Goal: Task Accomplishment & Management: Manage account settings

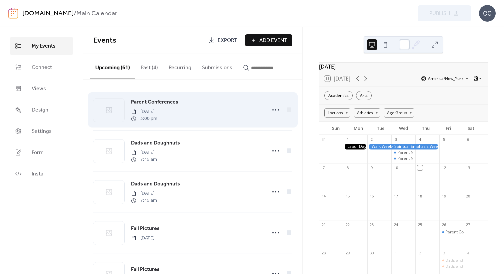
click at [205, 104] on div "Parent Conferences [DATE] 3:00 pm" at bounding box center [196, 110] width 131 height 24
click at [203, 112] on div "Parent Conferences [DATE] 3:00 pm" at bounding box center [196, 110] width 131 height 24
click at [257, 110] on div "Parent Conferences [DATE] 3:00 pm" at bounding box center [196, 110] width 131 height 24
click at [275, 109] on circle at bounding box center [275, 109] width 1 height 1
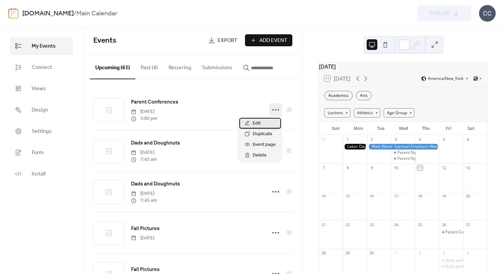
click at [265, 123] on div "Edit" at bounding box center [260, 123] width 42 height 11
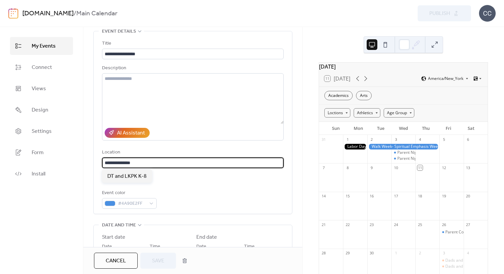
drag, startPoint x: 152, startPoint y: 165, endPoint x: 88, endPoint y: 160, distance: 64.6
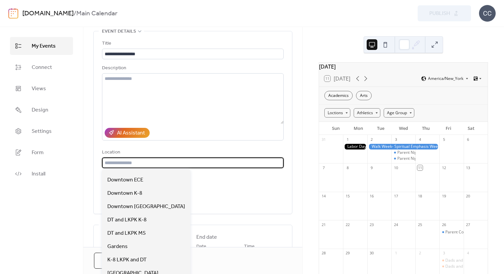
scroll to position [101, 0]
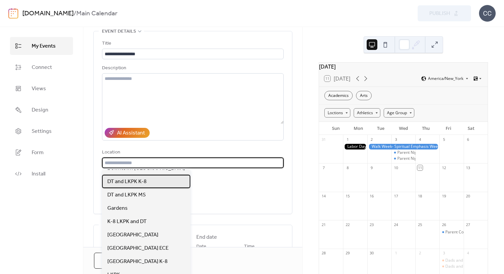
click at [146, 183] on div "DT and LKPK K-8" at bounding box center [146, 181] width 88 height 13
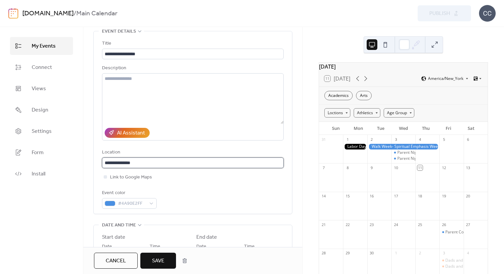
click at [160, 166] on input "**********" at bounding box center [192, 163] width 180 height 11
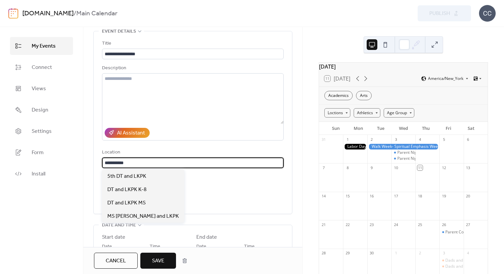
click at [197, 178] on div "Link to Google Maps" at bounding box center [193, 177] width 182 height 8
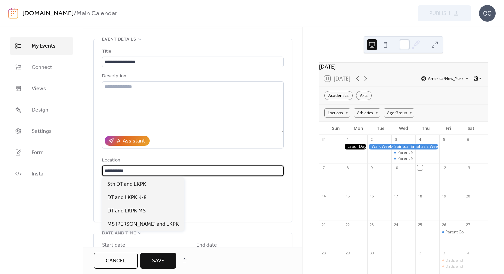
scroll to position [0, 0]
drag, startPoint x: 135, startPoint y: 172, endPoint x: 104, endPoint y: 171, distance: 30.7
click at [104, 172] on input "**********" at bounding box center [192, 171] width 180 height 11
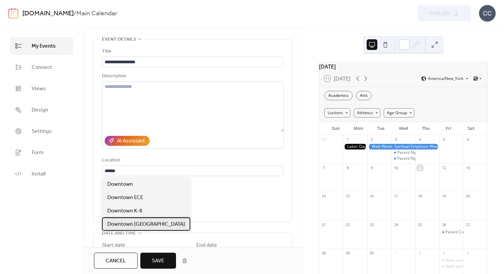
scroll to position [0, 0]
click at [122, 223] on span "Downtown [GEOGRAPHIC_DATA]" at bounding box center [146, 225] width 78 height 8
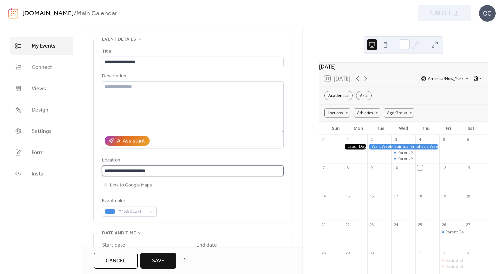
click at [185, 167] on input "**********" at bounding box center [192, 171] width 180 height 11
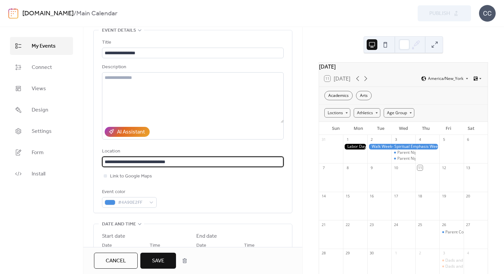
type input "**********"
click at [197, 198] on div "Event color #4A90E2FF" at bounding box center [193, 198] width 182 height 20
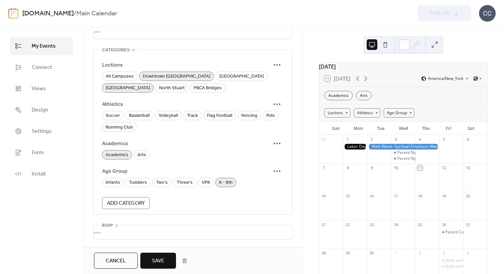
scroll to position [397, 0]
click at [167, 263] on button "Save" at bounding box center [158, 261] width 36 height 16
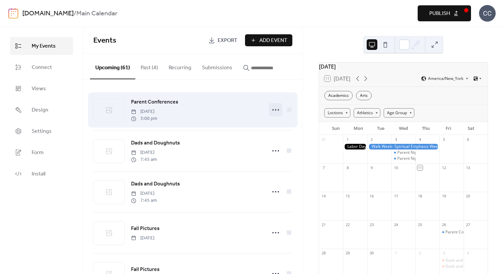
click at [277, 111] on icon at bounding box center [275, 110] width 11 height 11
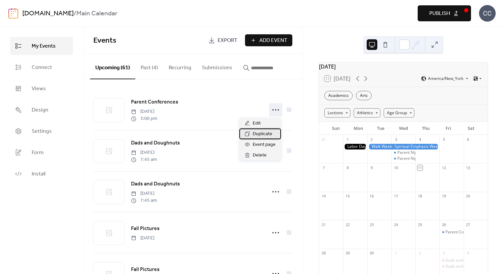
click at [256, 129] on div "Duplicate" at bounding box center [260, 134] width 42 height 11
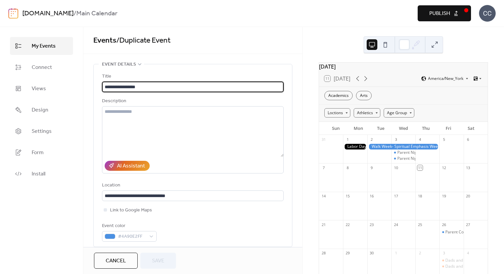
click at [127, 260] on button "Cancel" at bounding box center [116, 261] width 44 height 16
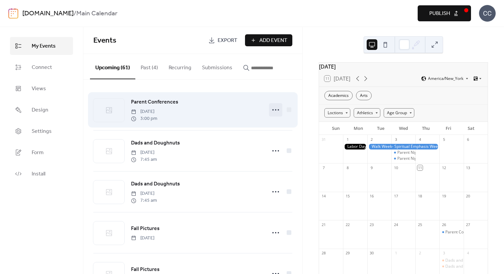
click at [275, 110] on icon at bounding box center [275, 110] width 11 height 11
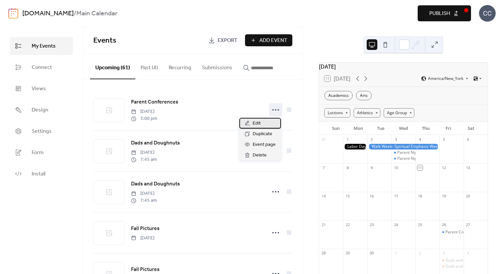
click at [263, 120] on div "Edit" at bounding box center [260, 123] width 42 height 11
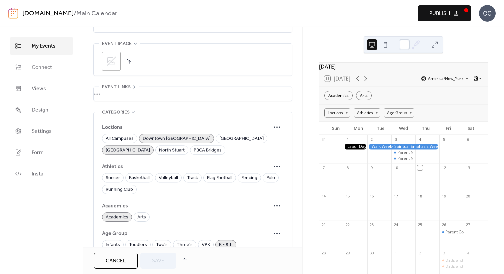
scroll to position [397, 0]
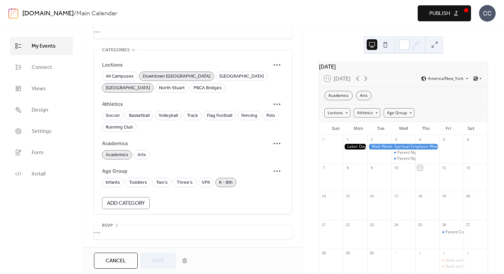
click at [118, 255] on button "Cancel" at bounding box center [116, 261] width 44 height 16
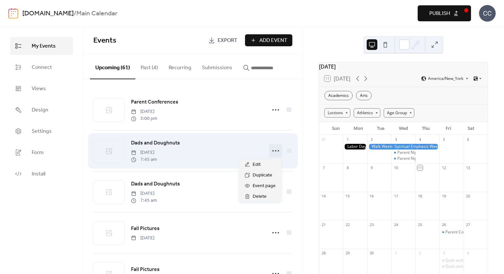
click at [274, 150] on icon at bounding box center [275, 151] width 11 height 11
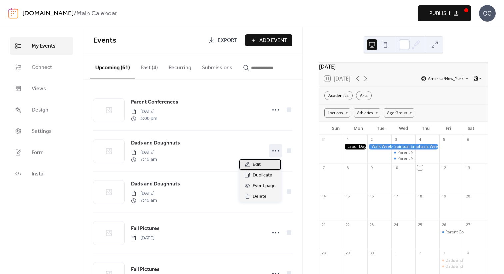
click at [273, 162] on div "Edit" at bounding box center [260, 164] width 42 height 11
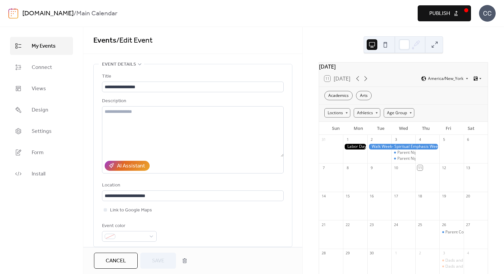
click at [117, 268] on button "Cancel" at bounding box center [116, 261] width 44 height 16
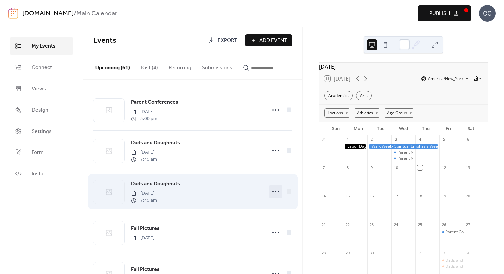
click at [277, 193] on icon at bounding box center [275, 192] width 11 height 11
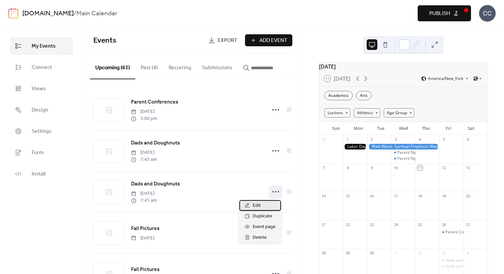
click at [265, 202] on div "Edit" at bounding box center [260, 205] width 42 height 11
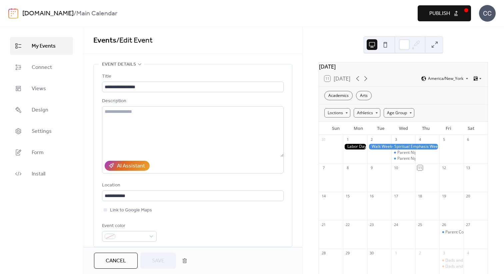
click at [118, 263] on span "Cancel" at bounding box center [116, 261] width 20 height 8
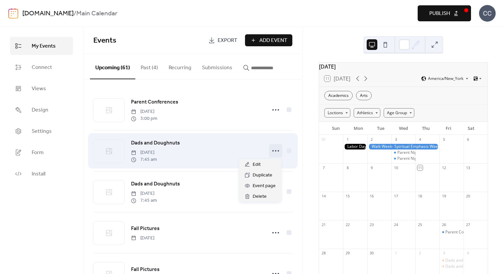
click at [277, 151] on icon at bounding box center [275, 151] width 11 height 11
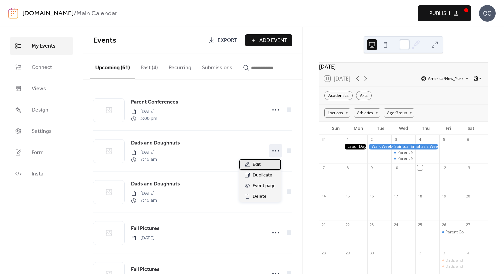
click at [265, 166] on div "Edit" at bounding box center [260, 164] width 42 height 11
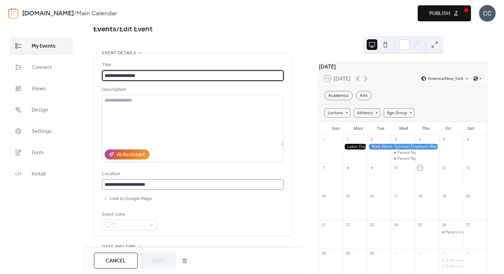
scroll to position [13, 0]
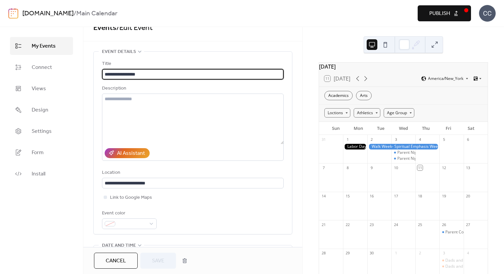
click at [114, 257] on span "Cancel" at bounding box center [116, 261] width 20 height 8
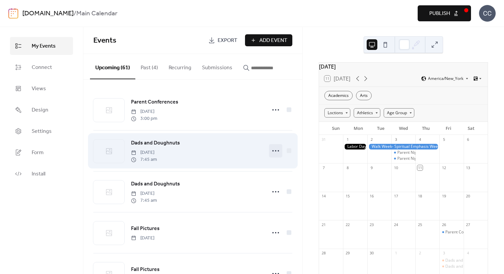
click at [275, 151] on circle at bounding box center [275, 150] width 1 height 1
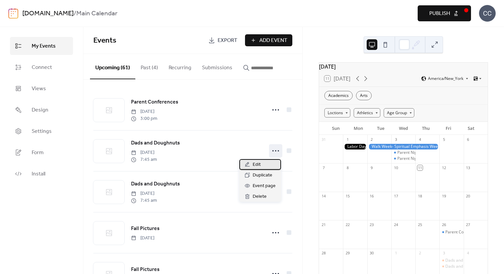
click at [269, 164] on div "Edit" at bounding box center [260, 164] width 42 height 11
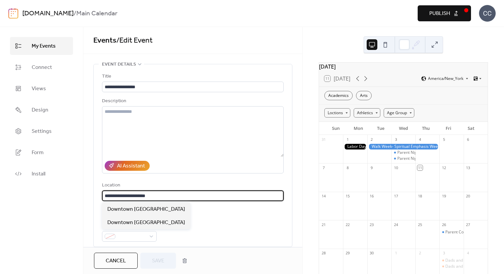
drag, startPoint x: 176, startPoint y: 194, endPoint x: 87, endPoint y: 196, distance: 88.7
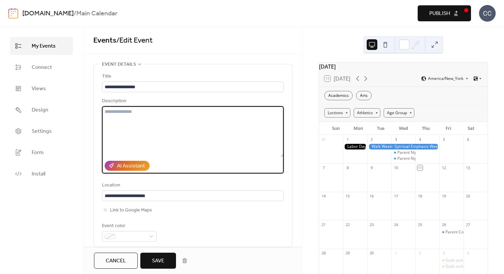
click at [129, 115] on textarea at bounding box center [193, 131] width 182 height 51
paste textarea "**********"
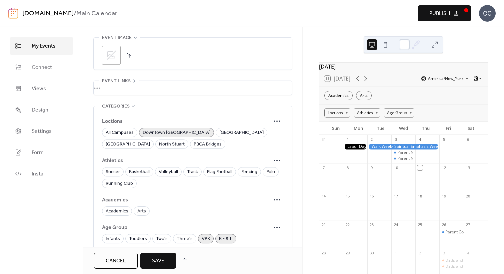
scroll to position [342, 0]
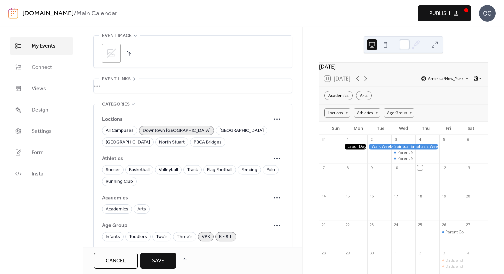
type textarea "*********"
click at [159, 258] on span "Save" at bounding box center [158, 261] width 12 height 8
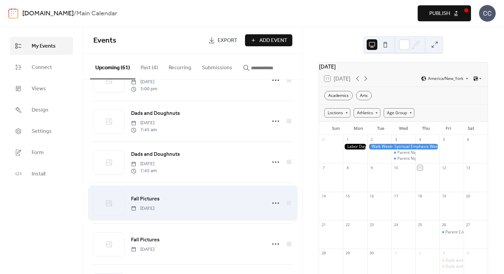
scroll to position [44, 0]
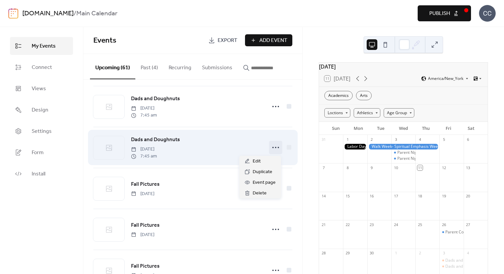
click at [278, 148] on circle at bounding box center [278, 147] width 1 height 1
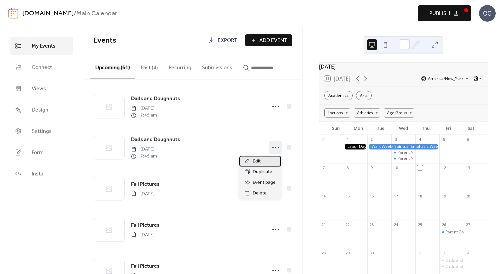
click at [267, 162] on div "Edit" at bounding box center [260, 161] width 42 height 11
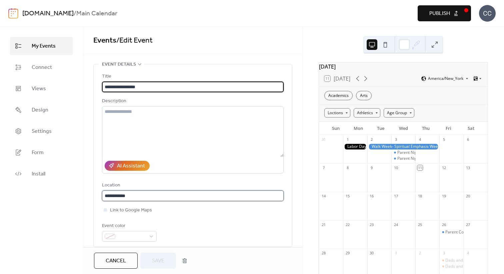
scroll to position [0, 0]
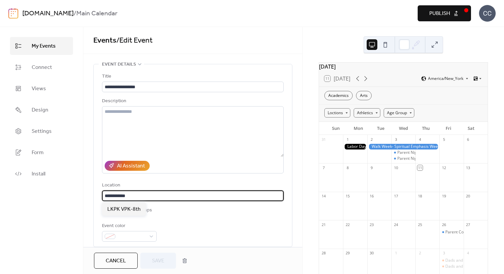
drag, startPoint x: 143, startPoint y: 197, endPoint x: 117, endPoint y: 196, distance: 25.7
click at [117, 196] on input "**********" at bounding box center [192, 196] width 180 height 11
click at [126, 123] on textarea at bounding box center [193, 131] width 182 height 51
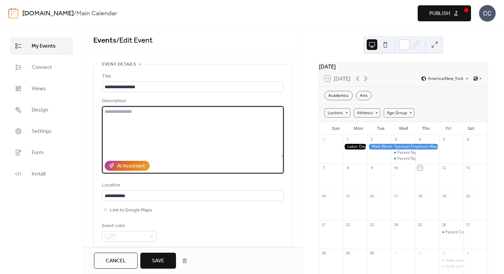
paste textarea "*******"
type textarea "*******"
click at [128, 196] on input "**********" at bounding box center [192, 196] width 180 height 11
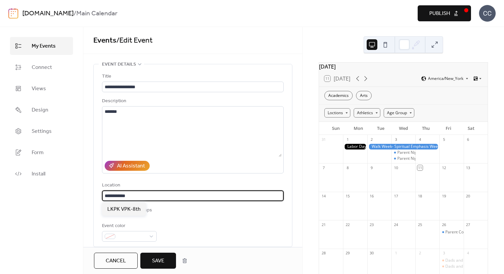
click at [128, 196] on input "**********" at bounding box center [192, 196] width 180 height 11
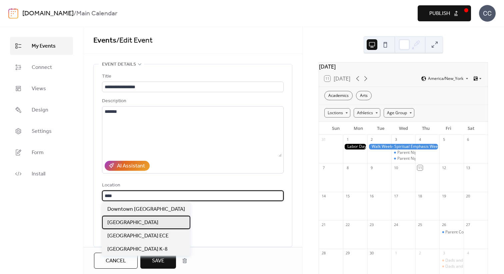
click at [134, 218] on div "[GEOGRAPHIC_DATA]" at bounding box center [146, 222] width 88 height 13
type input "*********"
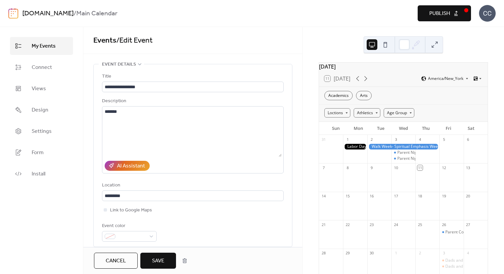
click at [217, 225] on div "Event color" at bounding box center [193, 232] width 182 height 20
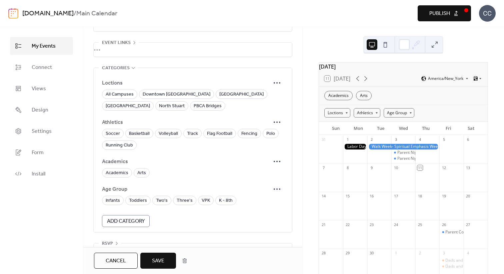
scroll to position [394, 0]
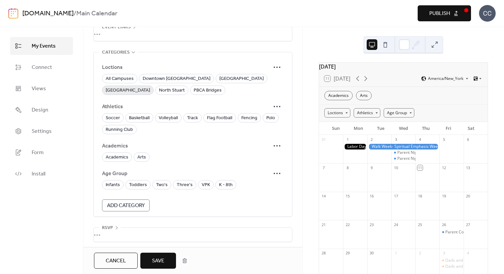
click at [150, 87] on span "[GEOGRAPHIC_DATA]" at bounding box center [128, 91] width 44 height 8
click at [202, 188] on span "VPK" at bounding box center [206, 185] width 8 height 8
click at [224, 186] on span "K - 8th" at bounding box center [226, 185] width 14 height 8
click at [149, 261] on button "Save" at bounding box center [158, 261] width 36 height 16
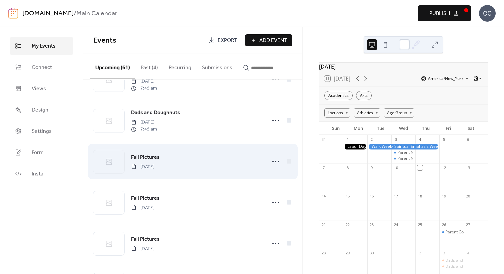
scroll to position [73, 0]
click at [272, 162] on icon at bounding box center [275, 160] width 11 height 11
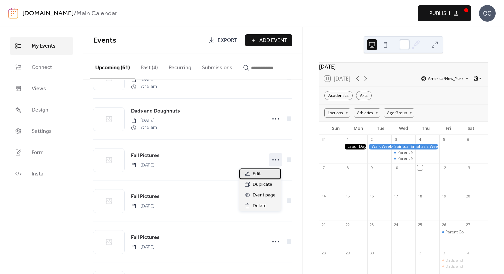
click at [265, 171] on div "Edit" at bounding box center [260, 174] width 42 height 11
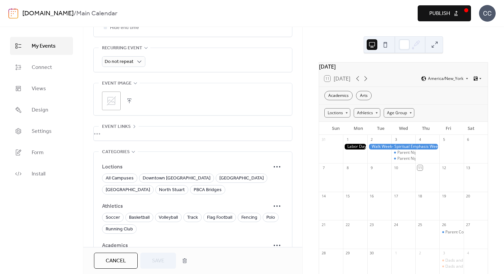
scroll to position [296, 0]
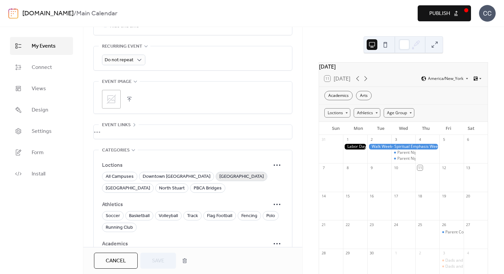
click at [224, 179] on span "[GEOGRAPHIC_DATA]" at bounding box center [241, 177] width 44 height 8
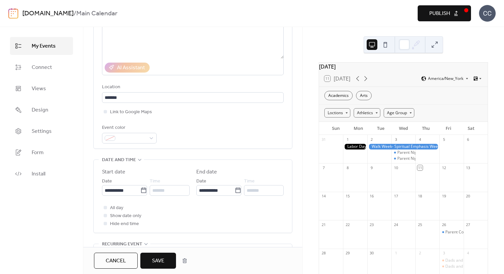
scroll to position [97, 0]
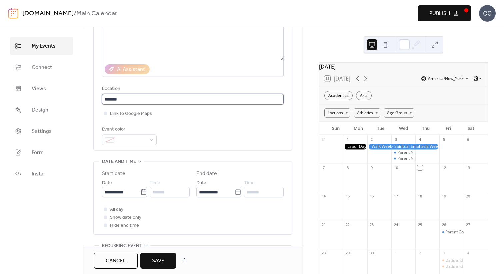
click at [105, 99] on input "*******" at bounding box center [193, 99] width 182 height 11
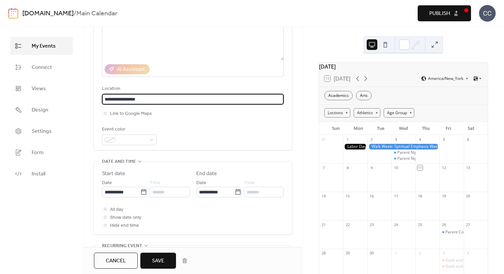
type input "**********"
click at [213, 128] on div "Event color" at bounding box center [193, 136] width 182 height 20
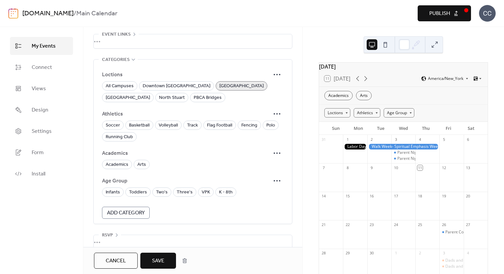
scroll to position [397, 0]
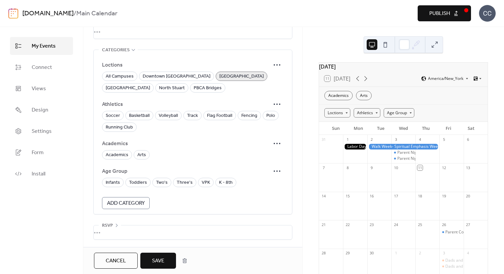
click at [165, 260] on button "Save" at bounding box center [158, 261] width 36 height 16
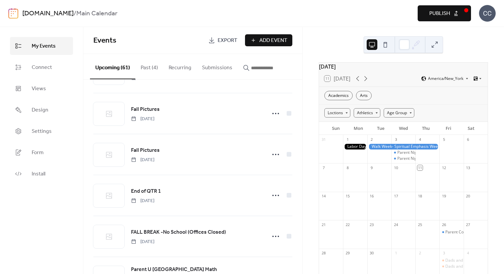
scroll to position [155, 0]
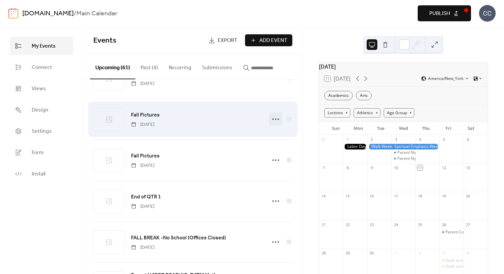
click at [272, 119] on icon at bounding box center [275, 119] width 11 height 11
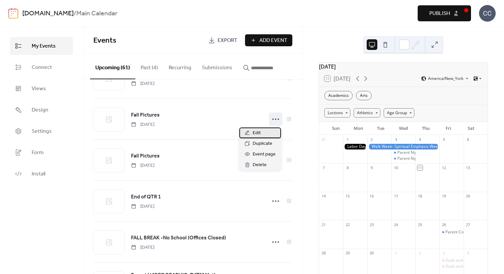
click at [264, 131] on div "Edit" at bounding box center [260, 133] width 42 height 11
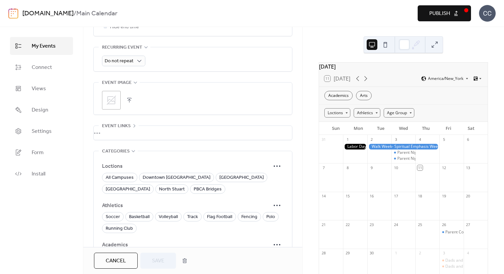
scroll to position [351, 0]
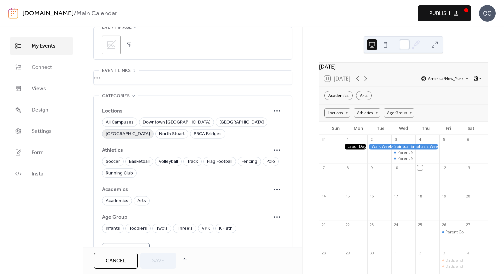
click at [150, 130] on span "[GEOGRAPHIC_DATA]" at bounding box center [128, 134] width 44 height 8
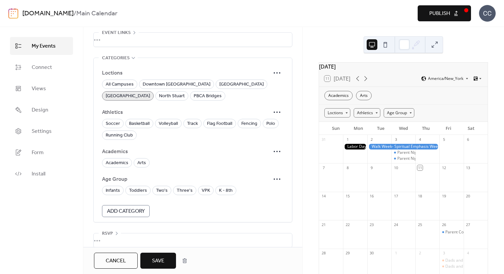
scroll to position [397, 0]
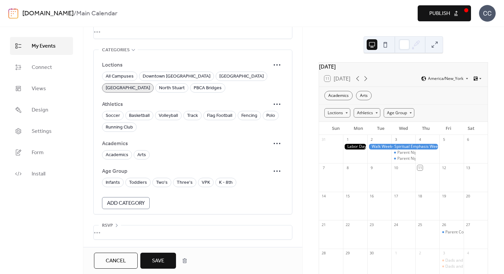
click at [157, 261] on span "Save" at bounding box center [158, 261] width 12 height 8
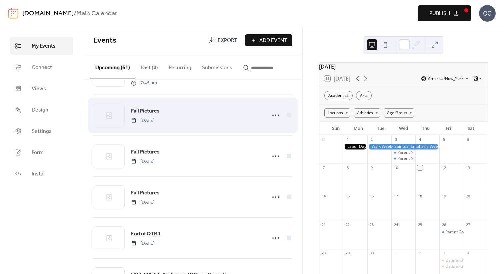
scroll to position [120, 0]
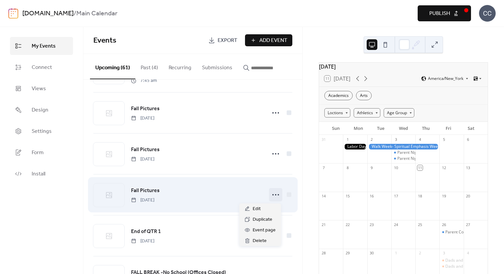
click at [274, 197] on icon at bounding box center [275, 195] width 11 height 11
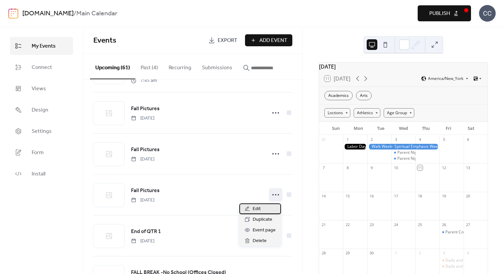
click at [254, 212] on span "Edit" at bounding box center [257, 209] width 8 height 8
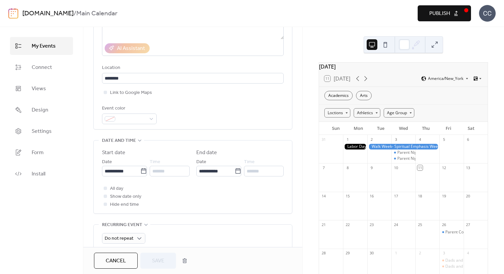
scroll to position [153, 0]
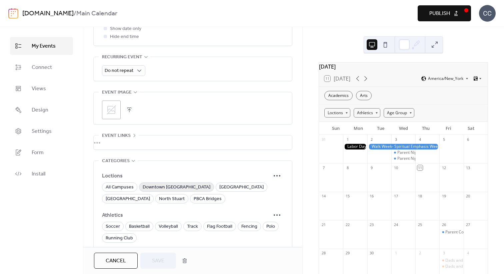
click at [154, 186] on span "Downtown [GEOGRAPHIC_DATA]" at bounding box center [177, 188] width 68 height 8
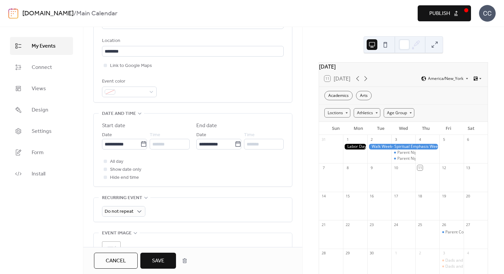
scroll to position [144, 0]
click at [165, 54] on input "********" at bounding box center [193, 51] width 182 height 11
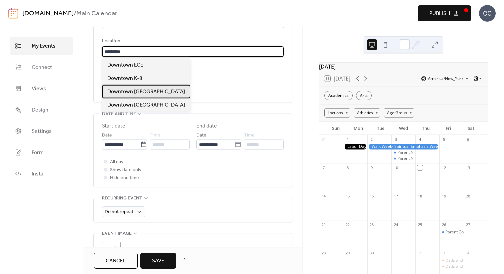
click at [158, 96] on span "Downtown [GEOGRAPHIC_DATA]" at bounding box center [146, 92] width 78 height 8
type input "**********"
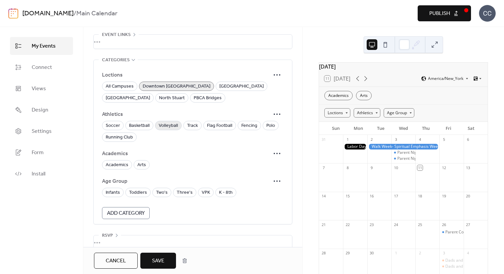
scroll to position [397, 0]
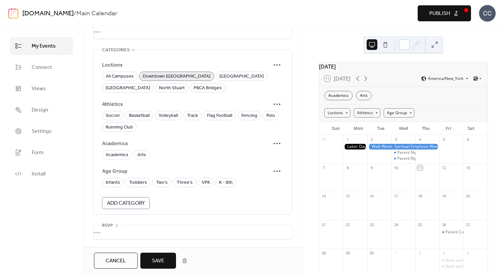
click at [162, 258] on span "Save" at bounding box center [158, 261] width 12 height 8
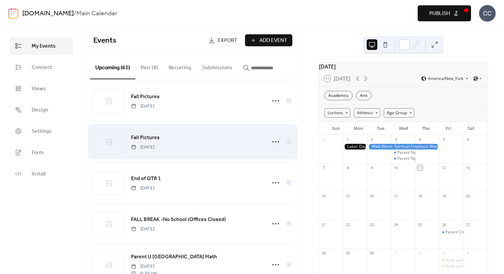
scroll to position [178, 0]
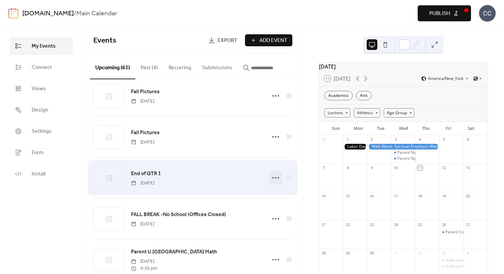
click at [270, 179] on icon at bounding box center [275, 178] width 11 height 11
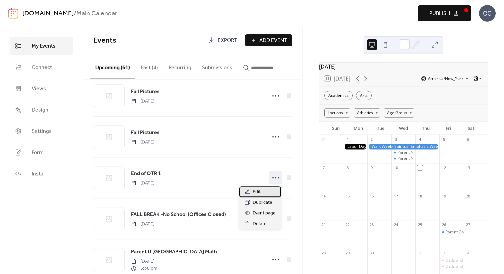
click at [261, 187] on div "Edit" at bounding box center [260, 192] width 42 height 11
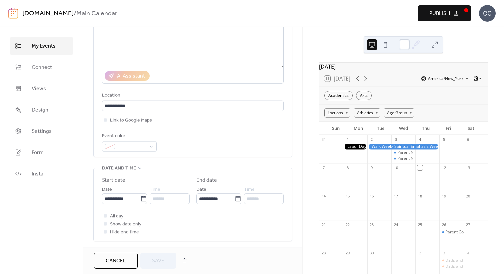
scroll to position [117, 0]
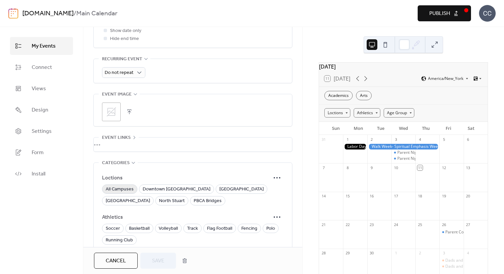
click at [128, 192] on span "All Campuses" at bounding box center [120, 190] width 28 height 8
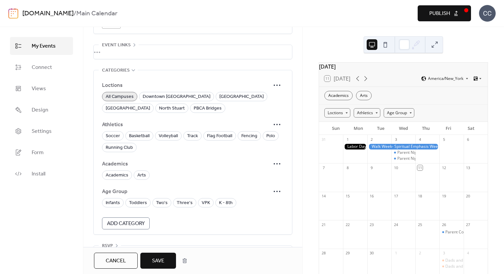
scroll to position [379, 0]
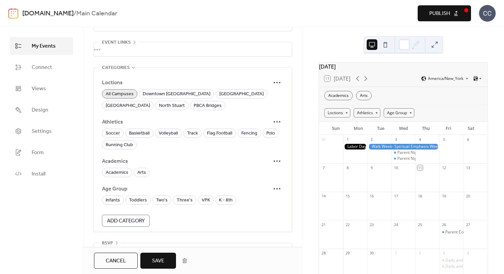
click at [163, 259] on span "Save" at bounding box center [158, 261] width 12 height 8
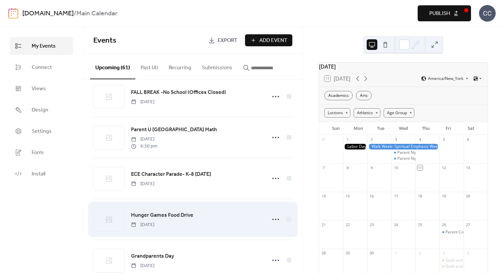
scroll to position [287, 0]
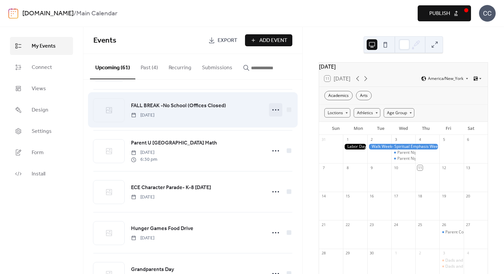
click at [275, 110] on circle at bounding box center [275, 109] width 1 height 1
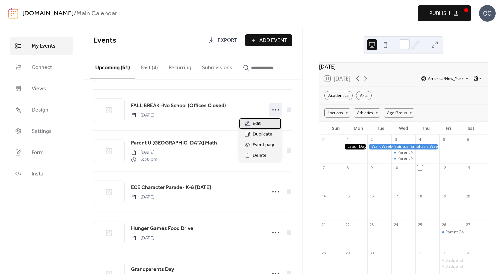
click at [255, 125] on span "Edit" at bounding box center [257, 124] width 8 height 8
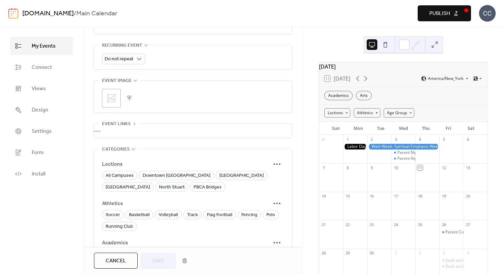
scroll to position [302, 0]
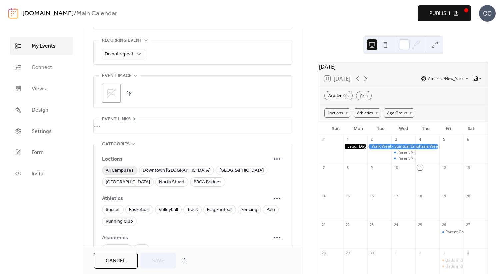
click at [119, 168] on span "All Campuses" at bounding box center [120, 171] width 28 height 8
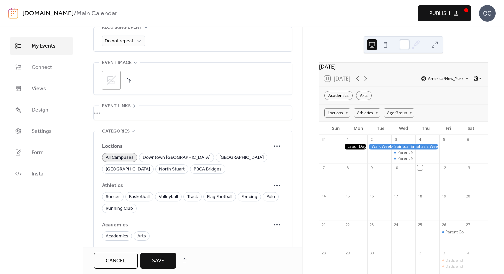
scroll to position [363, 0]
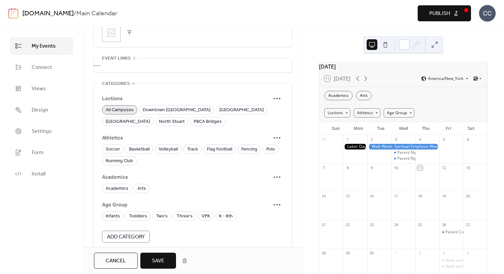
click at [156, 258] on span "Save" at bounding box center [158, 261] width 12 height 8
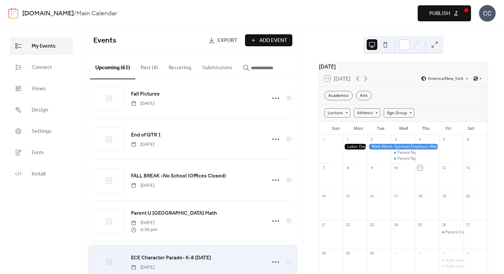
scroll to position [252, 0]
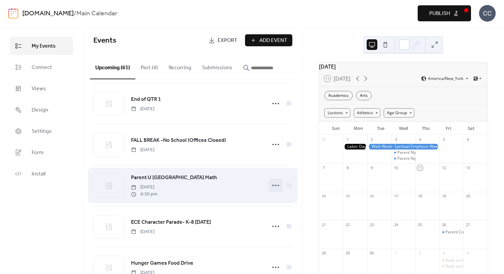
click at [271, 184] on icon at bounding box center [275, 185] width 11 height 11
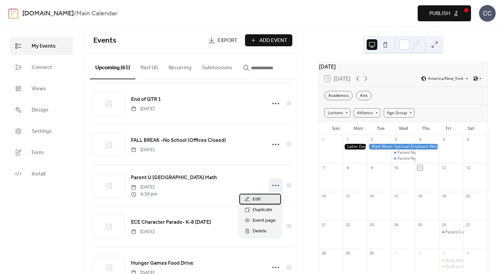
click at [249, 199] on icon at bounding box center [247, 199] width 5 height 5
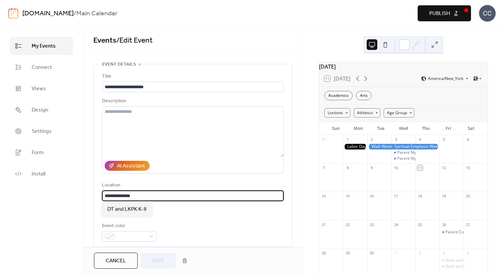
scroll to position [0, 0]
drag, startPoint x: 148, startPoint y: 196, endPoint x: 131, endPoint y: 197, distance: 17.0
click at [131, 197] on input "**********" at bounding box center [192, 196] width 180 height 11
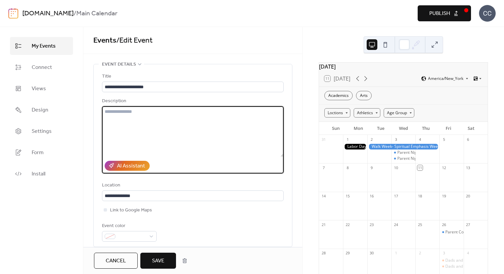
click at [130, 107] on textarea at bounding box center [193, 131] width 182 height 51
paste textarea "***"
type textarea "***"
click at [140, 198] on input "**********" at bounding box center [192, 196] width 180 height 11
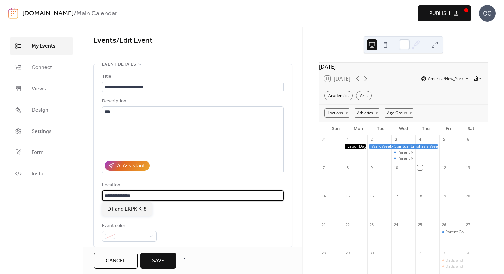
click at [140, 198] on input "**********" at bounding box center [192, 196] width 180 height 11
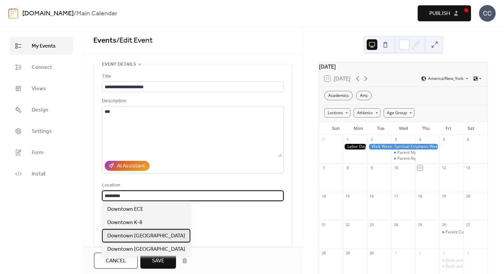
click at [157, 234] on span "Downtown [GEOGRAPHIC_DATA]" at bounding box center [146, 236] width 78 height 8
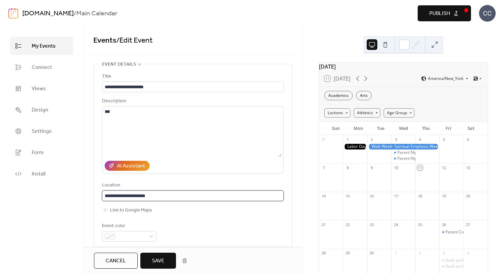
click at [164, 196] on input "**********" at bounding box center [192, 196] width 180 height 11
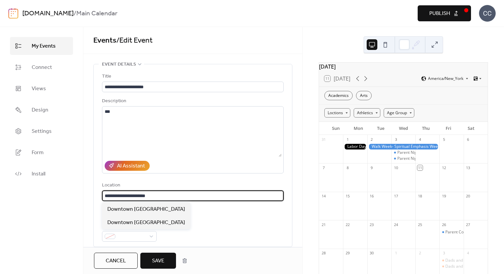
click at [164, 196] on input "**********" at bounding box center [192, 196] width 180 height 11
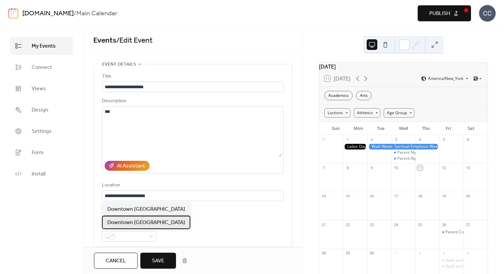
click at [163, 220] on span "Downtown [GEOGRAPHIC_DATA]" at bounding box center [146, 223] width 78 height 8
type input "**********"
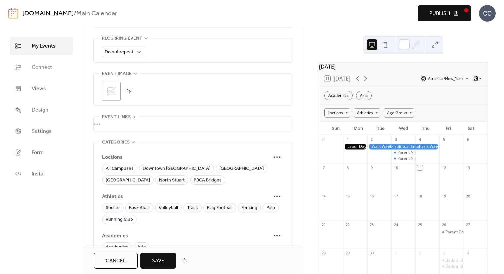
scroll to position [307, 0]
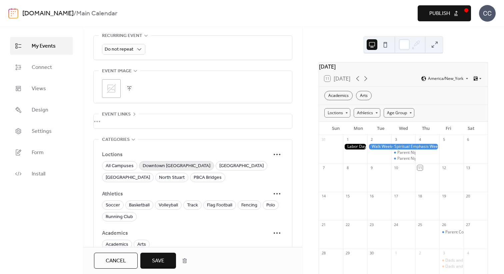
click at [159, 164] on span "Downtown [GEOGRAPHIC_DATA]" at bounding box center [177, 166] width 68 height 8
click at [150, 174] on span "[GEOGRAPHIC_DATA]" at bounding box center [128, 178] width 44 height 8
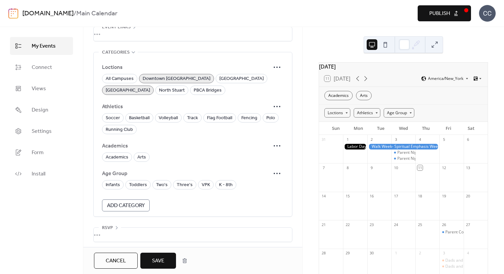
scroll to position [397, 0]
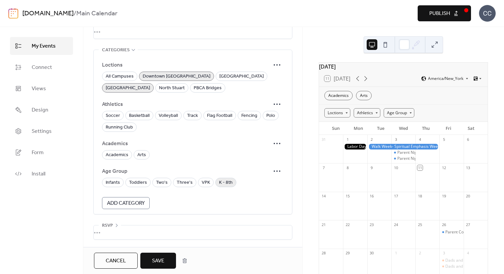
click at [219, 181] on span "K - 8th" at bounding box center [226, 183] width 14 height 8
click at [152, 261] on span "Save" at bounding box center [158, 261] width 12 height 8
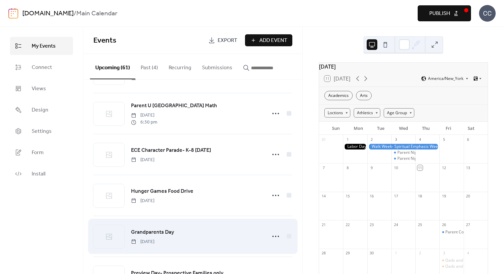
scroll to position [316, 0]
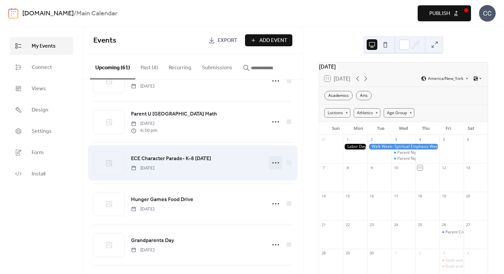
click at [272, 163] on circle at bounding box center [272, 162] width 1 height 1
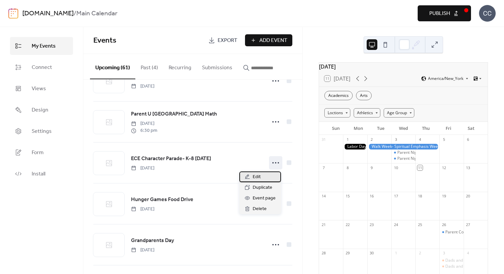
click at [257, 177] on span "Edit" at bounding box center [257, 177] width 8 height 8
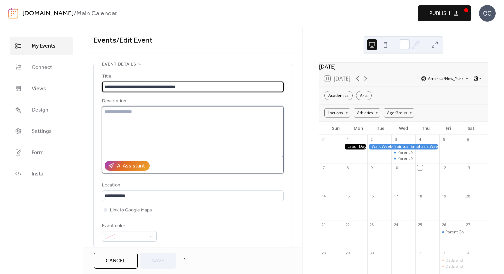
click at [140, 120] on textarea at bounding box center [193, 131] width 182 height 51
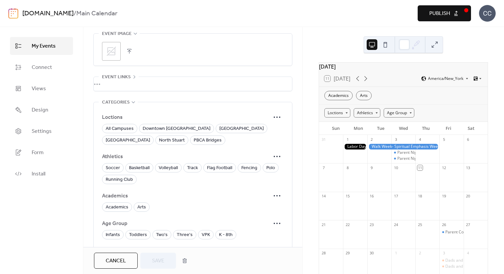
scroll to position [350, 0]
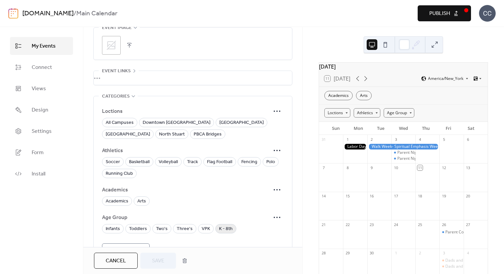
click at [225, 227] on span "K - 8th" at bounding box center [226, 229] width 14 height 8
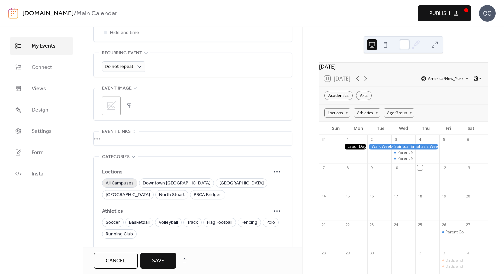
scroll to position [290, 0]
click at [121, 187] on span "All Campuses" at bounding box center [120, 183] width 28 height 8
click at [163, 259] on span "Save" at bounding box center [158, 261] width 12 height 8
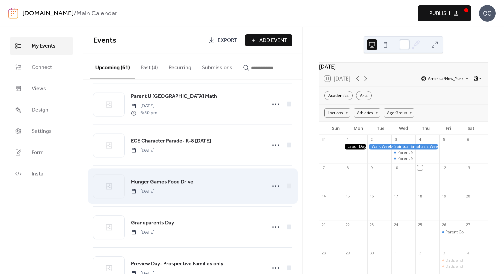
scroll to position [353, 0]
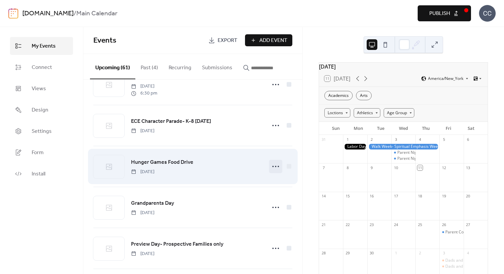
click at [275, 167] on icon at bounding box center [275, 166] width 11 height 11
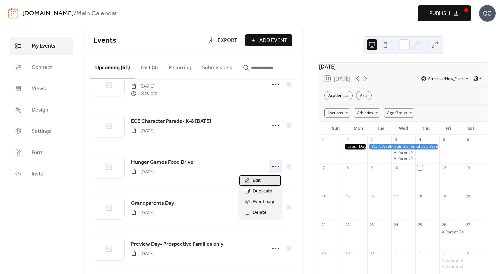
click at [255, 179] on span "Edit" at bounding box center [257, 181] width 8 height 8
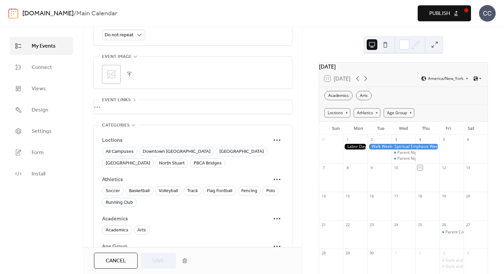
scroll to position [325, 0]
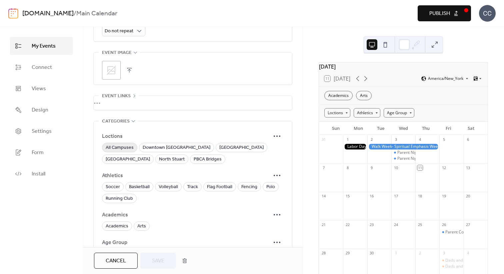
click at [115, 150] on span "All Campuses" at bounding box center [120, 148] width 28 height 8
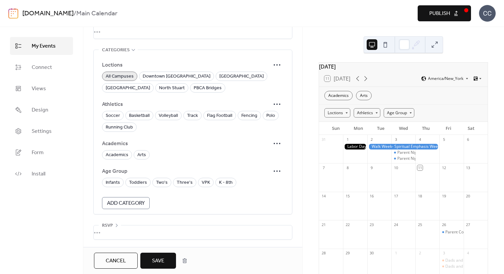
scroll to position [397, 0]
click at [161, 263] on span "Save" at bounding box center [158, 261] width 12 height 8
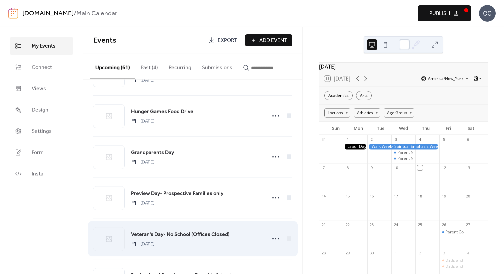
scroll to position [422, 0]
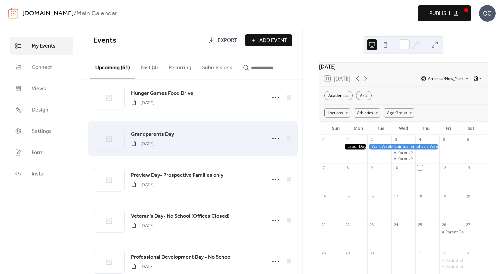
click at [164, 135] on span "Grandparents Day" at bounding box center [152, 135] width 43 height 8
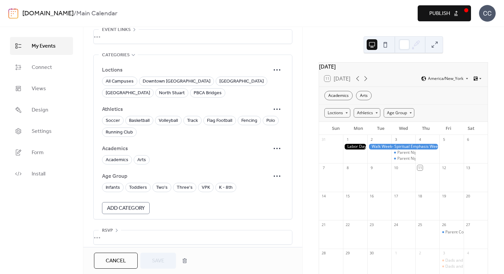
scroll to position [397, 0]
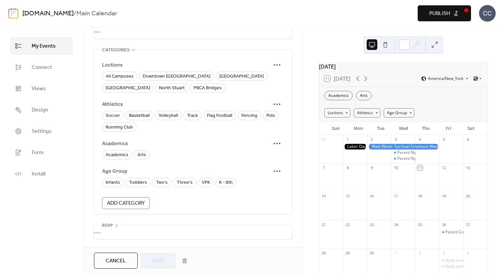
click at [123, 265] on span "Cancel" at bounding box center [116, 261] width 20 height 8
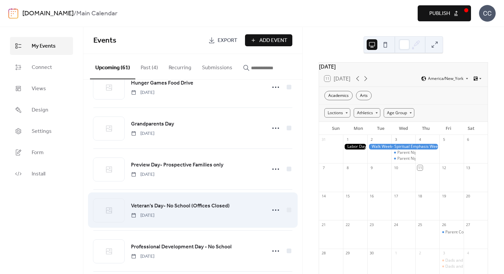
scroll to position [442, 0]
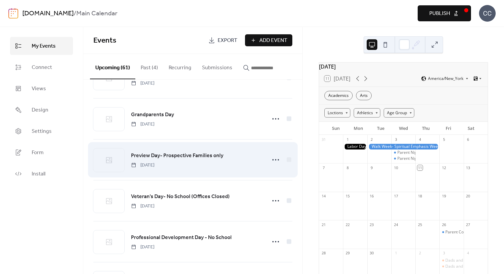
click at [179, 156] on span "Preview Day- Prospective Families only" at bounding box center [177, 156] width 92 height 8
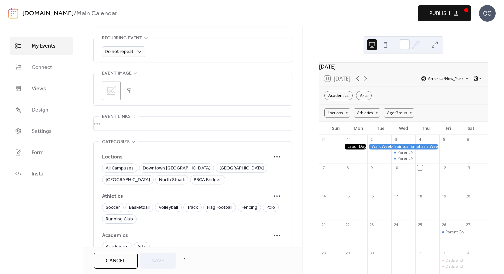
scroll to position [309, 0]
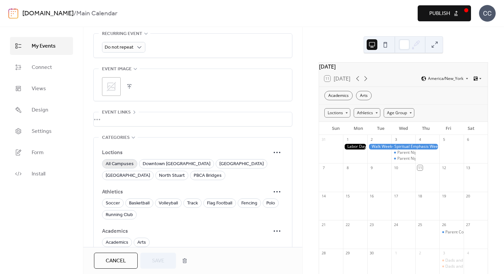
click at [120, 165] on span "All Campuses" at bounding box center [120, 164] width 28 height 8
click at [155, 263] on span "Save" at bounding box center [158, 261] width 12 height 8
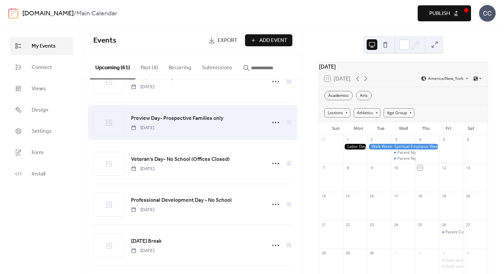
scroll to position [485, 0]
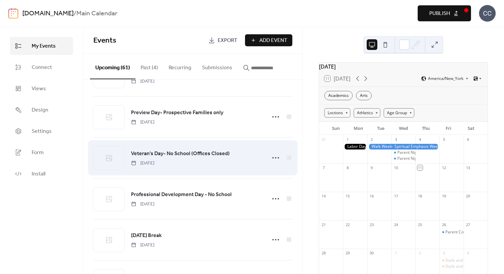
click at [160, 154] on span "Veteran's Day- No School (Offices Closed)" at bounding box center [180, 154] width 99 height 8
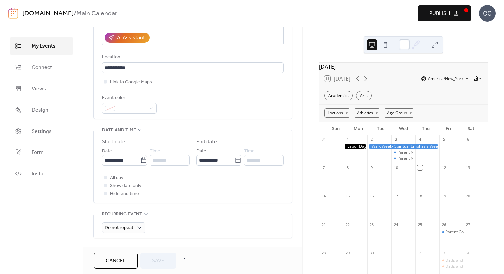
scroll to position [279, 0]
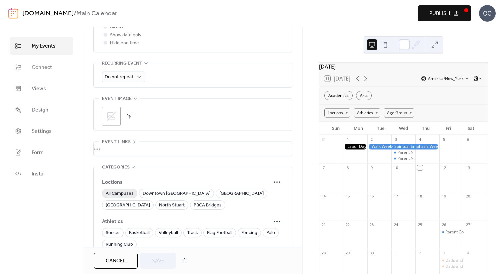
click at [125, 194] on span "All Campuses" at bounding box center [120, 194] width 28 height 8
click at [153, 260] on span "Save" at bounding box center [158, 261] width 12 height 8
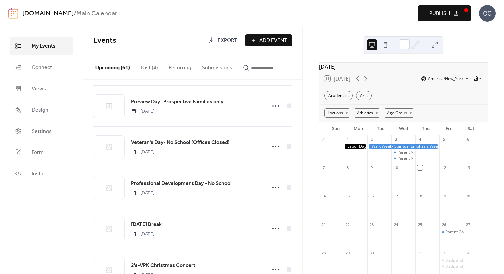
scroll to position [495, 0]
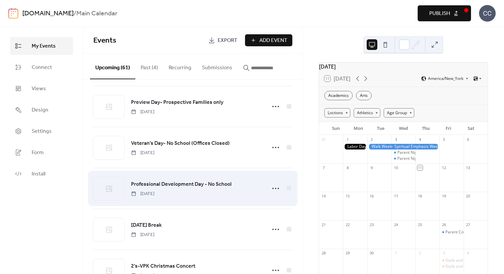
click at [165, 186] on span "Professional Development Day - No School" at bounding box center [181, 185] width 101 height 8
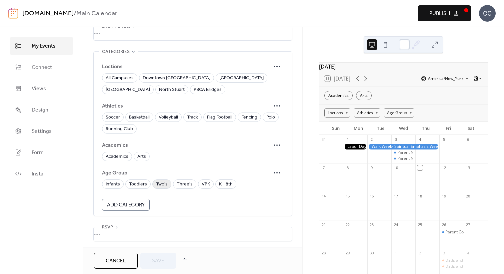
scroll to position [397, 0]
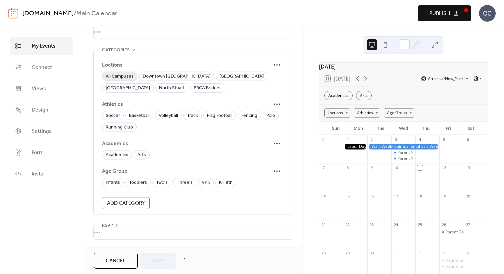
click at [122, 73] on span "All Campuses" at bounding box center [120, 77] width 28 height 8
click at [157, 258] on span "Save" at bounding box center [158, 261] width 12 height 8
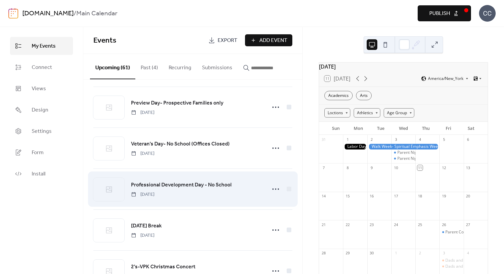
scroll to position [496, 0]
click at [170, 184] on span "Professional Development Day - No School" at bounding box center [181, 184] width 101 height 8
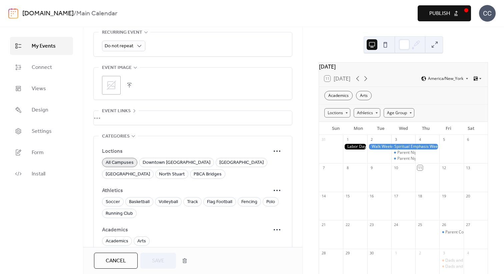
scroll to position [368, 0]
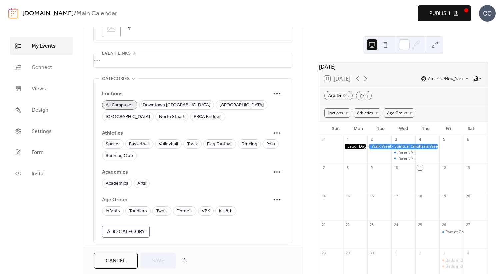
click at [122, 258] on span "Cancel" at bounding box center [116, 261] width 20 height 8
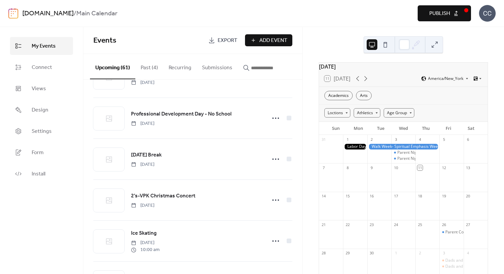
scroll to position [566, 0]
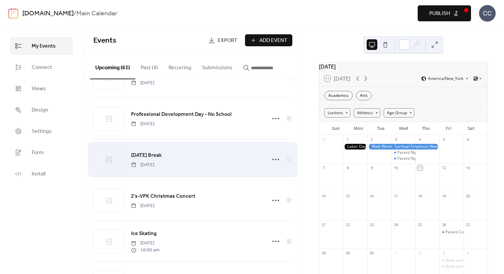
click at [162, 159] on span "[DATE] Break" at bounding box center [146, 156] width 31 height 8
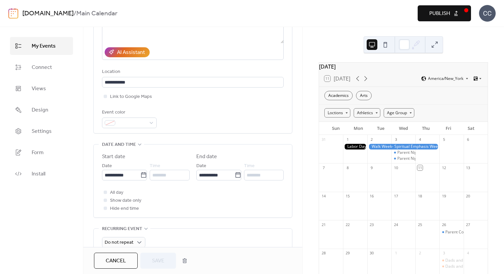
scroll to position [268, 0]
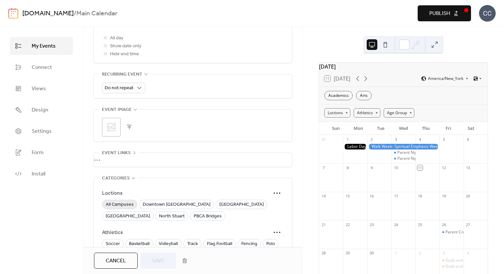
click at [120, 206] on span "All Campuses" at bounding box center [120, 205] width 28 height 8
click at [154, 261] on span "Save" at bounding box center [158, 261] width 12 height 8
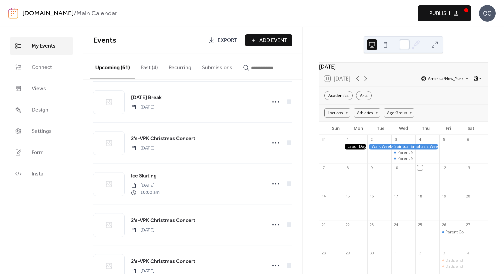
scroll to position [626, 0]
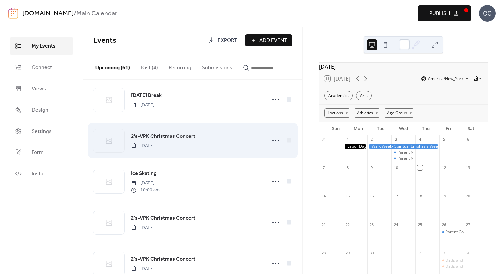
click at [153, 138] on span "2's-VPK Christmas Concert" at bounding box center [163, 137] width 64 height 8
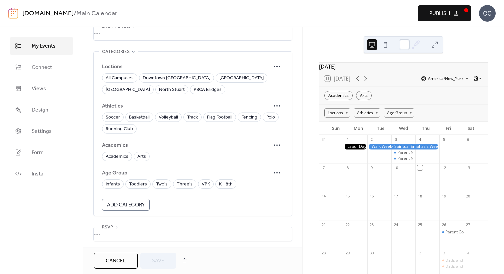
scroll to position [397, 0]
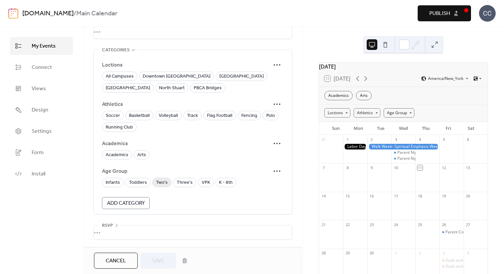
click at [162, 184] on span "Two's" at bounding box center [162, 183] width 12 height 8
click at [186, 185] on span "Three's" at bounding box center [185, 183] width 16 height 8
click at [203, 183] on span "VPK" at bounding box center [206, 183] width 8 height 8
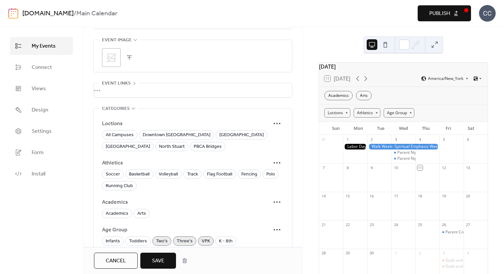
scroll to position [338, 0]
click at [143, 215] on span "Arts" at bounding box center [141, 214] width 9 height 8
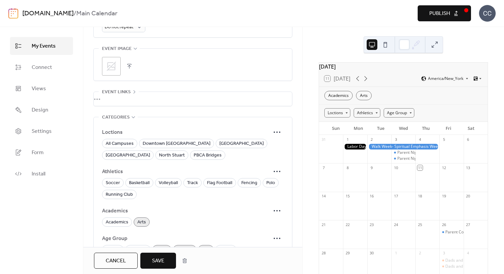
scroll to position [397, 0]
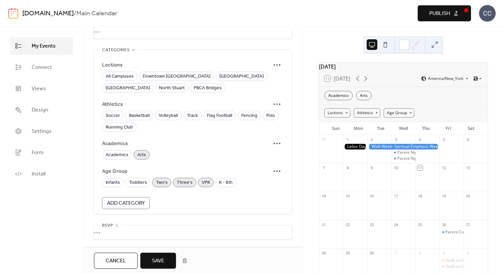
click at [124, 93] on form "Loctions All Campuses Downtown [GEOGRAPHIC_DATA] [GEOGRAPHIC_DATA] [GEOGRAPHIC_…" at bounding box center [193, 133] width 182 height 151
click at [159, 90] on span "North Stuart" at bounding box center [172, 88] width 26 height 8
click at [160, 272] on div "Cancel Save" at bounding box center [192, 260] width 219 height 27
click at [162, 258] on span "Save" at bounding box center [158, 261] width 12 height 8
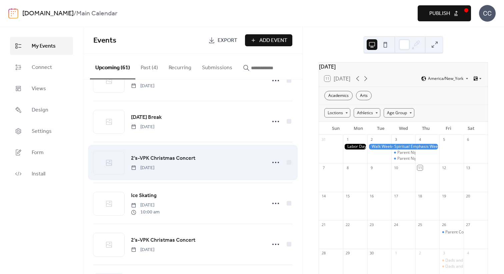
scroll to position [605, 0]
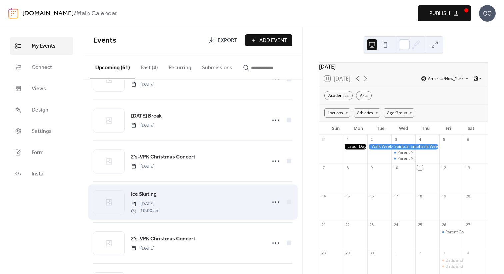
click at [152, 195] on span "Ice Skating" at bounding box center [144, 195] width 26 height 8
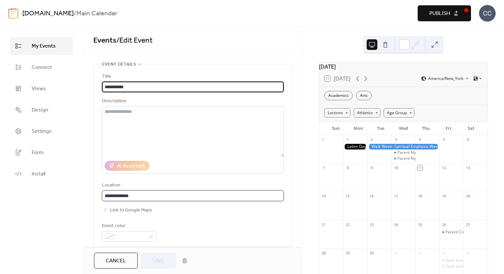
click at [152, 196] on input "**********" at bounding box center [193, 196] width 182 height 11
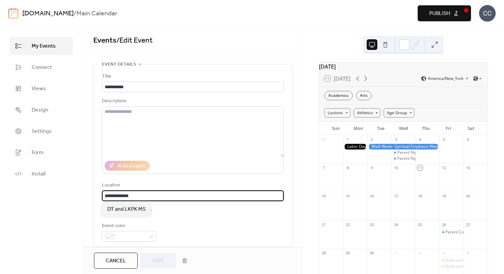
click at [152, 196] on input "**********" at bounding box center [193, 196] width 182 height 11
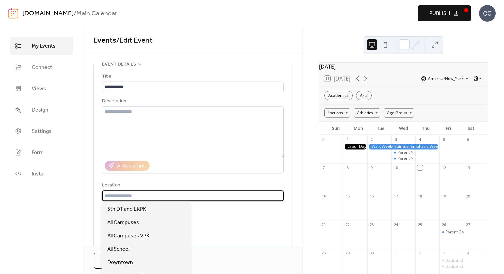
type input "*"
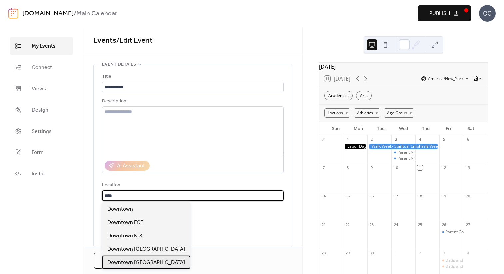
click at [176, 263] on span "Downtown [GEOGRAPHIC_DATA]" at bounding box center [146, 263] width 78 height 8
type input "**********"
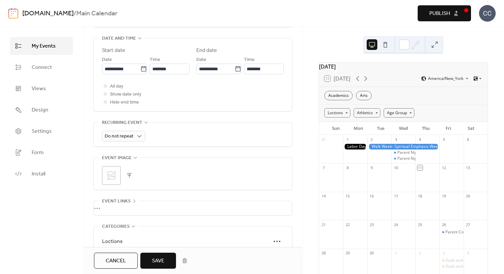
scroll to position [306, 0]
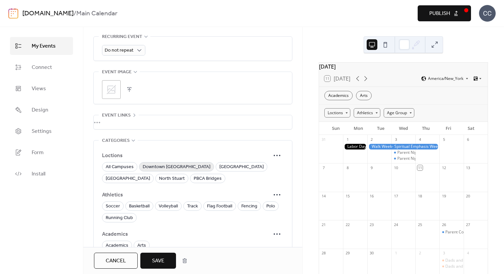
click at [176, 167] on span "Downtown [GEOGRAPHIC_DATA]" at bounding box center [177, 167] width 68 height 8
drag, startPoint x: 262, startPoint y: 170, endPoint x: 259, endPoint y: 171, distance: 4.0
click at [150, 175] on span "[GEOGRAPHIC_DATA]" at bounding box center [128, 179] width 44 height 8
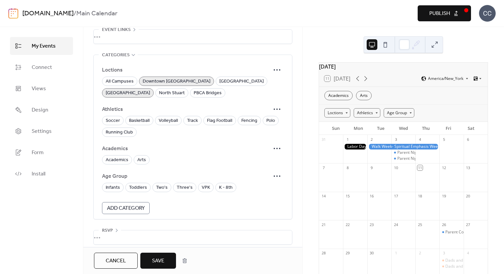
scroll to position [397, 0]
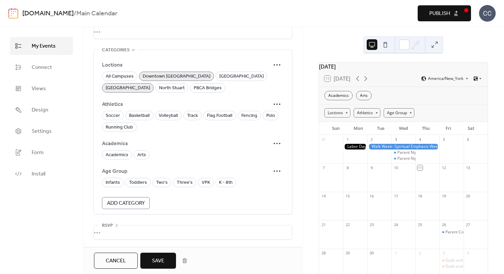
click at [158, 268] on button "Save" at bounding box center [158, 261] width 36 height 16
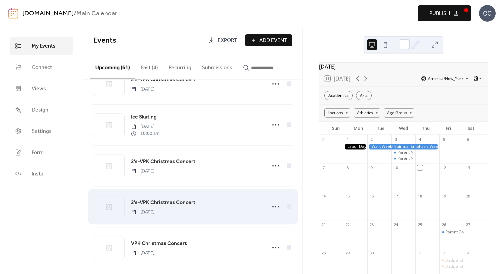
scroll to position [667, 0]
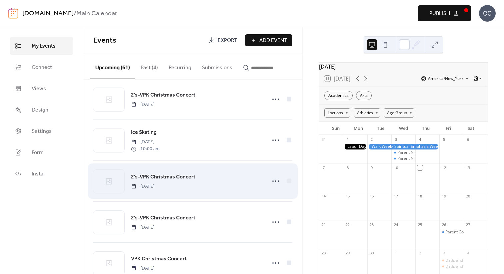
click at [164, 177] on span "2's-VPK Christmas Concert" at bounding box center [163, 177] width 64 height 8
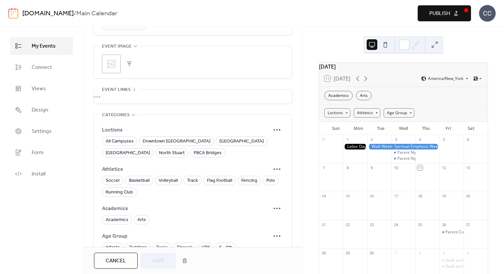
scroll to position [351, 0]
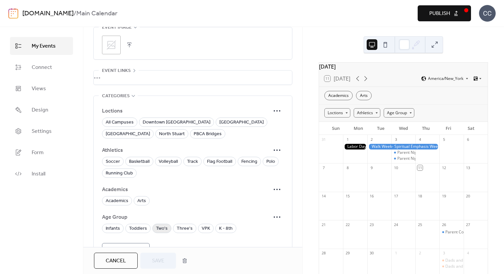
click at [161, 230] on span "Two's" at bounding box center [162, 229] width 12 height 8
click at [180, 228] on span "Three's" at bounding box center [185, 229] width 16 height 8
click at [207, 231] on span "VPK" at bounding box center [206, 229] width 8 height 8
click at [144, 203] on span "Arts" at bounding box center [141, 201] width 9 height 8
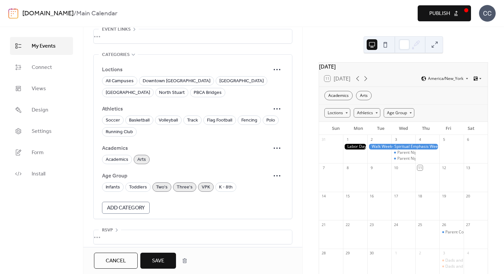
scroll to position [397, 0]
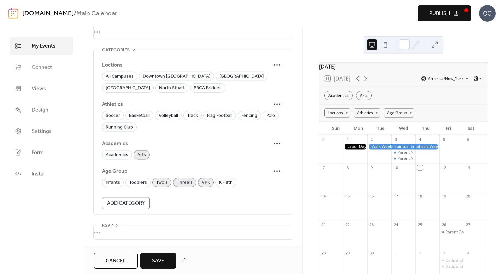
click at [169, 261] on button "Save" at bounding box center [158, 261] width 36 height 16
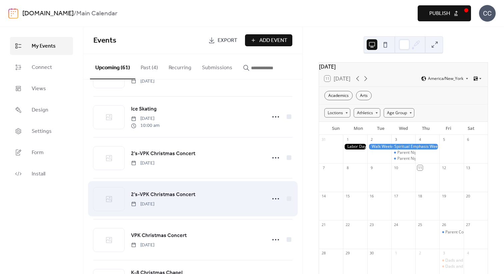
scroll to position [693, 0]
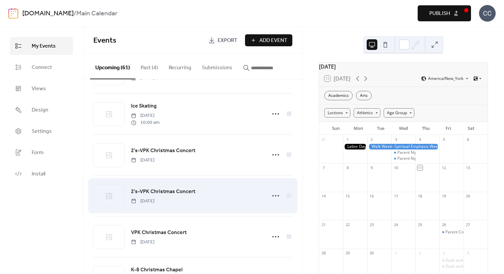
click at [161, 194] on span "2's-VPK Christmas Concert" at bounding box center [163, 192] width 64 height 8
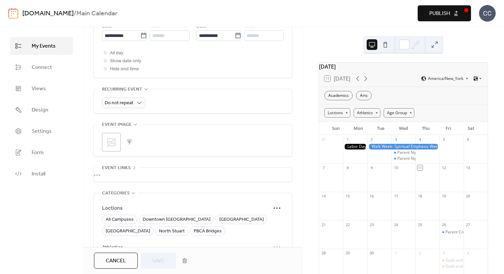
scroll to position [376, 0]
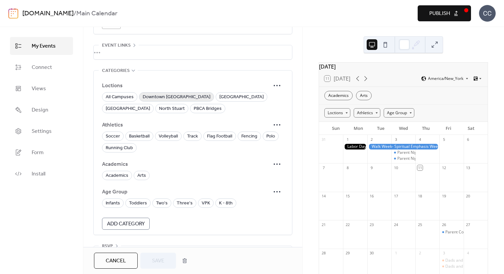
click at [177, 97] on span "Downtown [GEOGRAPHIC_DATA]" at bounding box center [177, 97] width 68 height 8
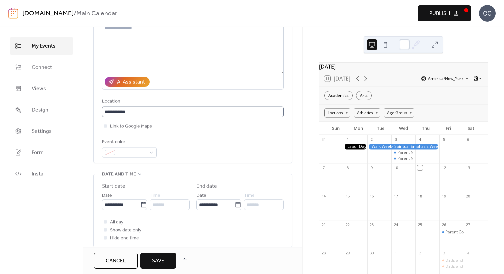
scroll to position [82, 0]
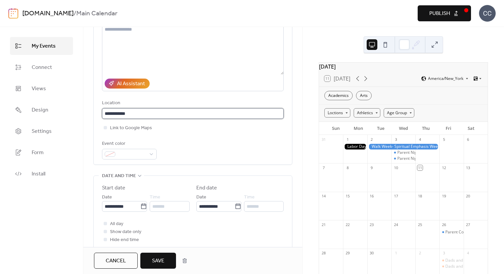
click at [132, 109] on input "**********" at bounding box center [192, 113] width 180 height 11
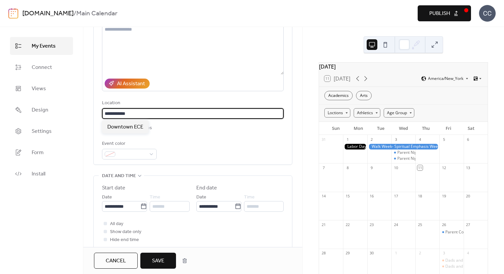
click at [133, 110] on input "**********" at bounding box center [192, 113] width 180 height 11
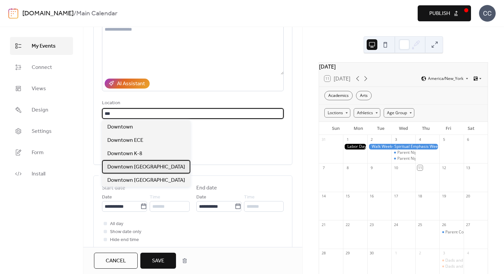
click at [158, 168] on span "Downtown [GEOGRAPHIC_DATA]" at bounding box center [146, 167] width 78 height 8
type input "**********"
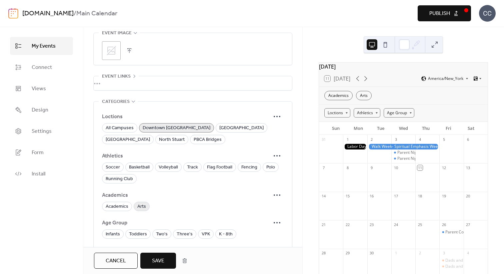
scroll to position [346, 0]
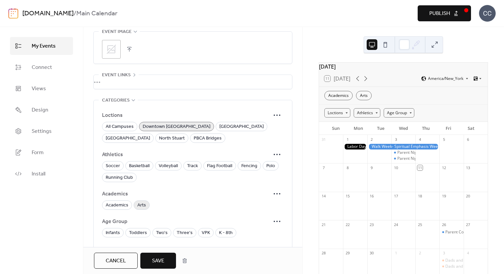
click at [138, 205] on span "Arts" at bounding box center [141, 206] width 9 height 8
click at [159, 236] on span "Two's" at bounding box center [162, 233] width 12 height 8
click at [177, 234] on span "Three's" at bounding box center [185, 233] width 16 height 8
click at [207, 232] on span "VPK" at bounding box center [206, 233] width 8 height 8
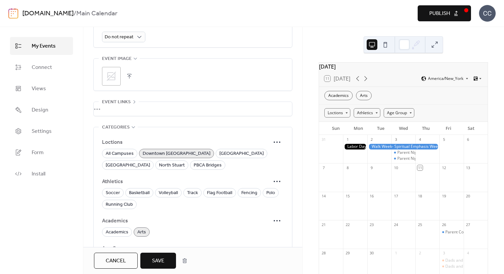
scroll to position [397, 0]
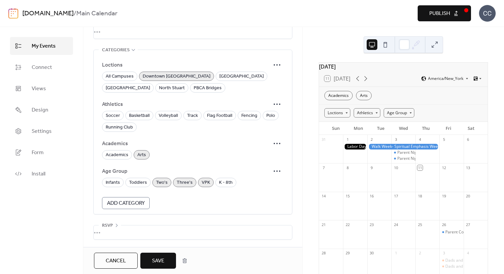
click at [162, 260] on span "Save" at bounding box center [158, 261] width 12 height 8
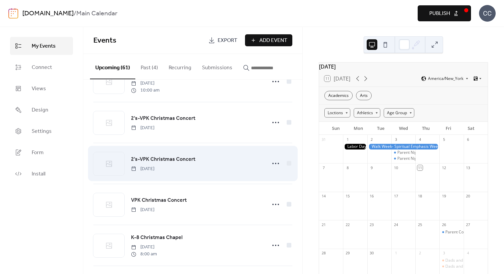
scroll to position [782, 0]
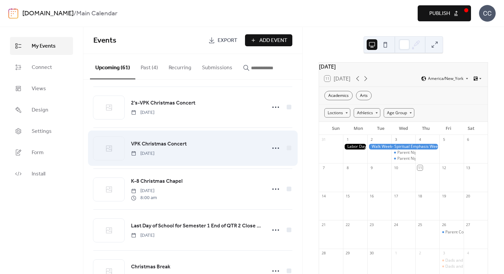
click at [155, 145] on span "VPK Christmas Concert" at bounding box center [159, 144] width 56 height 8
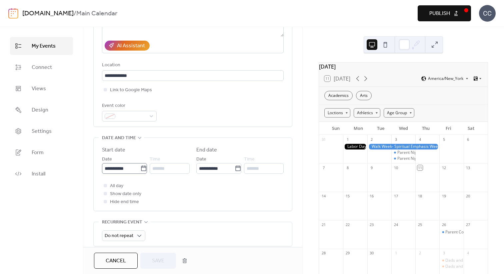
scroll to position [73, 0]
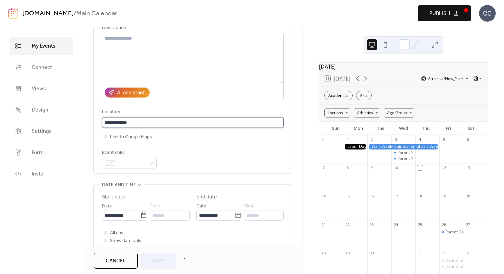
click at [133, 124] on input "**********" at bounding box center [193, 122] width 182 height 11
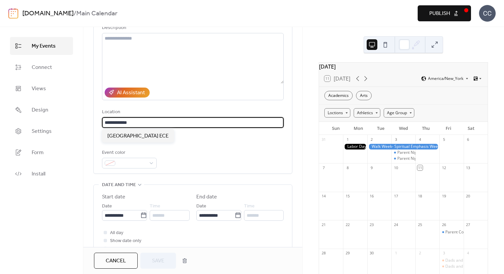
click at [133, 124] on input "**********" at bounding box center [193, 122] width 182 height 11
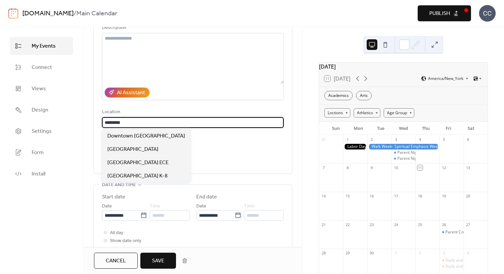
type input "*********"
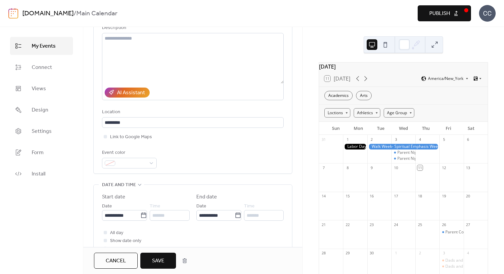
click at [247, 148] on div "**********" at bounding box center [193, 83] width 182 height 169
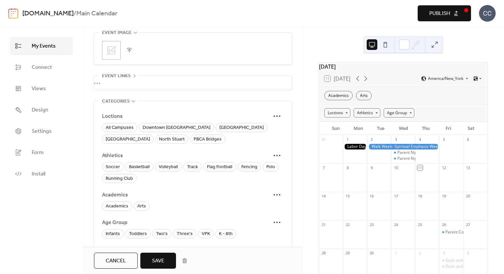
scroll to position [358, 0]
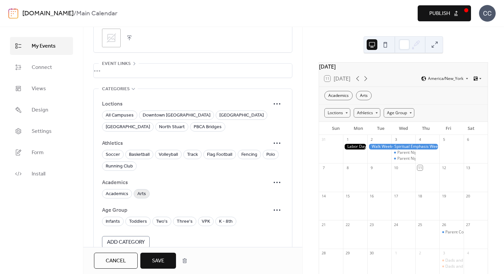
click at [137, 193] on span "Arts" at bounding box center [141, 194] width 9 height 8
click at [159, 224] on span "Two's" at bounding box center [162, 222] width 12 height 8
click at [183, 223] on span "Three's" at bounding box center [185, 222] width 16 height 8
click at [202, 221] on span "VPK" at bounding box center [206, 222] width 8 height 8
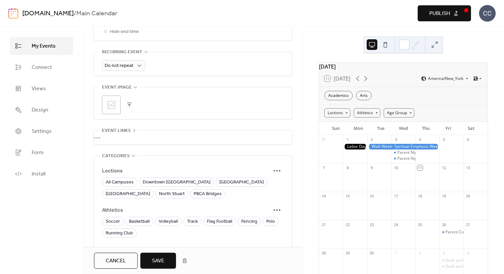
scroll to position [376, 0]
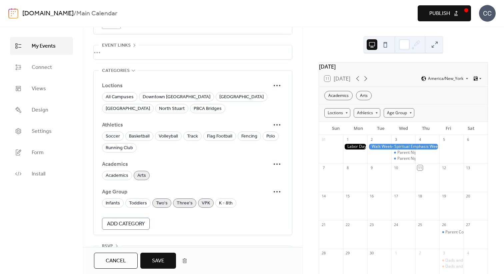
click at [181, 207] on span "Three's" at bounding box center [185, 204] width 16 height 8
click at [161, 203] on span "Two's" at bounding box center [162, 204] width 12 height 8
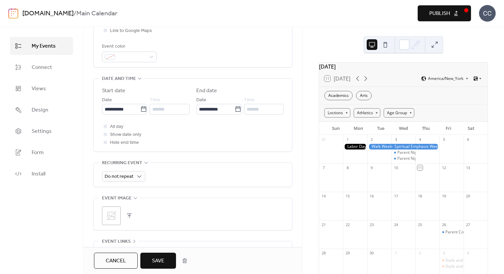
scroll to position [245, 0]
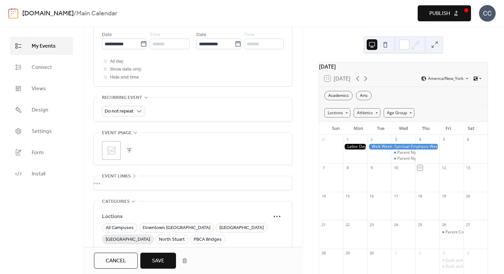
click at [150, 236] on span "[GEOGRAPHIC_DATA]" at bounding box center [128, 240] width 44 height 8
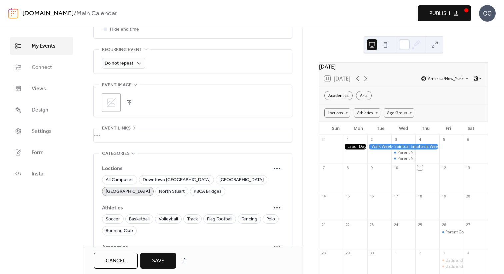
scroll to position [377, 0]
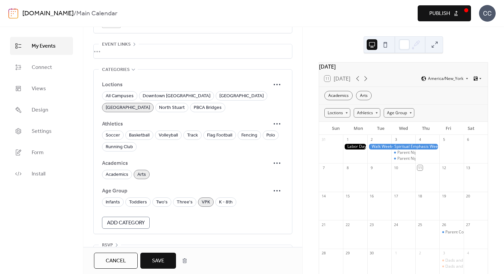
click at [169, 261] on button "Save" at bounding box center [158, 261] width 36 height 16
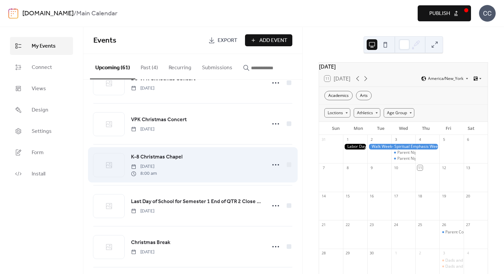
scroll to position [784, 0]
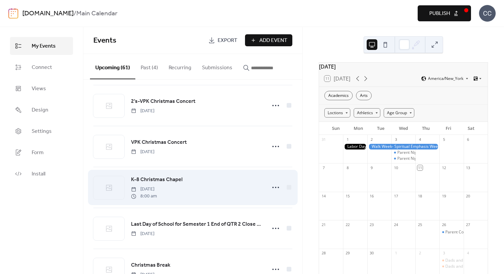
click at [160, 181] on span "K-8 Christmas Chapel" at bounding box center [157, 180] width 52 height 8
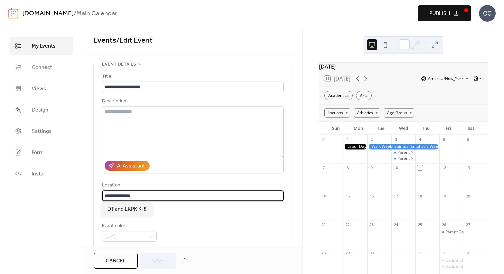
drag, startPoint x: 150, startPoint y: 196, endPoint x: 97, endPoint y: 196, distance: 53.3
click at [97, 196] on div "**********" at bounding box center [193, 155] width 198 height 183
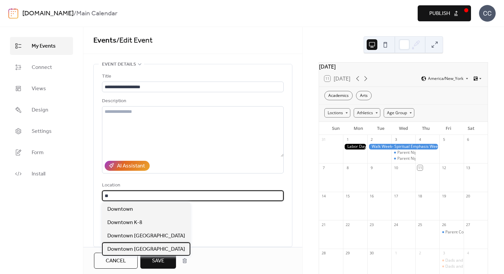
click at [160, 250] on span "Downtown [GEOGRAPHIC_DATA]" at bounding box center [146, 250] width 78 height 8
type input "**********"
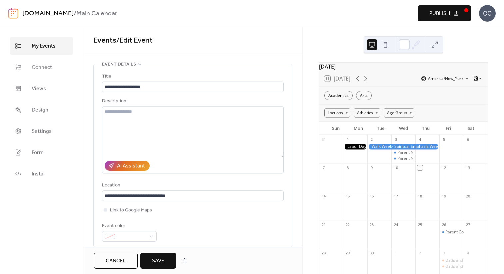
click at [197, 229] on div "Event color" at bounding box center [193, 232] width 182 height 20
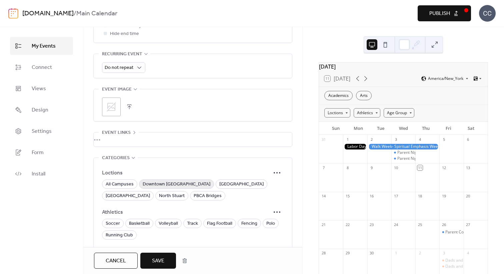
scroll to position [338, 0]
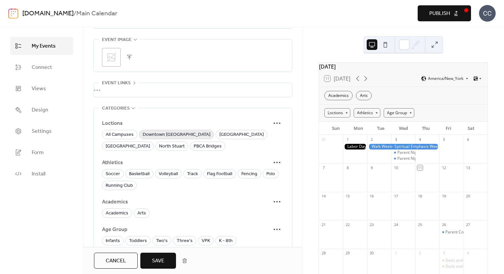
click at [176, 136] on span "Downtown [GEOGRAPHIC_DATA]" at bounding box center [177, 135] width 68 height 8
click at [150, 143] on span "[GEOGRAPHIC_DATA]" at bounding box center [128, 147] width 44 height 8
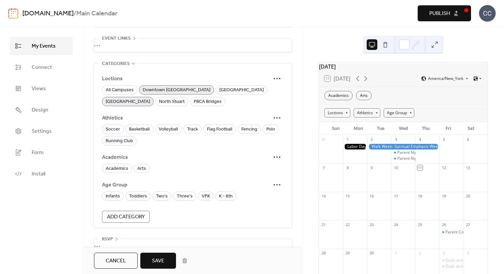
scroll to position [390, 0]
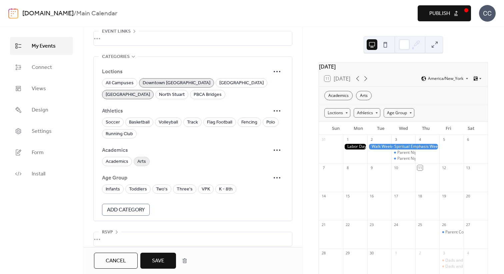
click at [138, 162] on span "Arts" at bounding box center [141, 162] width 9 height 8
click at [221, 189] on span "K - 8th" at bounding box center [226, 190] width 14 height 8
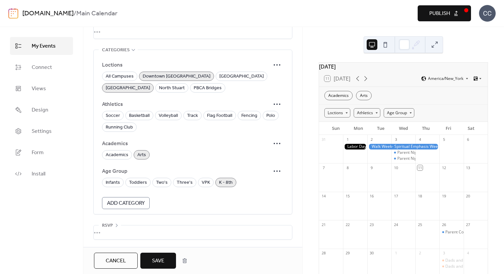
scroll to position [397, 0]
click at [146, 154] on div "Arts" at bounding box center [142, 154] width 16 height 9
click at [166, 259] on button "Save" at bounding box center [158, 261] width 36 height 16
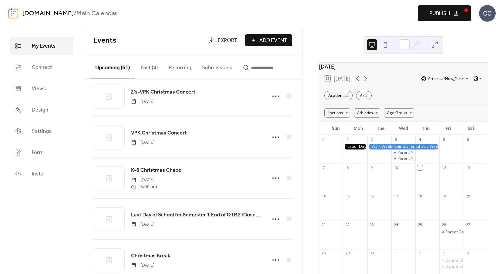
scroll to position [843, 0]
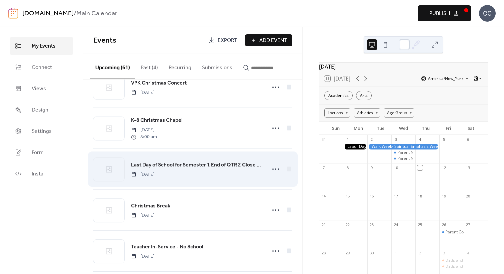
click at [157, 166] on span "Last Day of School for Semester 1 End of QTR 2 Close 3 pm" at bounding box center [196, 165] width 131 height 8
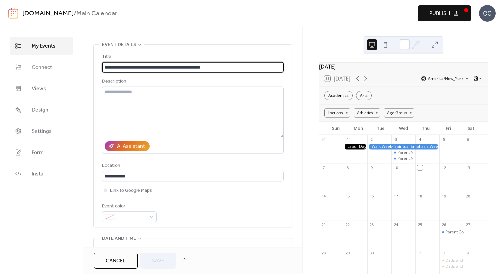
scroll to position [156, 0]
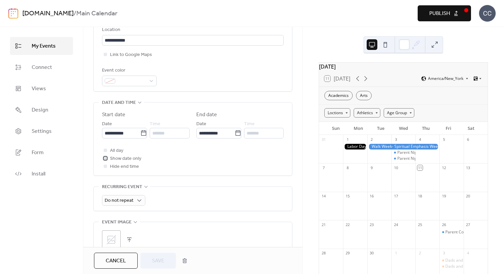
click at [105, 157] on icon at bounding box center [105, 158] width 2 height 2
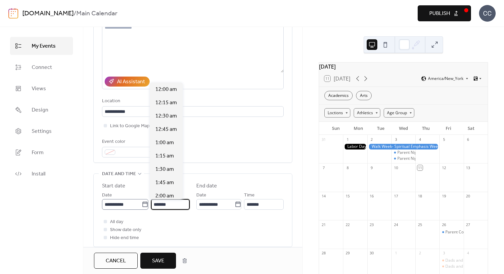
scroll to position [427, 0]
drag, startPoint x: 176, startPoint y: 205, endPoint x: 141, endPoint y: 205, distance: 35.3
click at [141, 205] on div "**********" at bounding box center [146, 200] width 88 height 19
type input "*******"
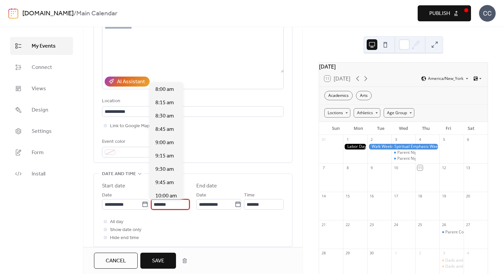
click at [187, 228] on div "All day Show date only Hide end time" at bounding box center [193, 230] width 182 height 24
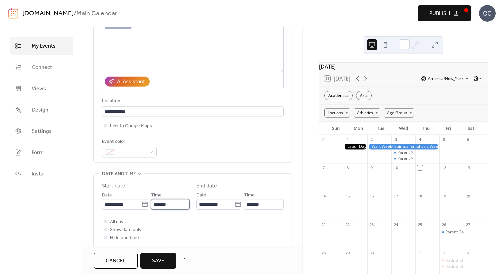
click at [168, 205] on input "*******" at bounding box center [170, 204] width 39 height 11
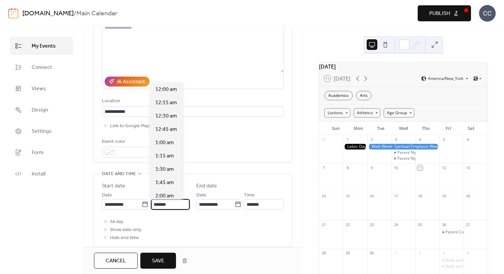
scroll to position [427, 0]
click at [182, 223] on div "All day Show date only Hide end time" at bounding box center [193, 230] width 182 height 24
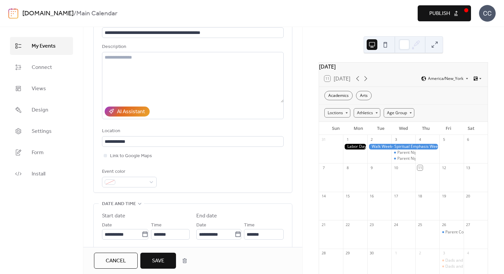
scroll to position [0, 0]
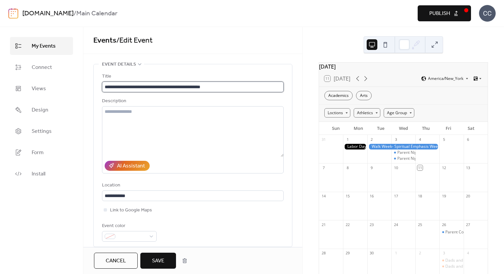
click at [200, 86] on input "**********" at bounding box center [193, 87] width 182 height 11
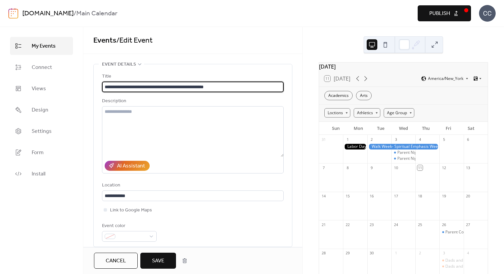
type input "**********"
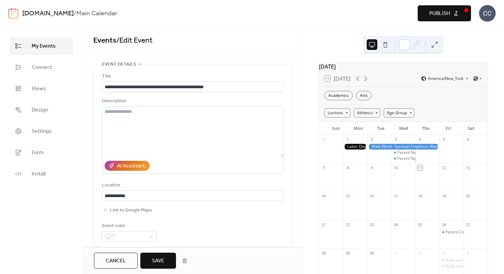
click at [234, 98] on div "Description" at bounding box center [192, 101] width 180 height 8
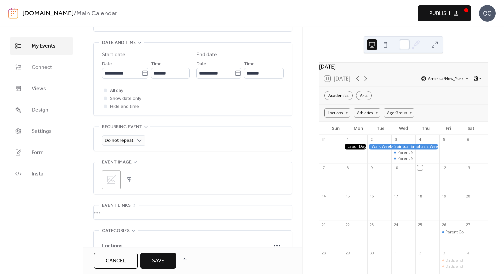
scroll to position [148, 0]
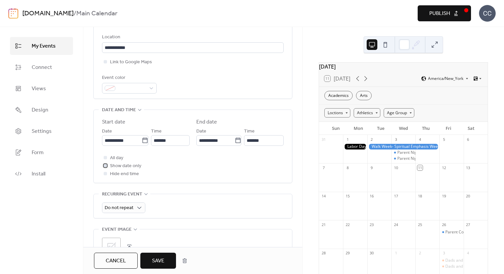
click at [105, 167] on div at bounding box center [105, 165] width 3 height 3
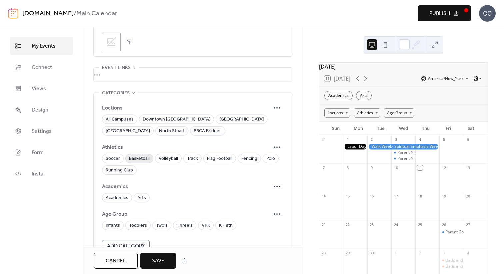
scroll to position [358, 0]
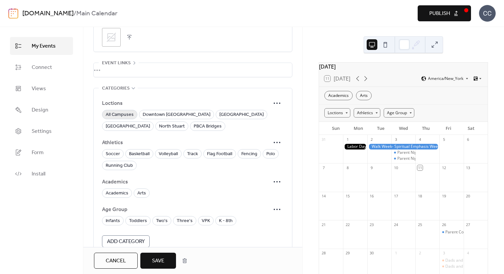
click at [120, 117] on span "All Campuses" at bounding box center [120, 115] width 28 height 8
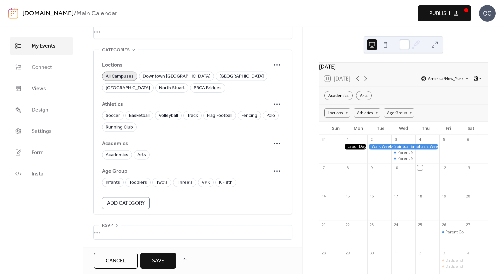
scroll to position [397, 0]
click at [164, 258] on span "Save" at bounding box center [158, 261] width 12 height 8
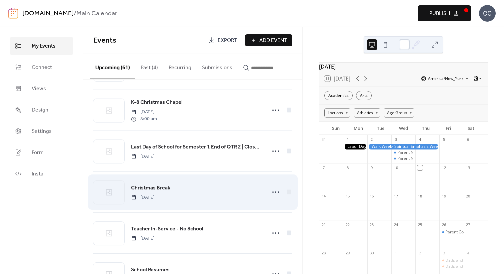
scroll to position [869, 0]
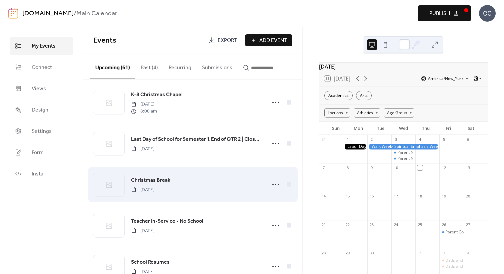
click at [161, 183] on span "Christmas Break" at bounding box center [150, 181] width 39 height 8
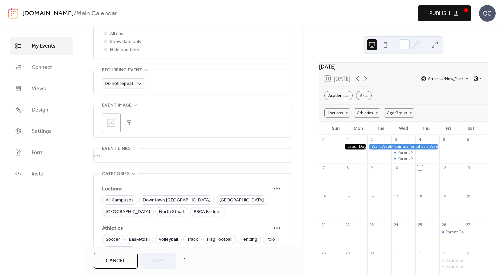
scroll to position [294, 0]
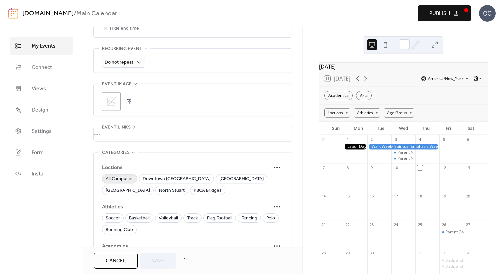
click at [125, 180] on span "All Campuses" at bounding box center [120, 179] width 28 height 8
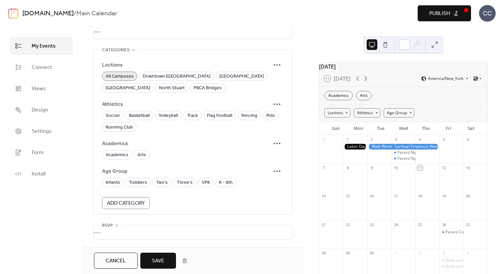
scroll to position [397, 0]
click at [161, 261] on span "Save" at bounding box center [158, 261] width 12 height 8
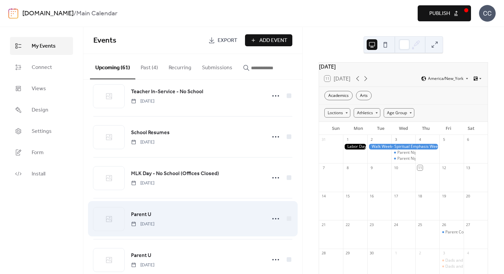
scroll to position [954, 0]
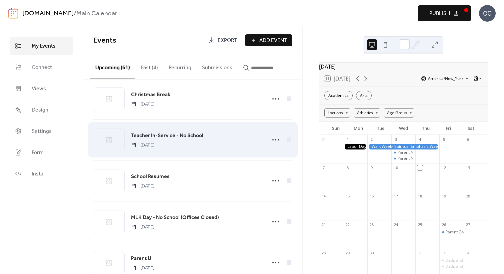
click at [168, 137] on span "Teacher In-Service - No School" at bounding box center [167, 136] width 72 height 8
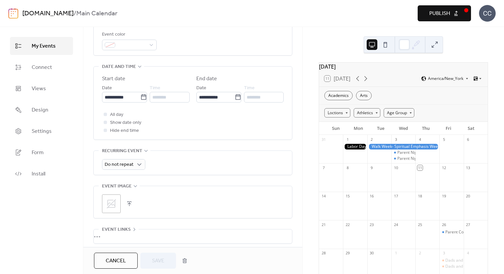
scroll to position [271, 0]
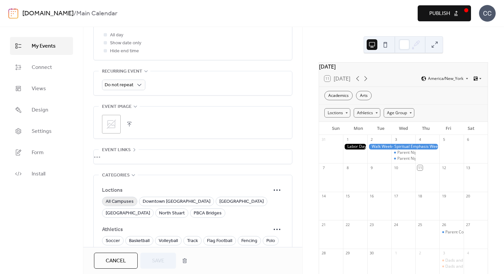
click at [121, 203] on span "All Campuses" at bounding box center [120, 202] width 28 height 8
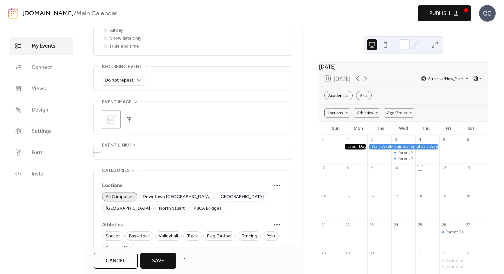
scroll to position [397, 0]
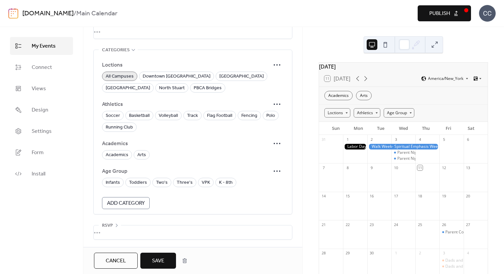
click at [154, 258] on span "Save" at bounding box center [158, 261] width 12 height 8
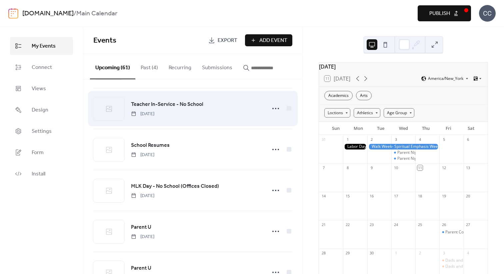
scroll to position [988, 0]
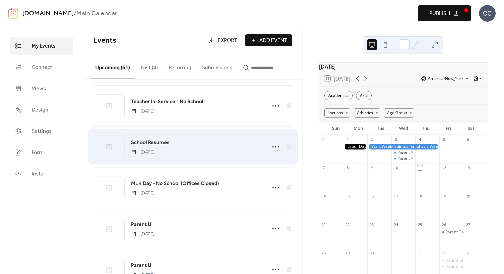
click at [155, 143] on span "School Resumes" at bounding box center [150, 143] width 39 height 8
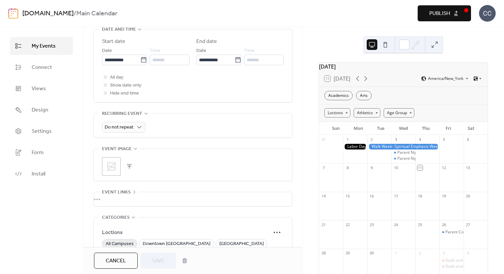
click at [121, 240] on span "All Campuses" at bounding box center [120, 244] width 28 height 8
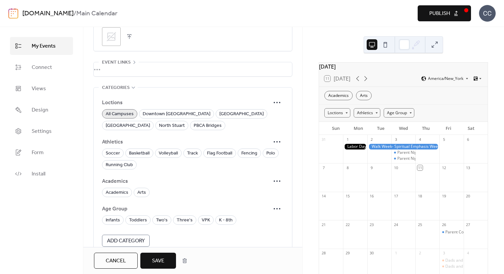
scroll to position [397, 0]
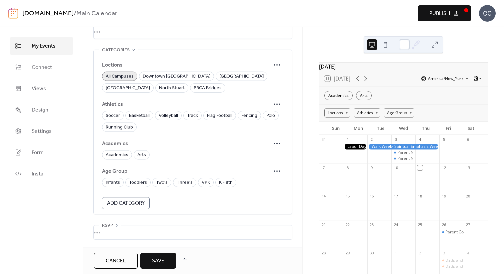
click at [152, 259] on span "Save" at bounding box center [158, 261] width 12 height 8
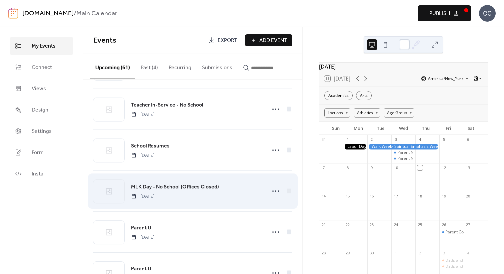
scroll to position [1030, 0]
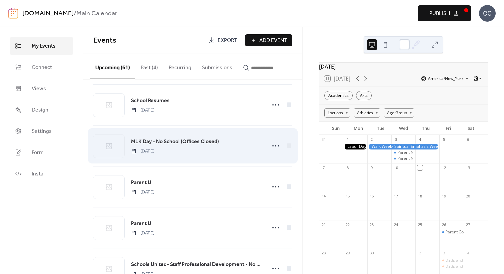
click at [154, 141] on span "MLK Day - No School (Offices Closed)" at bounding box center [175, 142] width 88 height 8
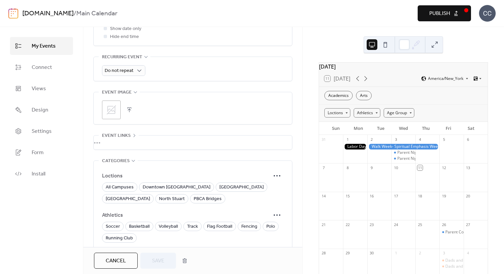
scroll to position [316, 0]
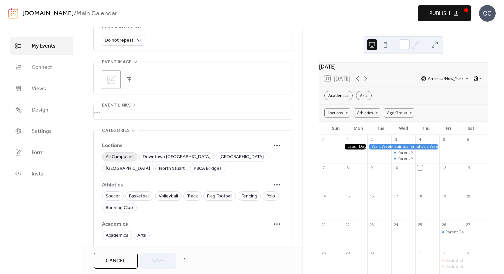
click at [118, 154] on span "All Campuses" at bounding box center [120, 157] width 28 height 8
click at [150, 256] on button "Save" at bounding box center [158, 261] width 36 height 16
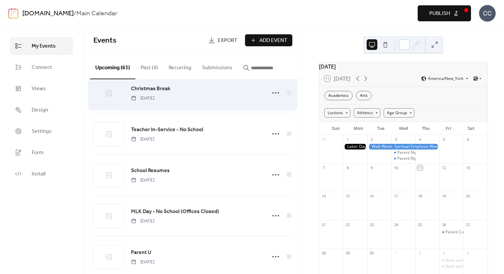
scroll to position [1008, 0]
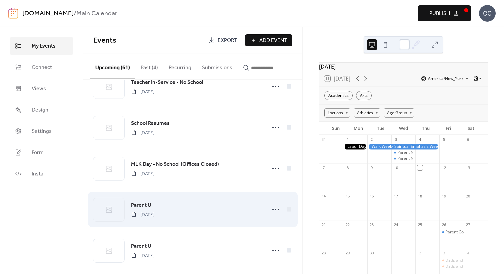
click at [141, 207] on span "Parent U" at bounding box center [141, 206] width 20 height 8
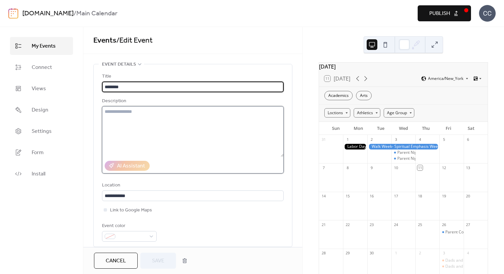
click at [147, 127] on textarea at bounding box center [193, 131] width 182 height 51
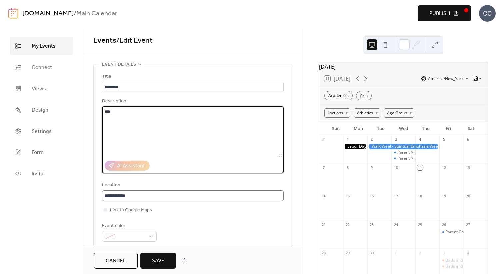
type textarea "***"
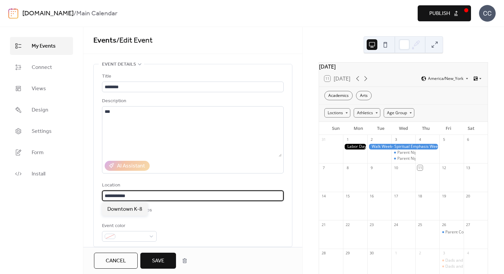
click at [134, 197] on input "**********" at bounding box center [193, 196] width 182 height 11
click at [134, 197] on input "**********" at bounding box center [192, 196] width 180 height 11
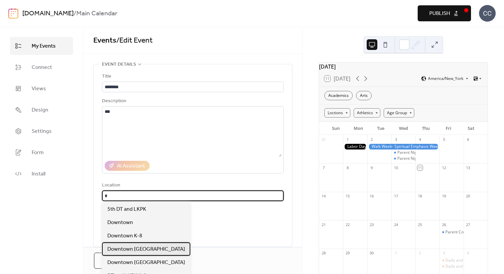
click at [157, 248] on span "Downtown [GEOGRAPHIC_DATA]" at bounding box center [146, 250] width 78 height 8
type input "**********"
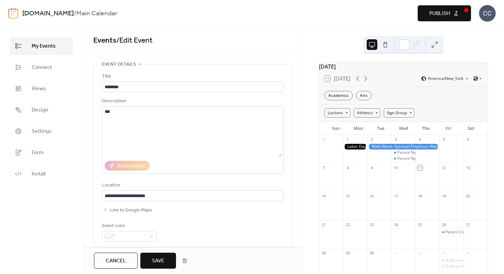
scroll to position [0, 0]
click at [210, 220] on div "**********" at bounding box center [193, 157] width 182 height 169
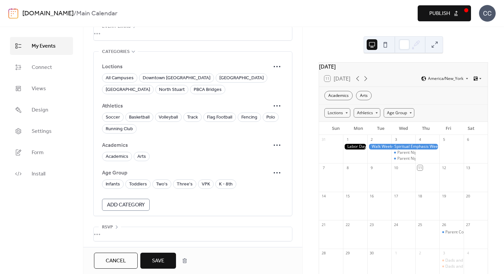
scroll to position [397, 0]
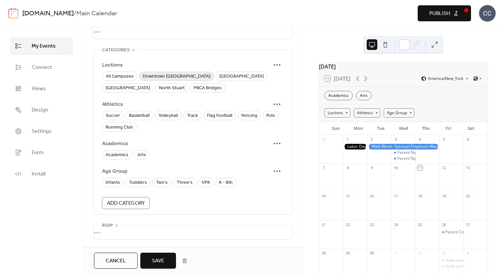
click at [172, 77] on span "Downtown [GEOGRAPHIC_DATA]" at bounding box center [177, 77] width 68 height 8
click at [227, 180] on span "K - 8th" at bounding box center [226, 183] width 14 height 8
click at [164, 263] on span "Save" at bounding box center [158, 261] width 12 height 8
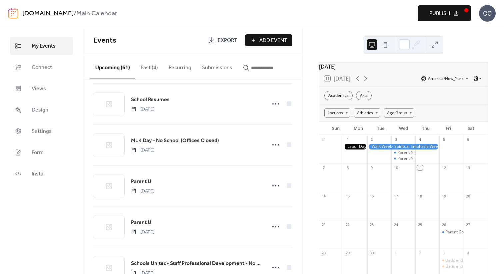
scroll to position [1056, 0]
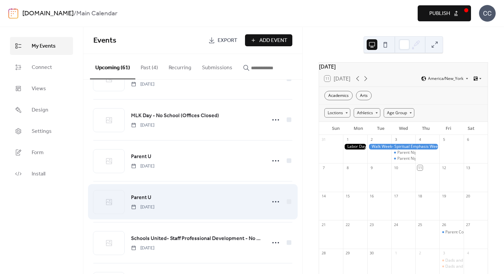
click at [139, 197] on span "Parent U" at bounding box center [141, 198] width 20 height 8
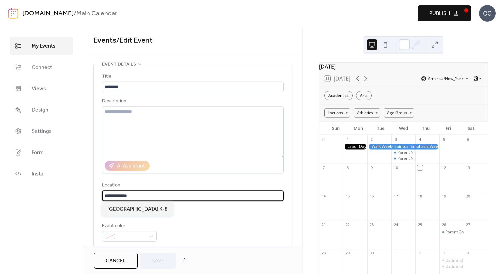
drag, startPoint x: 133, startPoint y: 194, endPoint x: 124, endPoint y: 194, distance: 9.0
click at [124, 194] on input "**********" at bounding box center [193, 196] width 182 height 11
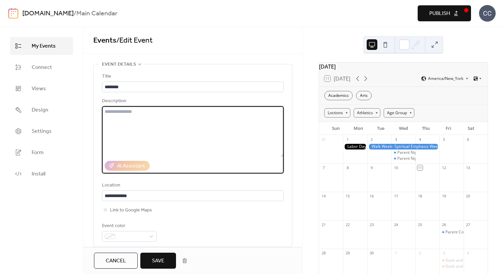
click at [143, 116] on textarea at bounding box center [193, 131] width 182 height 51
paste textarea "***"
type textarea "***"
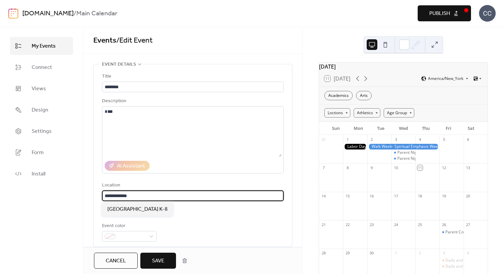
click at [130, 197] on input "**********" at bounding box center [193, 196] width 182 height 11
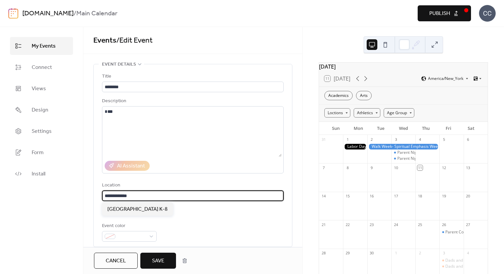
click at [130, 196] on input "**********" at bounding box center [193, 196] width 182 height 11
click at [131, 196] on input "**********" at bounding box center [193, 196] width 182 height 11
click at [135, 197] on input "**********" at bounding box center [193, 196] width 182 height 11
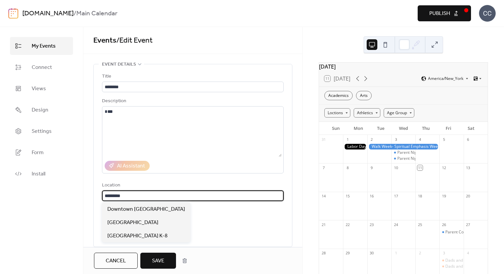
type input "*********"
click at [147, 181] on div "Title ******** Description *** AI Assistant Location ********* Link to Google M…" at bounding box center [193, 157] width 182 height 169
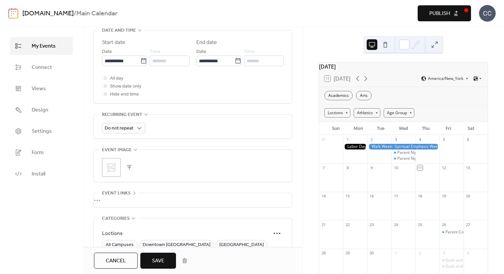
scroll to position [334, 0]
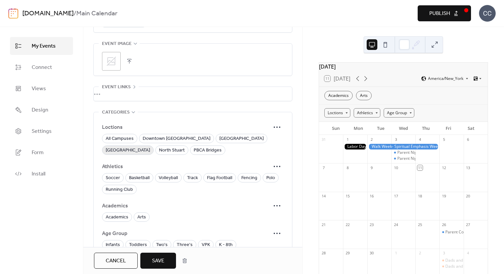
click at [150, 147] on span "[GEOGRAPHIC_DATA]" at bounding box center [128, 151] width 44 height 8
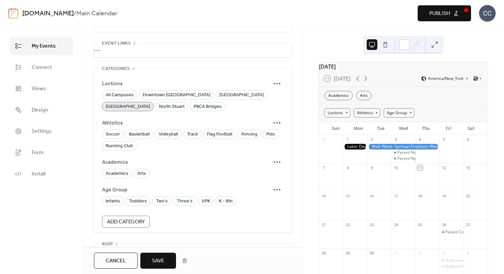
scroll to position [385, 0]
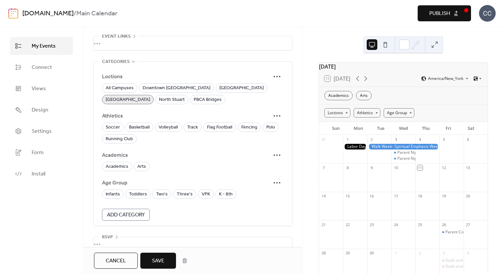
click at [225, 187] on span "Age Group" at bounding box center [186, 183] width 168 height 8
click at [225, 191] on span "K - 8th" at bounding box center [226, 195] width 14 height 8
click at [158, 257] on span "Save" at bounding box center [158, 261] width 12 height 8
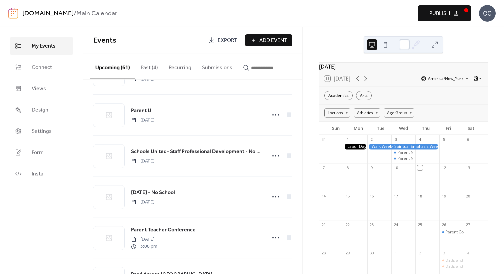
scroll to position [1142, 0]
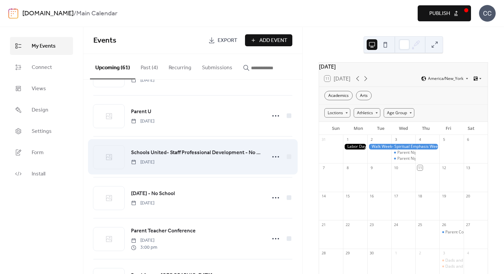
click at [173, 153] on span "Schools United- Staff Professional Development - No School" at bounding box center [196, 153] width 131 height 8
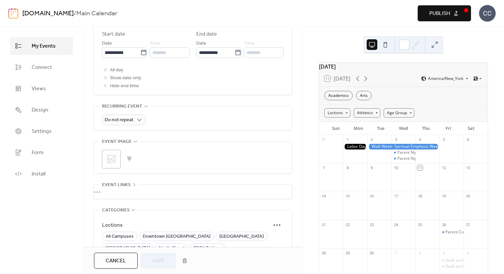
scroll to position [256, 0]
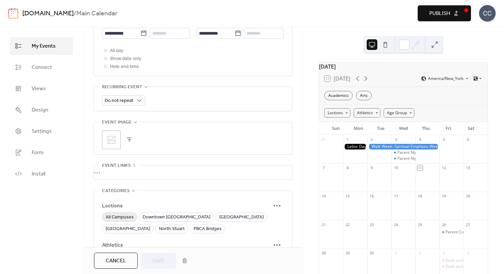
click at [120, 214] on span "All Campuses" at bounding box center [120, 218] width 28 height 8
click at [161, 259] on span "Save" at bounding box center [158, 261] width 12 height 8
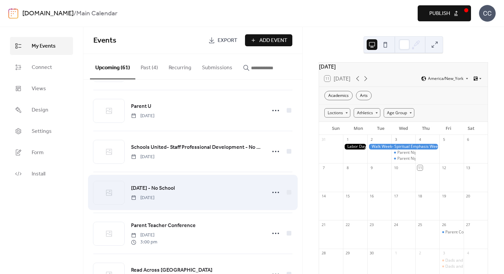
scroll to position [1148, 0]
click at [153, 190] on span "[DATE] - No School" at bounding box center [153, 188] width 44 height 8
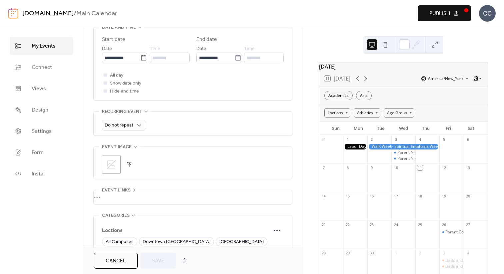
scroll to position [298, 0]
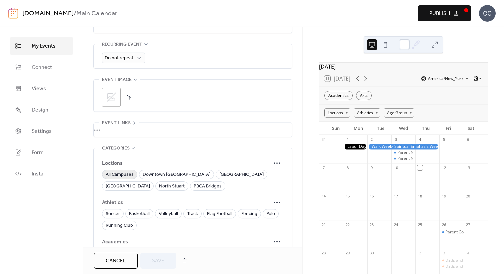
click at [121, 174] on span "All Campuses" at bounding box center [120, 175] width 28 height 8
click at [162, 264] on span "Save" at bounding box center [158, 261] width 12 height 8
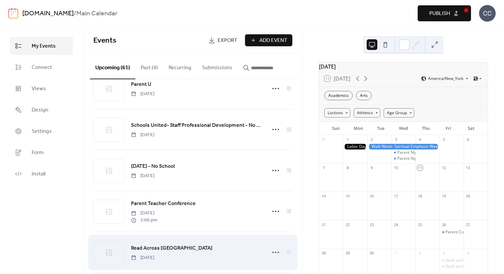
scroll to position [1213, 0]
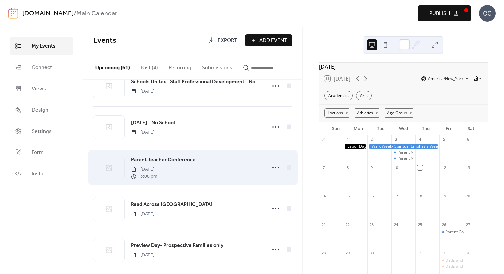
click at [162, 161] on span "Parent Teacher Conference" at bounding box center [163, 160] width 65 height 8
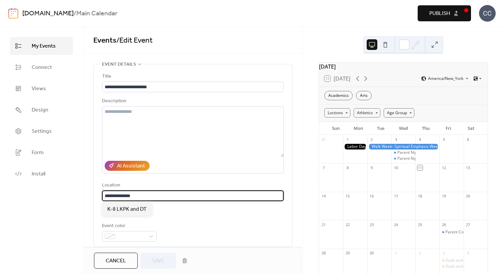
click at [108, 197] on input "**********" at bounding box center [193, 196] width 182 height 11
click at [110, 198] on input "**********" at bounding box center [193, 196] width 182 height 11
drag, startPoint x: 111, startPoint y: 197, endPoint x: 102, endPoint y: 199, distance: 9.5
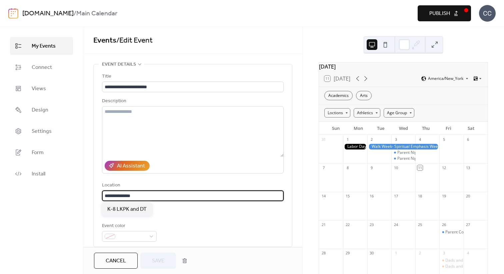
click at [102, 199] on div "**********" at bounding box center [193, 155] width 198 height 183
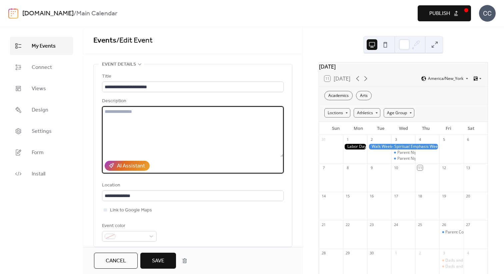
click at [129, 121] on textarea at bounding box center [193, 131] width 182 height 51
paste textarea "***"
type textarea "***"
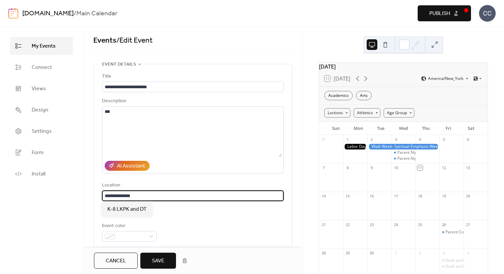
click at [131, 192] on input "**********" at bounding box center [192, 196] width 180 height 11
click at [131, 194] on input "**********" at bounding box center [192, 196] width 180 height 11
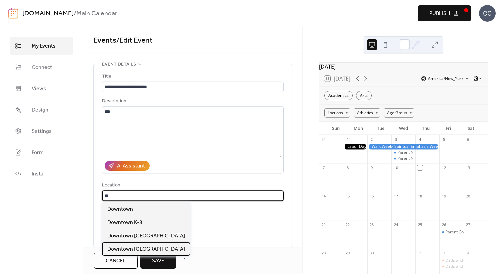
click at [152, 249] on span "Downtown [GEOGRAPHIC_DATA]" at bounding box center [146, 250] width 78 height 8
type input "**********"
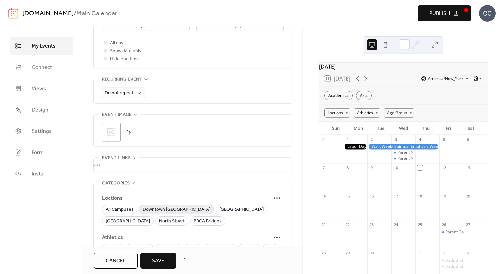
scroll to position [264, 0]
click at [178, 211] on span "Downtown [GEOGRAPHIC_DATA]" at bounding box center [177, 209] width 68 height 8
click at [150, 217] on span "[GEOGRAPHIC_DATA]" at bounding box center [128, 221] width 44 height 8
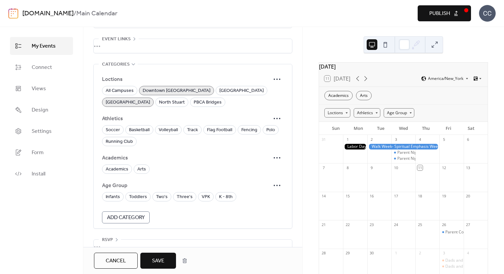
scroll to position [384, 0]
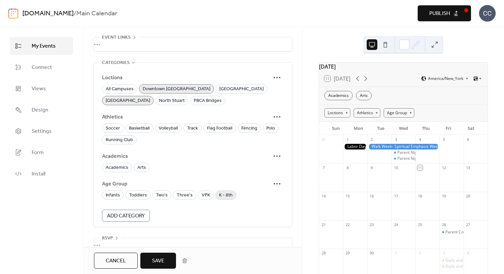
click at [223, 197] on span "K - 8th" at bounding box center [226, 196] width 14 height 8
click at [125, 166] on span "Academics" at bounding box center [117, 168] width 23 height 8
click at [165, 264] on button "Save" at bounding box center [158, 261] width 36 height 16
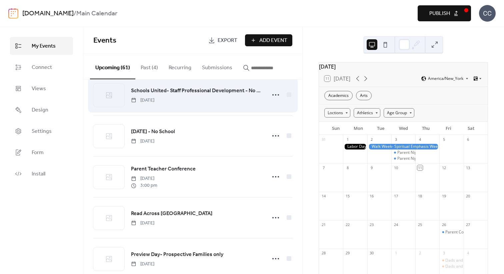
scroll to position [1222, 0]
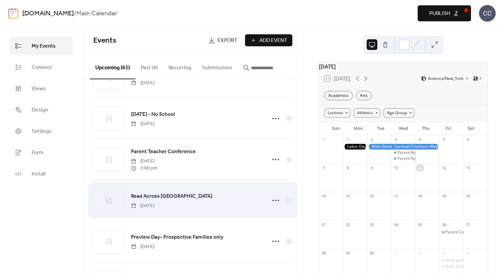
click at [160, 197] on span "Read Across [GEOGRAPHIC_DATA]" at bounding box center [171, 197] width 81 height 8
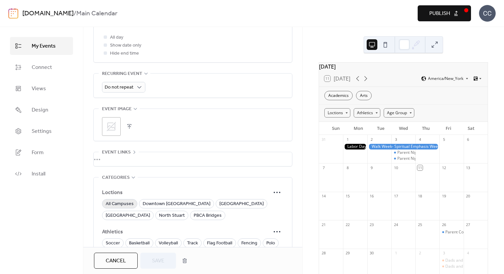
scroll to position [276, 0]
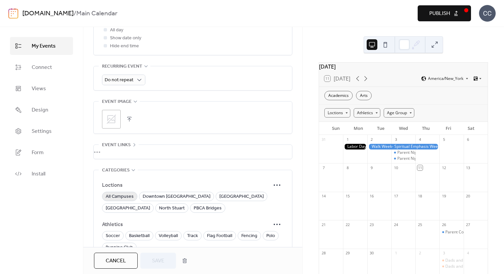
click at [118, 198] on span "All Campuses" at bounding box center [120, 197] width 28 height 8
click at [156, 260] on span "Save" at bounding box center [158, 261] width 12 height 8
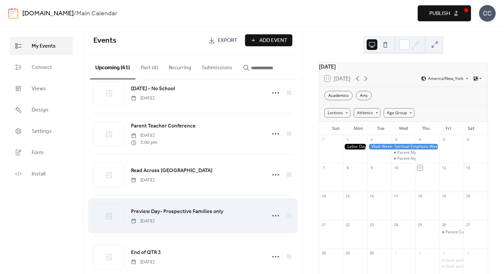
scroll to position [1280, 0]
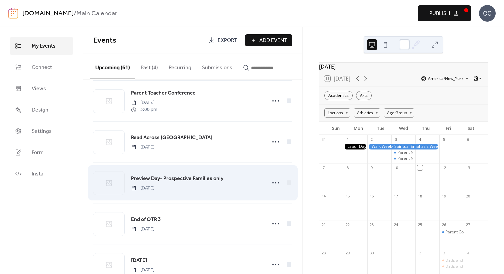
click at [173, 181] on span "Preview Day- Prospective Families only" at bounding box center [177, 179] width 92 height 8
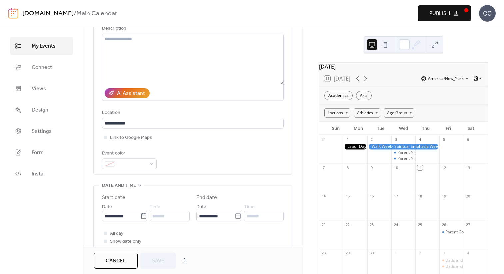
scroll to position [70, 0]
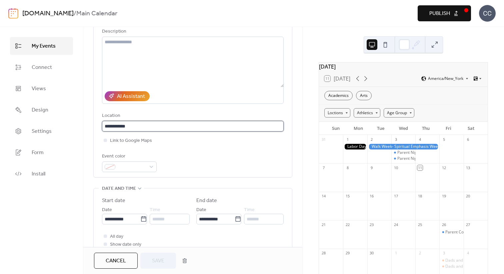
click at [133, 129] on input "**********" at bounding box center [193, 126] width 182 height 11
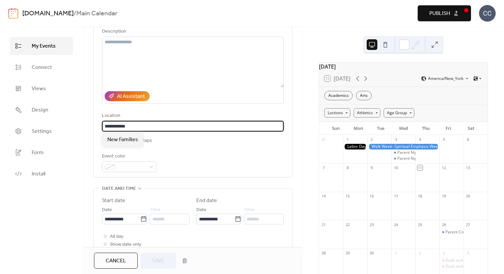
click at [133, 129] on input "**********" at bounding box center [193, 126] width 182 height 11
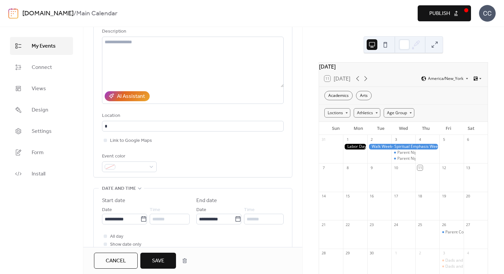
click at [220, 147] on div "**********" at bounding box center [193, 87] width 182 height 169
click at [157, 125] on input "*" at bounding box center [193, 126] width 182 height 11
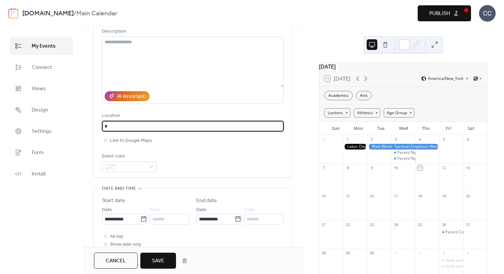
click at [157, 125] on input "*" at bounding box center [193, 126] width 182 height 11
type input "*"
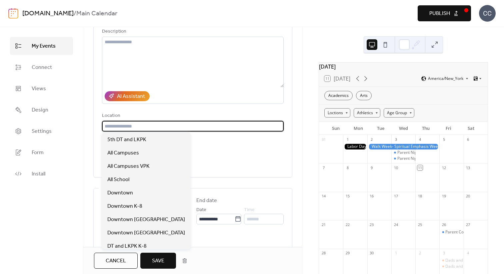
click at [436, 10] on span "Publish" at bounding box center [439, 14] width 21 height 8
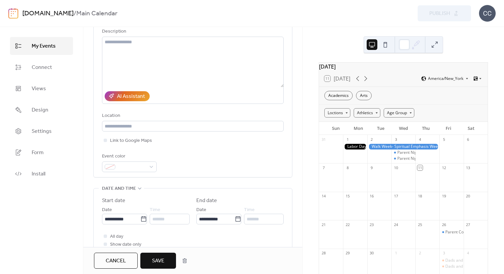
click at [160, 257] on span "Save" at bounding box center [158, 261] width 12 height 8
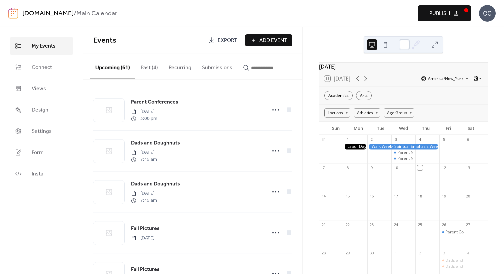
click at [446, 14] on span "Publish" at bounding box center [439, 14] width 21 height 8
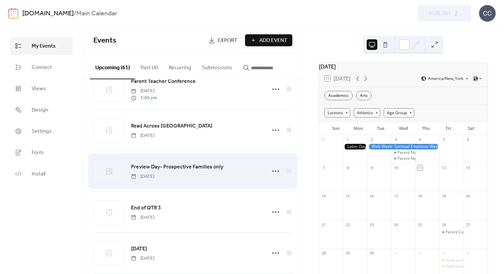
scroll to position [1299, 0]
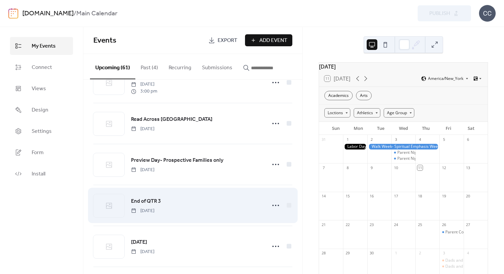
click at [145, 198] on link "End of QTR 3" at bounding box center [146, 201] width 30 height 9
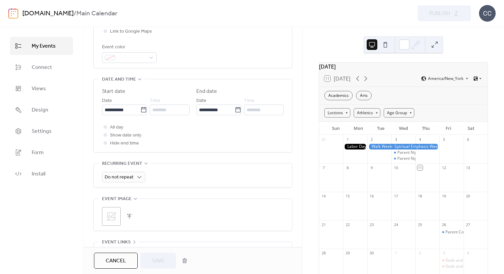
scroll to position [275, 0]
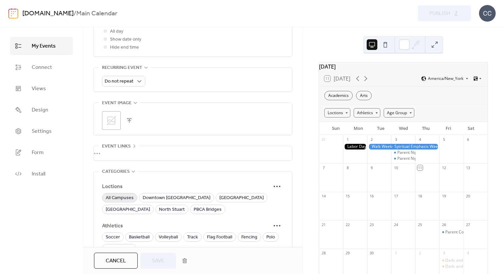
click at [119, 198] on span "All Campuses" at bounding box center [120, 198] width 28 height 8
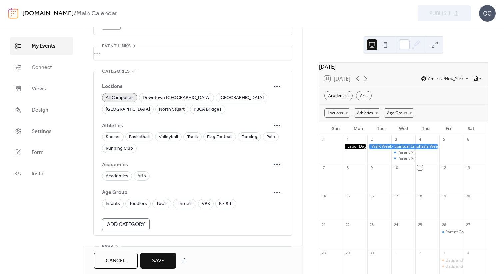
scroll to position [378, 0]
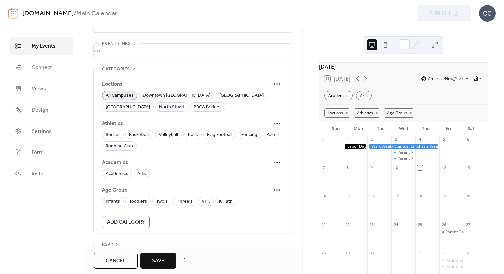
click at [160, 262] on span "Save" at bounding box center [158, 261] width 12 height 8
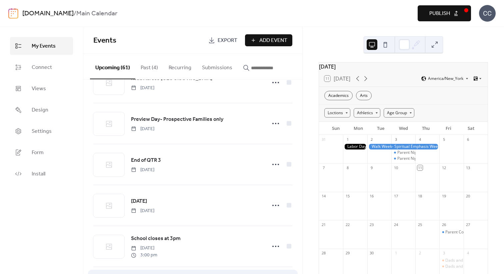
scroll to position [1339, 0]
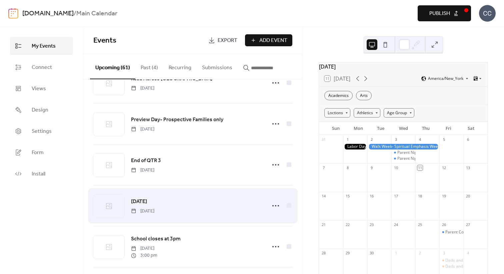
click at [141, 205] on span "[DATE]" at bounding box center [139, 202] width 16 height 8
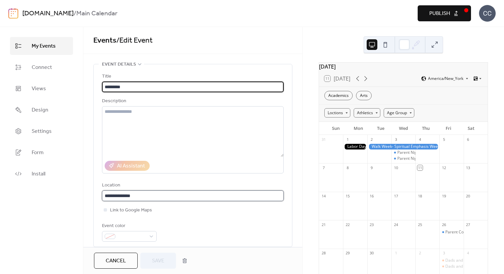
click at [130, 196] on input "**********" at bounding box center [193, 196] width 182 height 11
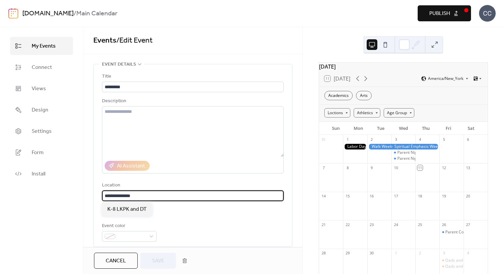
click at [130, 196] on input "**********" at bounding box center [193, 196] width 182 height 11
click at [108, 196] on input "**********" at bounding box center [193, 196] width 182 height 11
click at [112, 196] on input "**********" at bounding box center [193, 196] width 182 height 11
drag, startPoint x: 112, startPoint y: 196, endPoint x: 102, endPoint y: 196, distance: 9.3
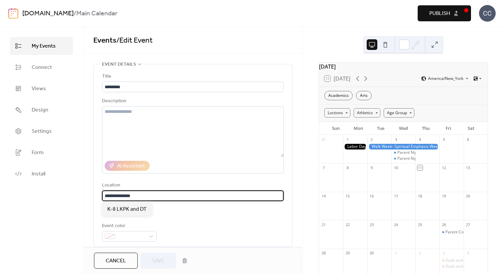
click at [102, 196] on input "**********" at bounding box center [193, 196] width 182 height 11
click at [137, 112] on textarea at bounding box center [193, 131] width 182 height 51
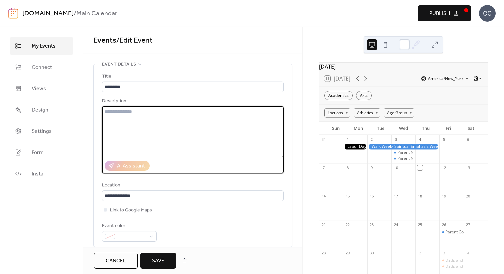
paste textarea "***"
type textarea "***"
click at [127, 192] on input "**********" at bounding box center [193, 196] width 182 height 11
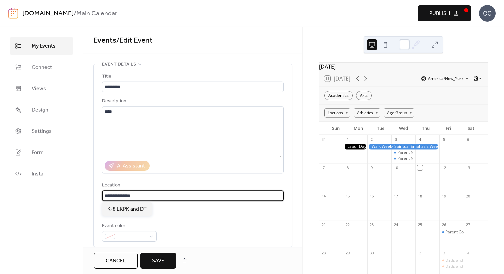
click at [127, 192] on input "**********" at bounding box center [193, 196] width 182 height 11
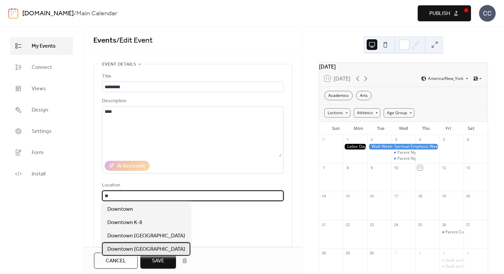
click at [166, 249] on span "Downtown [GEOGRAPHIC_DATA]" at bounding box center [146, 250] width 78 height 8
type input "**********"
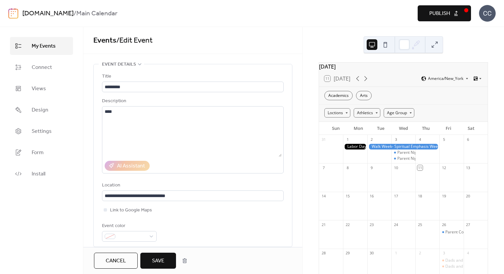
click at [220, 226] on div "Event color" at bounding box center [193, 232] width 182 height 20
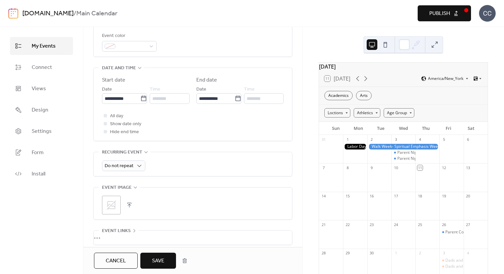
scroll to position [322, 0]
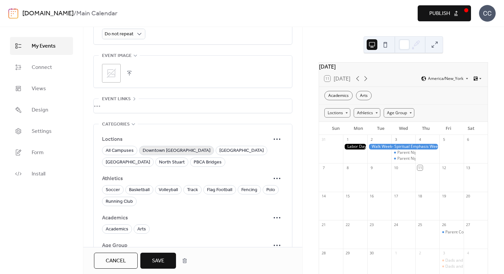
click at [180, 150] on span "Downtown [GEOGRAPHIC_DATA]" at bounding box center [177, 151] width 68 height 8
click at [150, 159] on span "[GEOGRAPHIC_DATA]" at bounding box center [128, 163] width 44 height 8
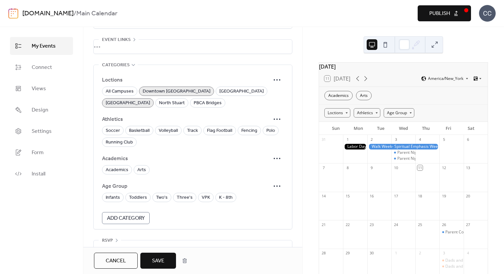
scroll to position [397, 0]
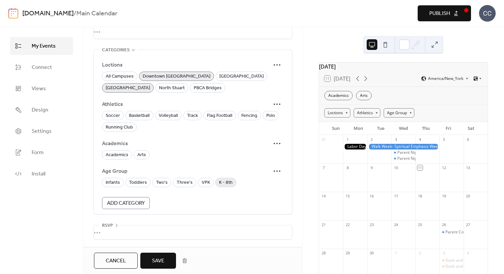
click at [221, 181] on span "K - 8th" at bounding box center [226, 183] width 14 height 8
click at [153, 261] on span "Save" at bounding box center [158, 261] width 12 height 8
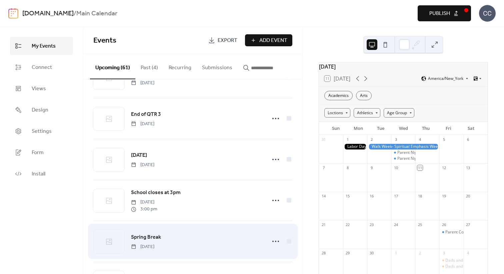
scroll to position [1378, 0]
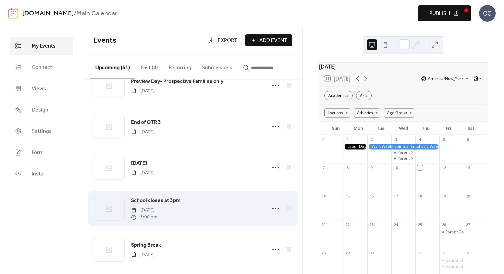
click at [148, 203] on span "School closes at 3pm" at bounding box center [156, 201] width 50 height 8
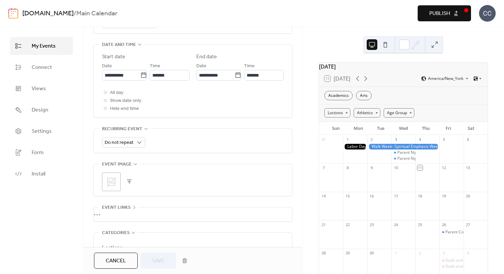
scroll to position [235, 0]
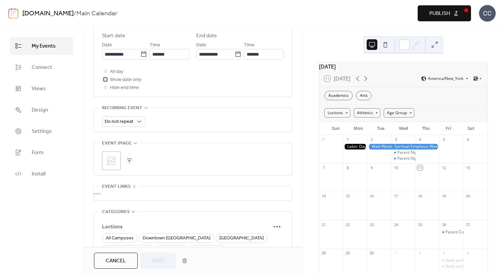
click at [106, 79] on div at bounding box center [105, 79] width 3 height 3
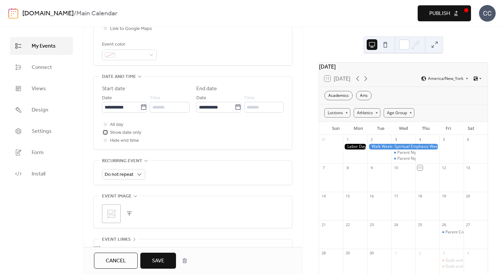
scroll to position [263, 0]
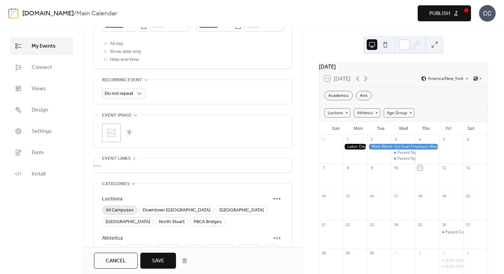
click at [124, 210] on span "All Campuses" at bounding box center [120, 211] width 28 height 8
click at [164, 257] on span "Save" at bounding box center [158, 261] width 12 height 8
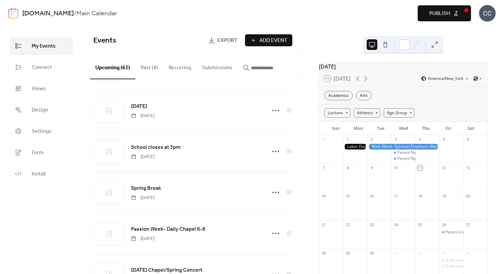
scroll to position [1449, 0]
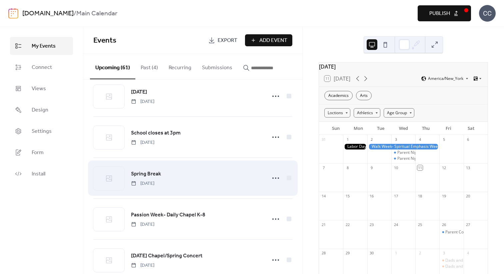
click at [148, 172] on span "Spring Break" at bounding box center [146, 174] width 30 height 8
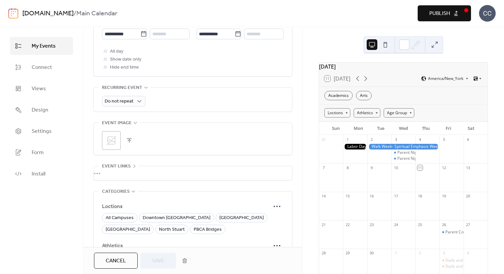
scroll to position [283, 0]
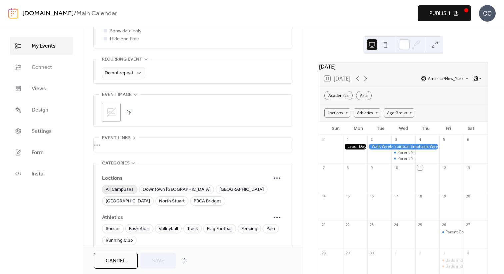
click at [118, 191] on span "All Campuses" at bounding box center [120, 190] width 28 height 8
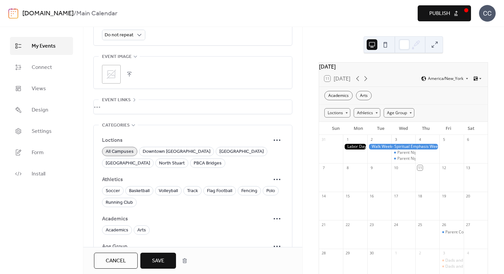
scroll to position [397, 0]
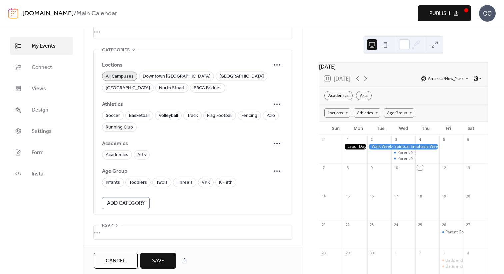
click at [166, 257] on button "Save" at bounding box center [158, 261] width 36 height 16
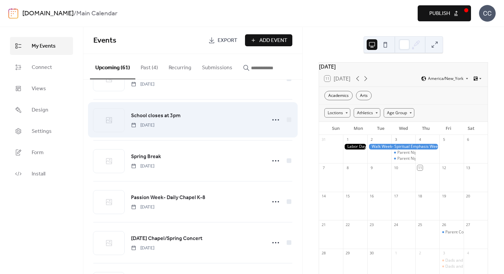
scroll to position [1466, 0]
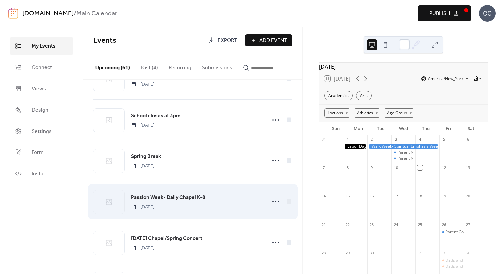
click at [162, 197] on span "Passion Week- Daily Chapel K-8" at bounding box center [168, 198] width 74 height 8
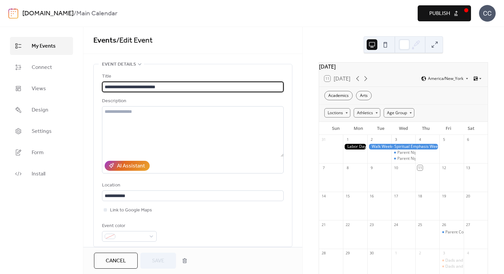
drag, startPoint x: 170, startPoint y: 87, endPoint x: 160, endPoint y: 87, distance: 9.7
click at [160, 87] on input "**********" at bounding box center [193, 87] width 182 height 11
click at [171, 111] on textarea at bounding box center [193, 131] width 182 height 51
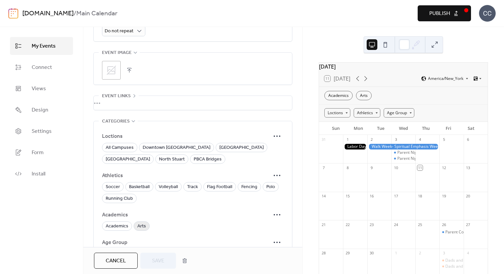
scroll to position [350, 0]
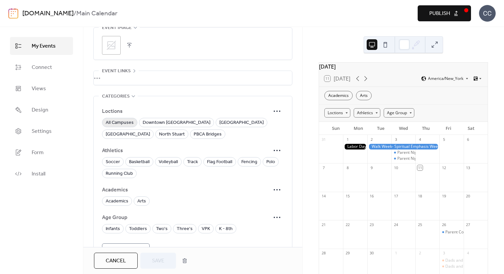
click at [117, 124] on span "All Campuses" at bounding box center [120, 123] width 28 height 8
click at [222, 231] on span "K - 8th" at bounding box center [226, 229] width 14 height 8
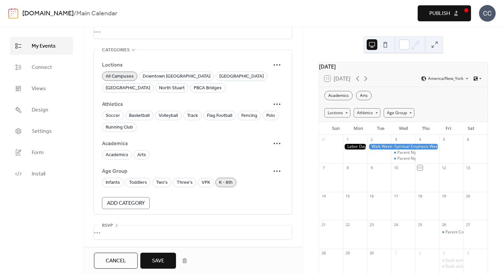
scroll to position [397, 0]
click at [168, 260] on button "Save" at bounding box center [158, 261] width 36 height 16
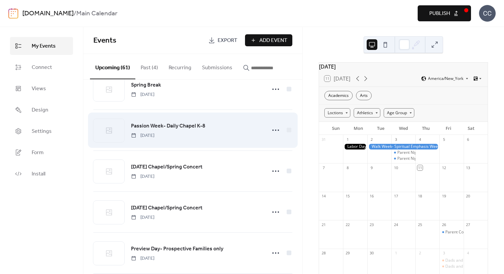
scroll to position [1545, 0]
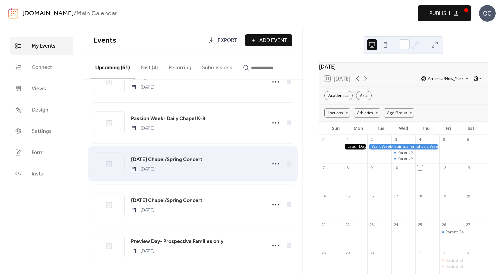
click at [152, 161] on span "[DATE] Chapel/Spring Concert" at bounding box center [166, 160] width 71 height 8
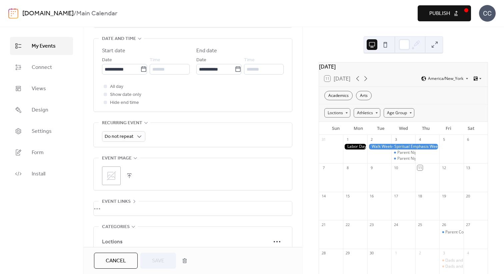
scroll to position [251, 0]
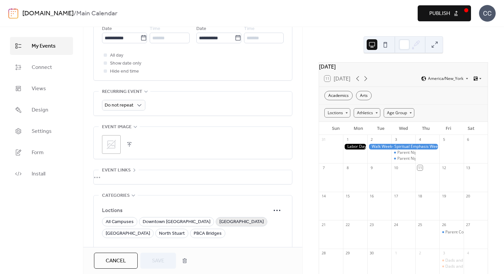
click at [237, 222] on span "[GEOGRAPHIC_DATA]" at bounding box center [241, 222] width 44 height 8
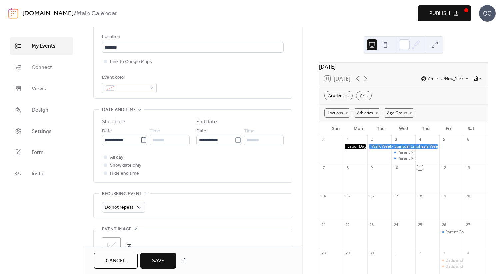
scroll to position [148, 0]
click at [123, 50] on input "*******" at bounding box center [193, 48] width 182 height 11
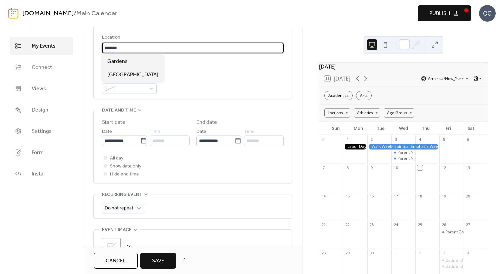
click at [123, 50] on input "*******" at bounding box center [193, 48] width 182 height 11
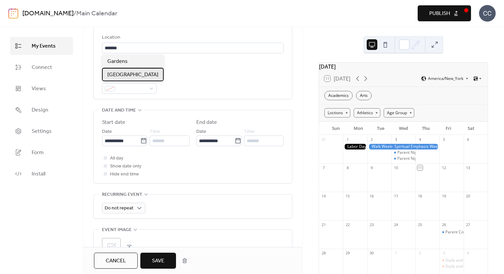
scroll to position [0, 0]
click at [125, 74] on span "[GEOGRAPHIC_DATA]" at bounding box center [132, 75] width 51 height 8
type input "**********"
click at [187, 83] on div "Event color" at bounding box center [193, 84] width 182 height 20
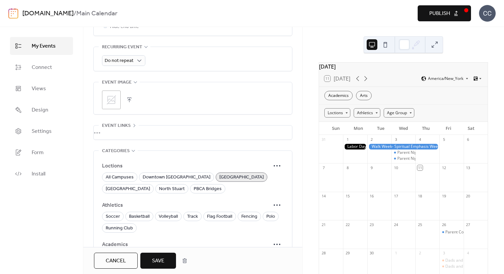
scroll to position [369, 0]
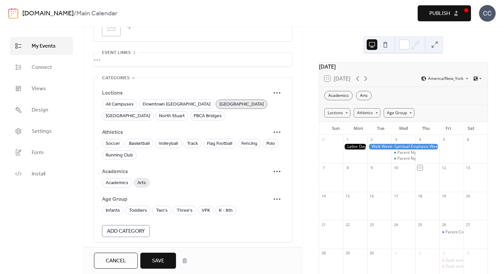
click at [136, 185] on div "Arts" at bounding box center [142, 182] width 16 height 9
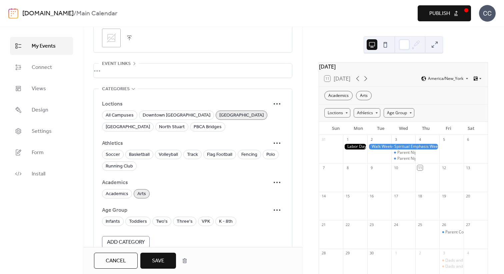
scroll to position [397, 0]
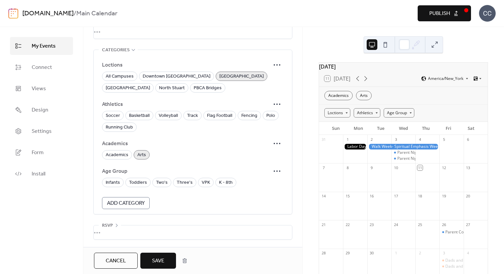
click at [160, 257] on span "Save" at bounding box center [158, 261] width 12 height 8
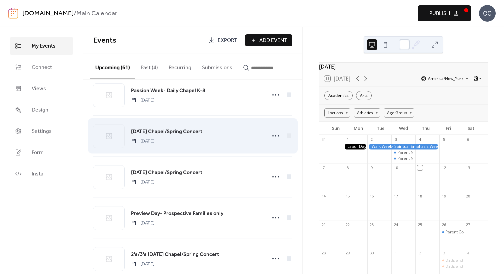
scroll to position [1579, 0]
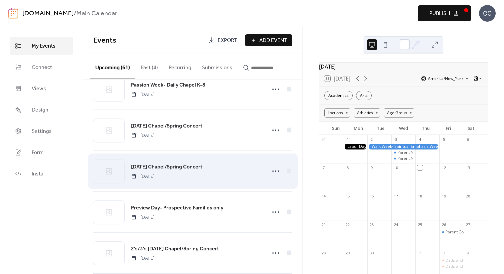
click at [164, 167] on span "[DATE] Chapel/Spring Concert" at bounding box center [166, 167] width 71 height 8
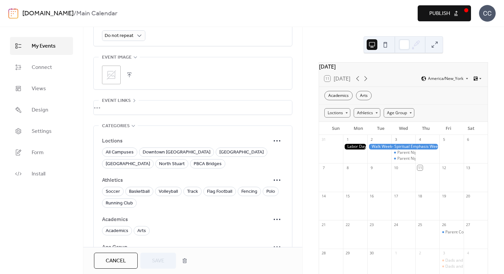
scroll to position [323, 0]
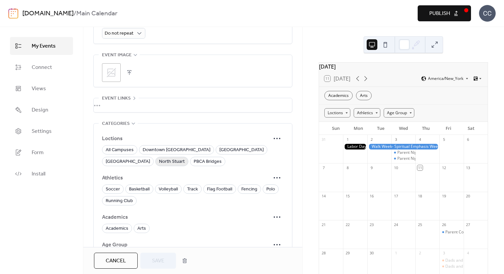
click at [159, 160] on span "North Stuart" at bounding box center [172, 162] width 26 height 8
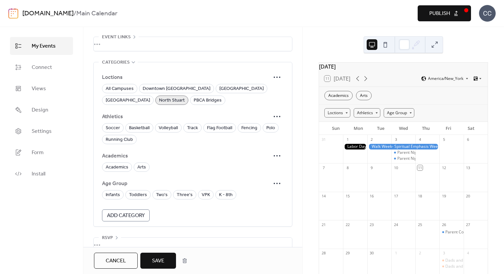
scroll to position [397, 0]
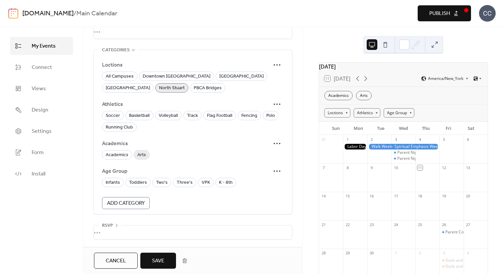
click at [138, 154] on span "Arts" at bounding box center [141, 155] width 9 height 8
click at [160, 260] on span "Save" at bounding box center [158, 261] width 12 height 8
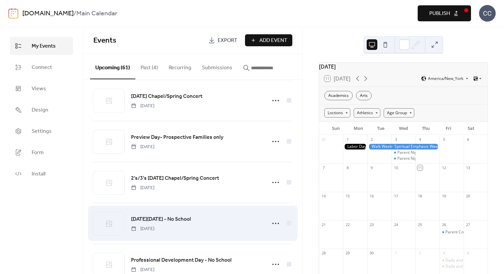
scroll to position [1633, 0]
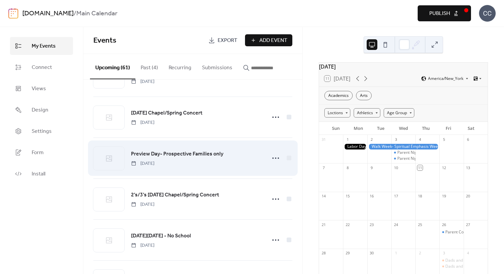
click at [164, 158] on span "Preview Day- Prospective Families only" at bounding box center [177, 154] width 92 height 8
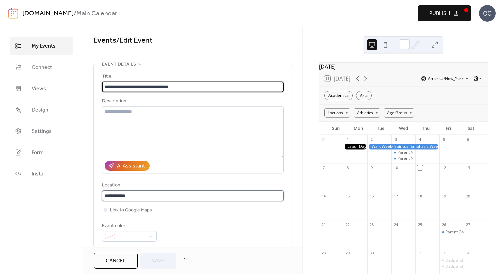
click at [150, 197] on input "**********" at bounding box center [193, 196] width 182 height 11
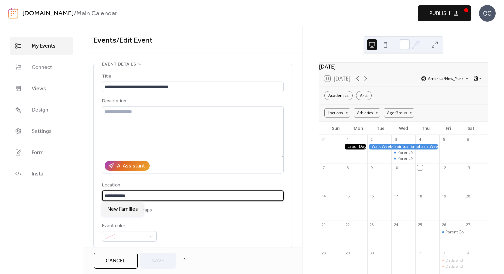
click at [150, 197] on input "**********" at bounding box center [193, 196] width 182 height 11
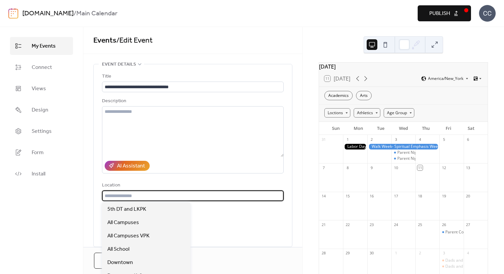
click at [214, 217] on div "**********" at bounding box center [193, 157] width 182 height 169
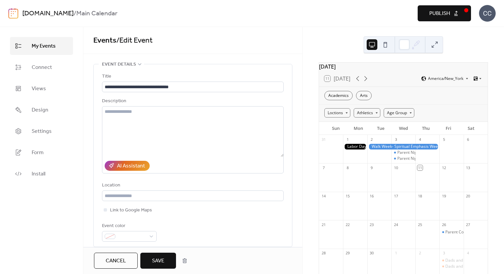
click at [164, 264] on span "Save" at bounding box center [158, 261] width 12 height 8
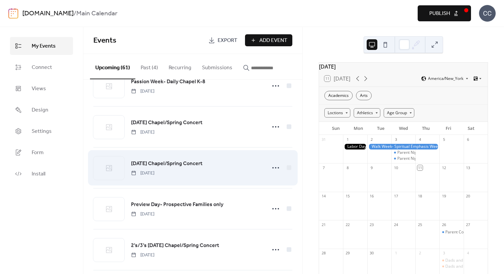
scroll to position [1583, 0]
click at [157, 165] on span "[DATE] Chapel/Spring Concert" at bounding box center [166, 164] width 71 height 8
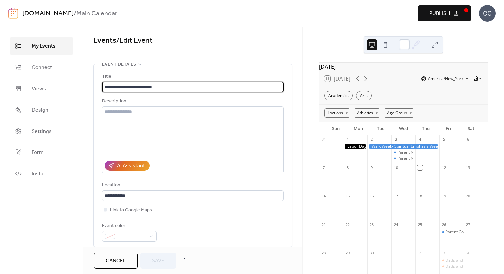
click at [121, 271] on div "Cancel Save" at bounding box center [192, 260] width 219 height 27
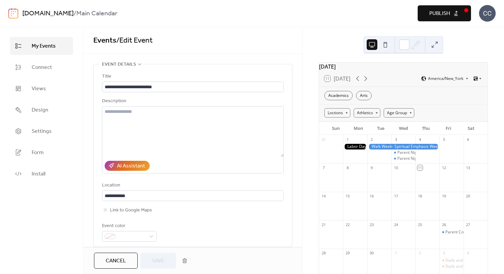
click at [122, 268] on button "Cancel" at bounding box center [116, 261] width 44 height 16
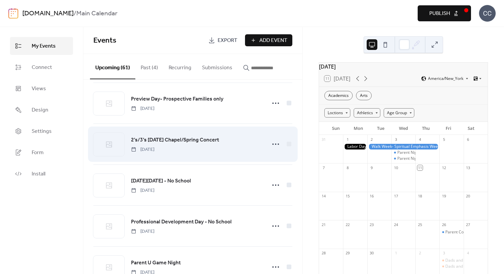
scroll to position [1686, 0]
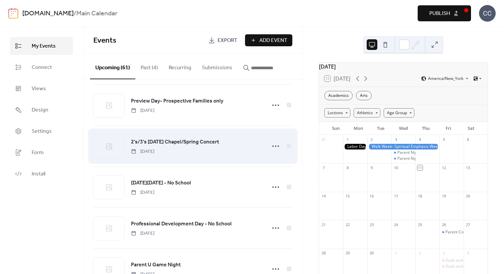
click at [154, 145] on span "2's/3's [DATE] Chapel/Spring Concert" at bounding box center [175, 142] width 88 height 8
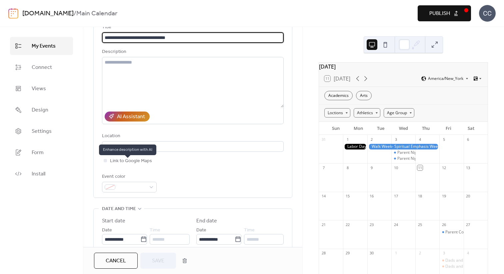
scroll to position [95, 0]
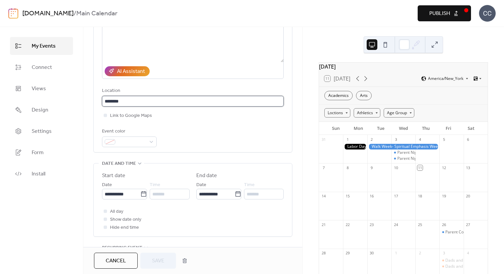
click at [134, 103] on input "********" at bounding box center [193, 101] width 182 height 11
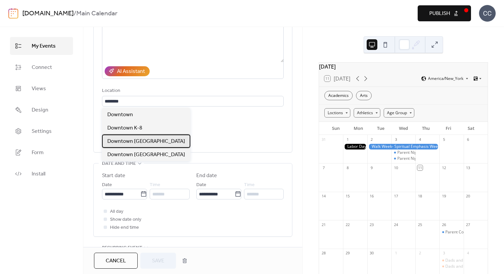
click at [142, 139] on span "Downtown [GEOGRAPHIC_DATA]" at bounding box center [146, 142] width 78 height 8
type input "**********"
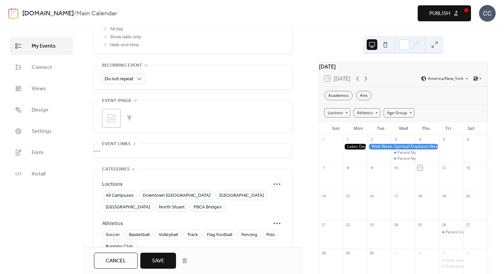
scroll to position [278, 0]
click at [181, 193] on span "Downtown [GEOGRAPHIC_DATA]" at bounding box center [177, 195] width 68 height 8
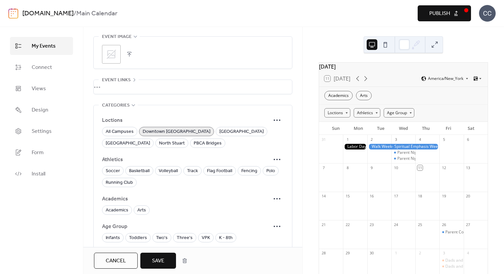
scroll to position [384, 0]
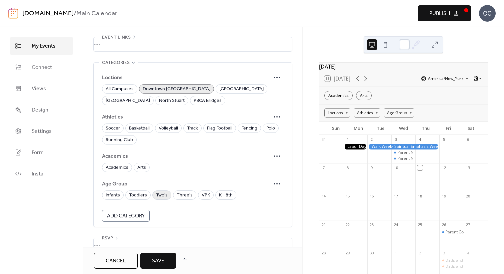
click at [158, 198] on span "Two's" at bounding box center [162, 196] width 12 height 8
click at [171, 198] on div "Infants Toddlers Two's Three's VPK K - 8th" at bounding box center [193, 195] width 182 height 9
click at [177, 197] on span "Three's" at bounding box center [185, 196] width 16 height 8
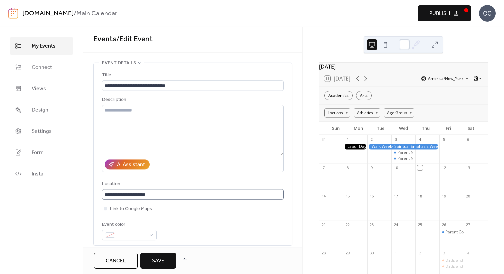
scroll to position [0, 0]
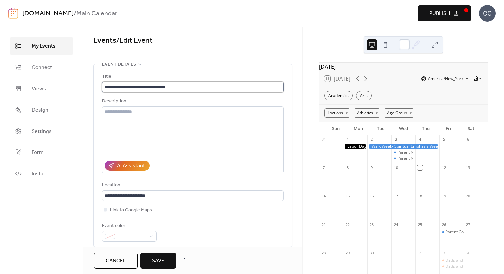
click at [113, 87] on input "**********" at bounding box center [193, 87] width 182 height 11
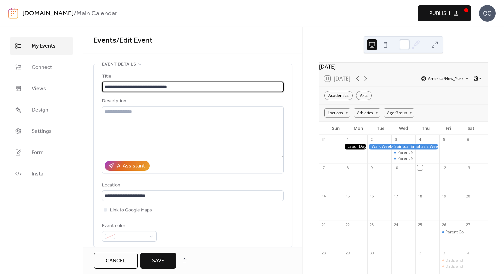
click at [111, 87] on input "**********" at bounding box center [193, 87] width 182 height 11
type input "**********"
click at [157, 97] on div "**********" at bounding box center [193, 157] width 182 height 169
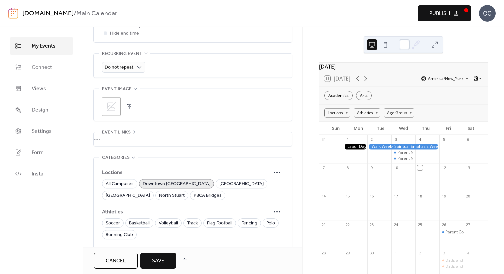
scroll to position [397, 0]
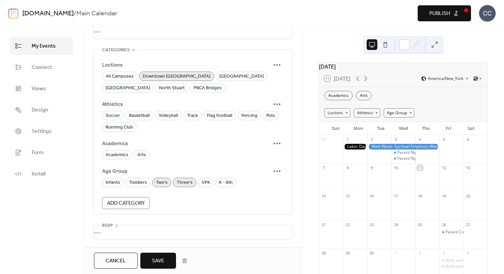
click at [158, 265] on span "Save" at bounding box center [158, 261] width 12 height 8
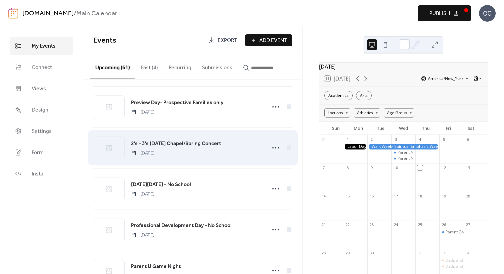
scroll to position [1693, 0]
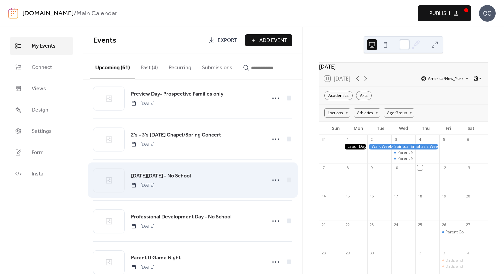
click at [162, 176] on span "[DATE][DATE] - No School" at bounding box center [161, 176] width 60 height 8
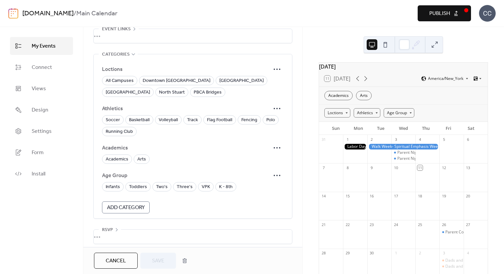
scroll to position [397, 0]
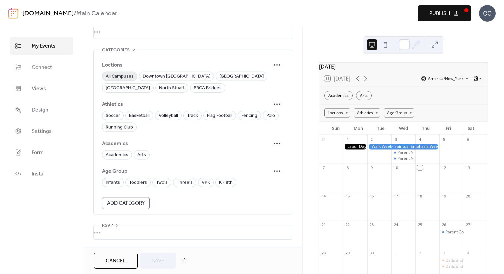
click at [123, 78] on span "All Campuses" at bounding box center [120, 77] width 28 height 8
click at [152, 262] on span "Save" at bounding box center [158, 261] width 12 height 8
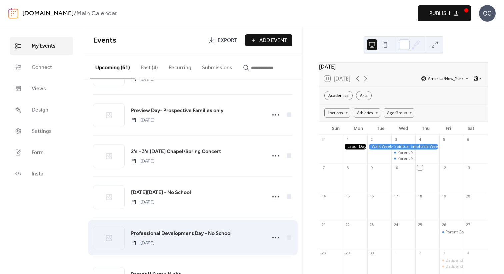
scroll to position [1773, 0]
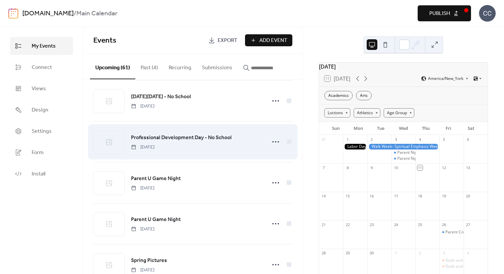
click at [156, 138] on span "Professional Development Day - No School" at bounding box center [181, 138] width 101 height 8
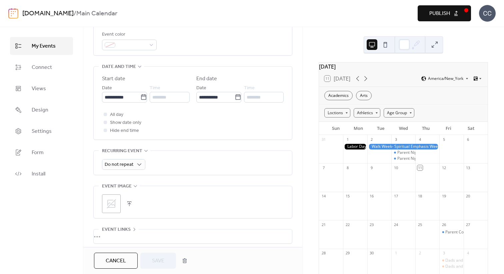
scroll to position [327, 0]
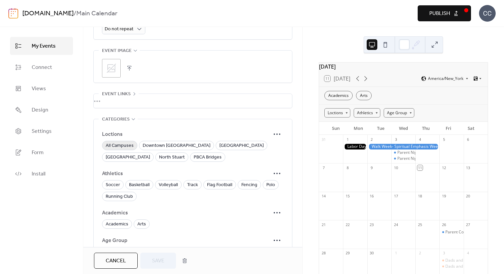
click at [116, 147] on span "All Campuses" at bounding box center [120, 146] width 28 height 8
click at [155, 263] on span "Save" at bounding box center [158, 261] width 12 height 8
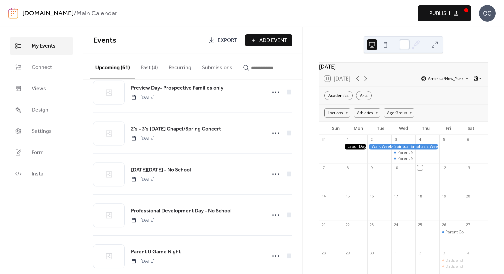
scroll to position [1756, 0]
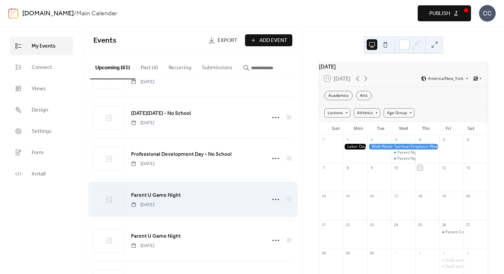
click at [139, 198] on span "Parent U Game Night" at bounding box center [156, 196] width 50 height 8
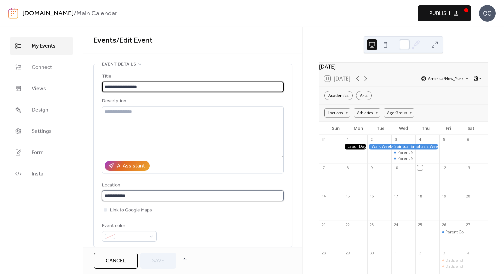
click at [129, 195] on input "**********" at bounding box center [193, 196] width 182 height 11
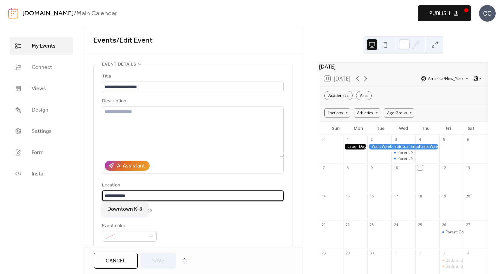
click at [129, 195] on input "**********" at bounding box center [193, 196] width 182 height 11
click at [130, 195] on input "**********" at bounding box center [193, 196] width 182 height 11
click at [137, 196] on input "**********" at bounding box center [193, 196] width 182 height 11
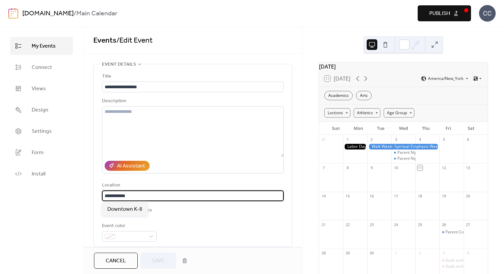
scroll to position [0, 0]
drag, startPoint x: 137, startPoint y: 196, endPoint x: 128, endPoint y: 198, distance: 9.1
click at [128, 198] on input "**********" at bounding box center [192, 196] width 180 height 11
click at [132, 127] on textarea at bounding box center [193, 131] width 182 height 51
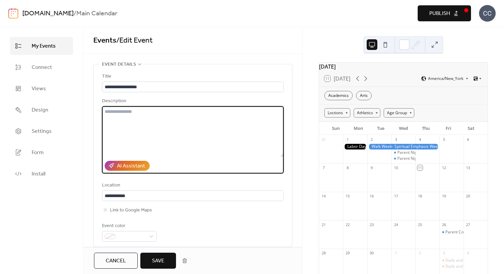
paste textarea "***"
type textarea "***"
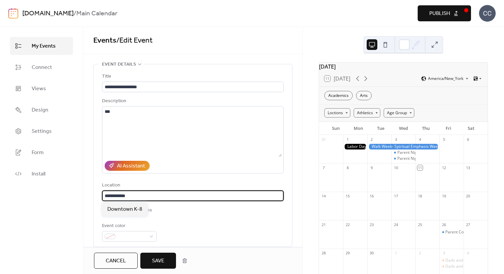
click at [130, 196] on input "**********" at bounding box center [192, 196] width 180 height 11
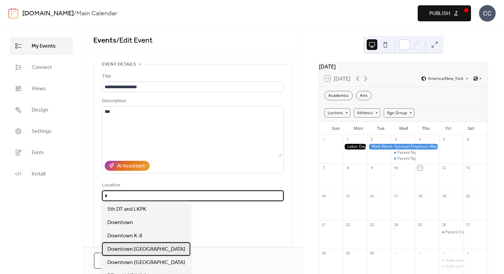
click at [158, 252] on span "Downtown [GEOGRAPHIC_DATA]" at bounding box center [146, 250] width 78 height 8
type input "**********"
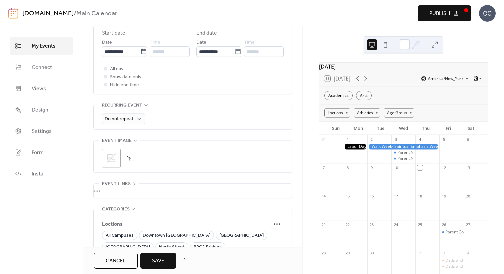
scroll to position [319, 0]
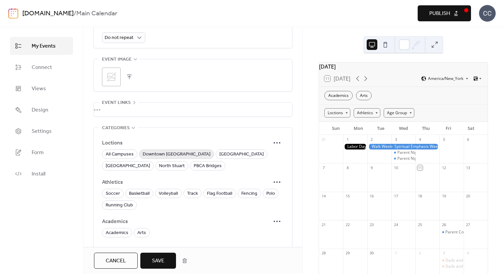
click at [187, 152] on span "Downtown [GEOGRAPHIC_DATA]" at bounding box center [177, 155] width 68 height 8
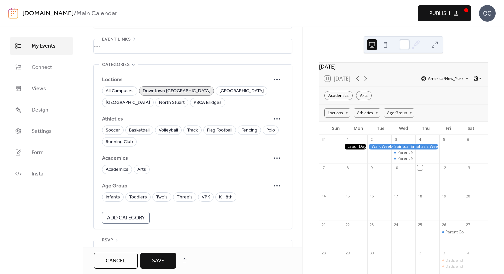
scroll to position [382, 0]
click at [221, 201] on span "K - 8th" at bounding box center [226, 197] width 14 height 8
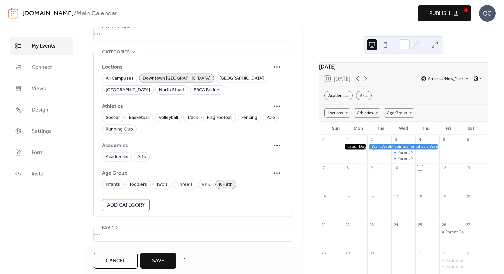
scroll to position [397, 0]
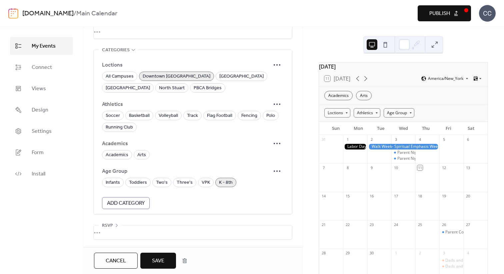
click at [159, 263] on span "Save" at bounding box center [158, 261] width 12 height 8
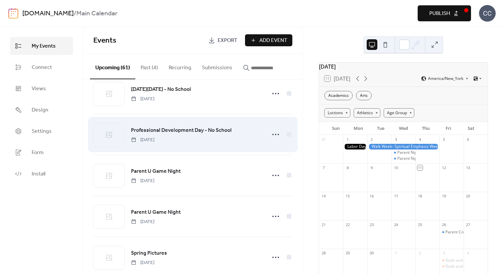
scroll to position [1816, 0]
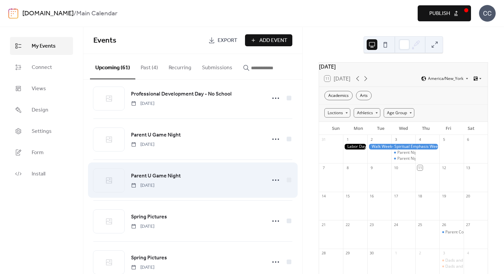
click at [157, 178] on span "Parent U Game Night" at bounding box center [156, 176] width 50 height 8
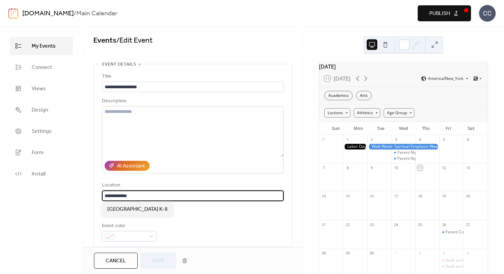
scroll to position [0, 0]
drag, startPoint x: 133, startPoint y: 196, endPoint x: 125, endPoint y: 197, distance: 8.1
click at [125, 197] on input "**********" at bounding box center [192, 196] width 180 height 11
click at [122, 127] on textarea at bounding box center [193, 131] width 182 height 51
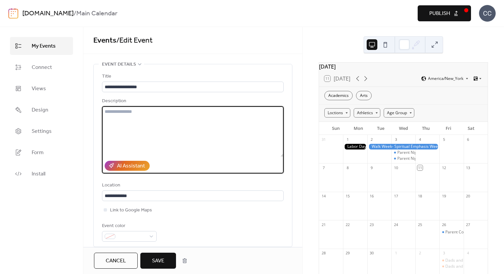
paste textarea "***"
type textarea "***"
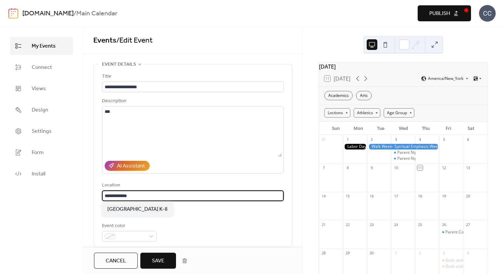
scroll to position [0, 0]
drag, startPoint x: 134, startPoint y: 197, endPoint x: 124, endPoint y: 198, distance: 9.7
click at [124, 198] on input "**********" at bounding box center [192, 196] width 180 height 11
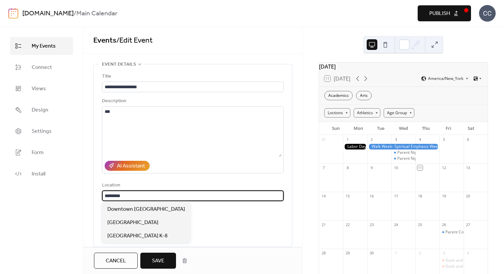
type input "*********"
click at [220, 229] on div "Event color" at bounding box center [193, 232] width 182 height 20
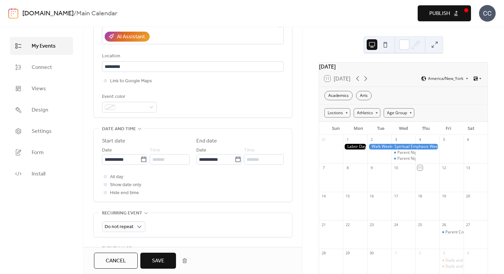
scroll to position [273, 0]
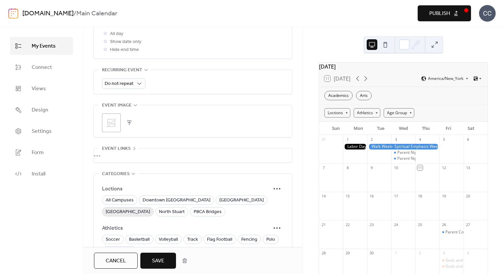
click at [150, 208] on span "[GEOGRAPHIC_DATA]" at bounding box center [128, 212] width 44 height 8
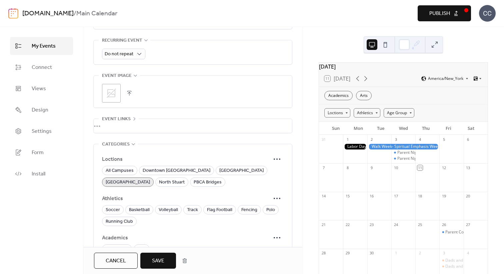
scroll to position [397, 0]
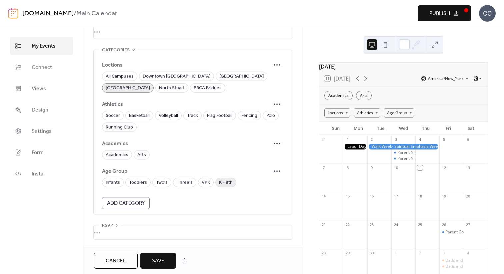
click at [219, 182] on span "K - 8th" at bounding box center [226, 183] width 14 height 8
click at [157, 257] on span "Save" at bounding box center [158, 261] width 12 height 8
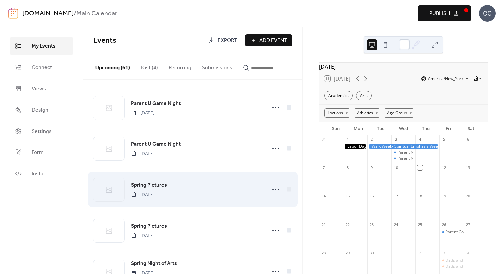
scroll to position [1849, 0]
click at [153, 186] on span "Spring Pictures" at bounding box center [149, 184] width 36 height 8
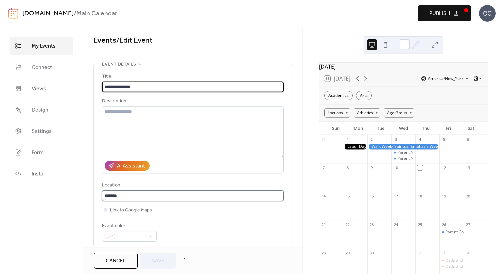
click at [144, 198] on input "*******" at bounding box center [193, 196] width 182 height 11
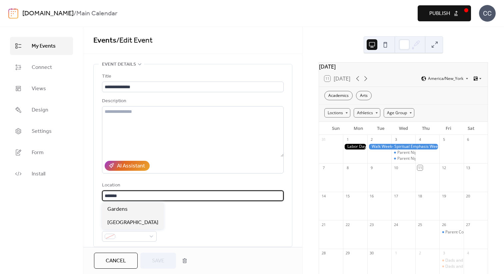
click at [144, 198] on input "*******" at bounding box center [193, 196] width 182 height 11
click at [134, 224] on span "[GEOGRAPHIC_DATA]" at bounding box center [132, 223] width 51 height 8
type input "**********"
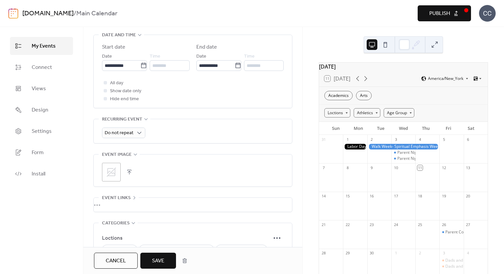
scroll to position [322, 0]
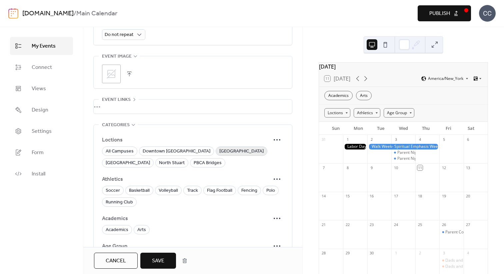
click at [219, 153] on span "[GEOGRAPHIC_DATA]" at bounding box center [241, 152] width 44 height 8
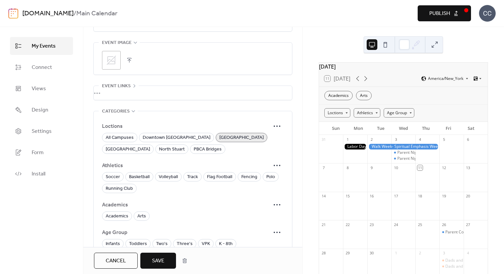
scroll to position [397, 0]
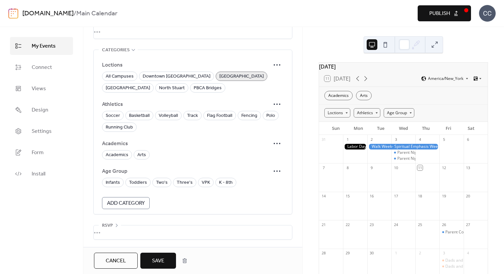
click at [152, 260] on span "Save" at bounding box center [158, 261] width 12 height 8
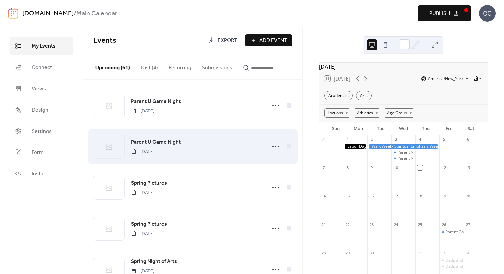
scroll to position [1859, 0]
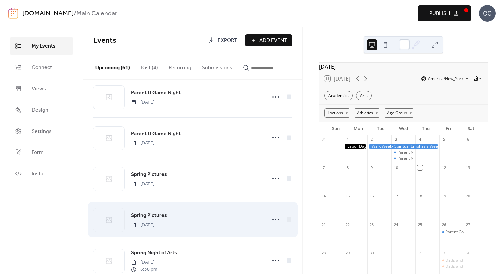
click at [148, 218] on span "Spring Pictures" at bounding box center [149, 216] width 36 height 8
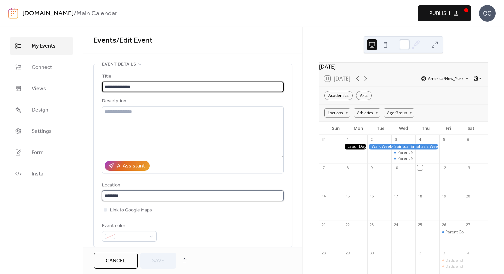
click at [136, 200] on input "********" at bounding box center [193, 196] width 182 height 11
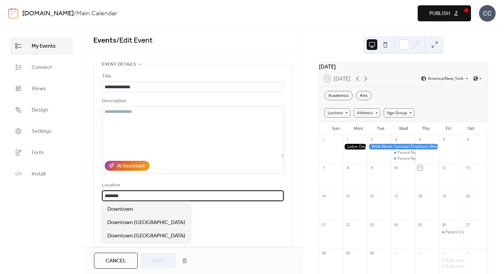
click at [136, 200] on input "********" at bounding box center [193, 196] width 182 height 11
click at [140, 218] on div "Downtown [GEOGRAPHIC_DATA]" at bounding box center [146, 222] width 88 height 13
type input "**********"
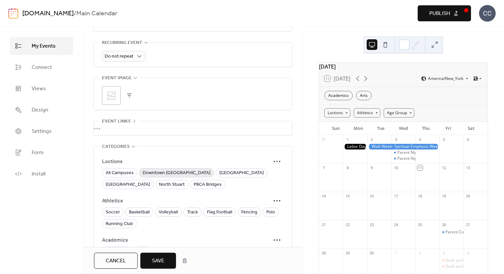
click at [185, 177] on span "Downtown [GEOGRAPHIC_DATA]" at bounding box center [177, 173] width 68 height 8
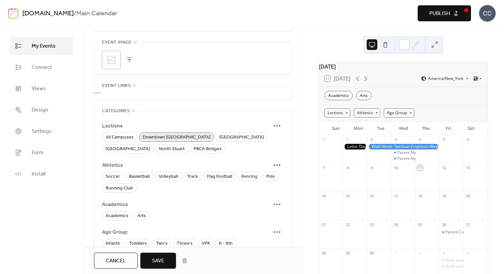
scroll to position [347, 0]
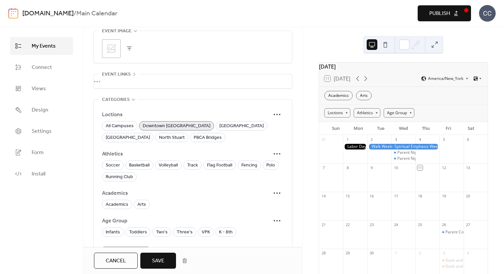
click at [162, 258] on span "Save" at bounding box center [158, 261] width 12 height 8
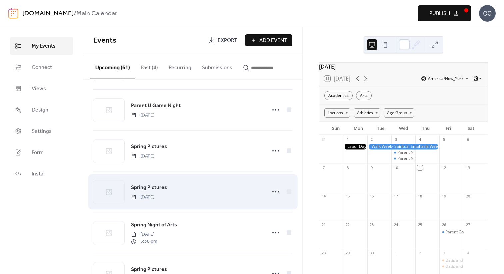
scroll to position [1928, 0]
click at [160, 185] on span "Spring Night of Arts" at bounding box center [154, 184] width 46 height 8
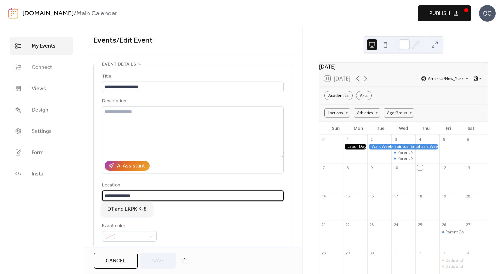
click at [147, 194] on input "**********" at bounding box center [193, 196] width 182 height 11
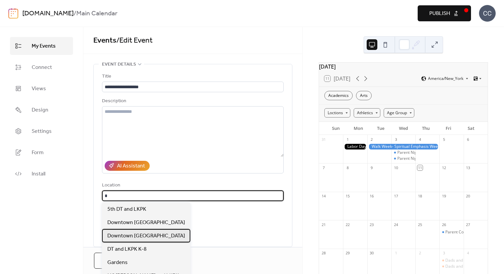
click at [166, 238] on span "Downtown [GEOGRAPHIC_DATA]" at bounding box center [146, 236] width 78 height 8
type input "**********"
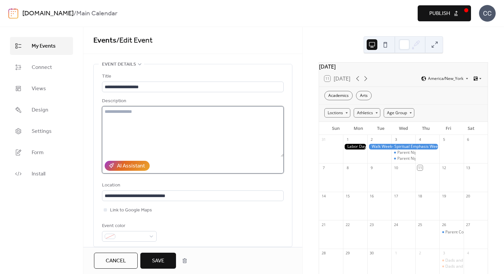
click at [146, 121] on textarea at bounding box center [193, 131] width 182 height 51
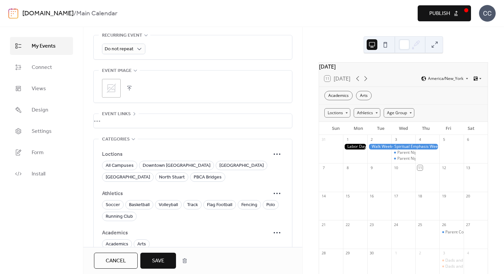
scroll to position [369, 0]
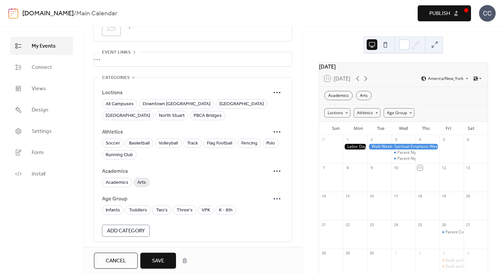
type textarea "***"
click at [143, 180] on span "Arts" at bounding box center [141, 183] width 9 height 8
click at [222, 209] on span "K - 8th" at bounding box center [226, 211] width 14 height 8
click at [161, 98] on div "Loctions" at bounding box center [193, 92] width 182 height 13
click at [165, 100] on span "Downtown [GEOGRAPHIC_DATA]" at bounding box center [177, 104] width 68 height 8
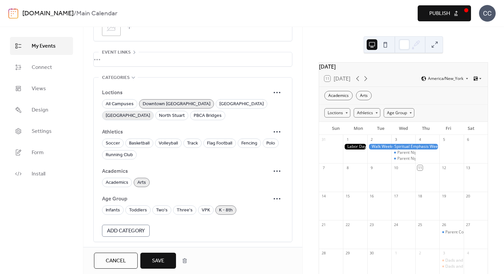
click at [150, 112] on span "[GEOGRAPHIC_DATA]" at bounding box center [128, 116] width 44 height 8
click at [165, 256] on button "Save" at bounding box center [158, 261] width 36 height 16
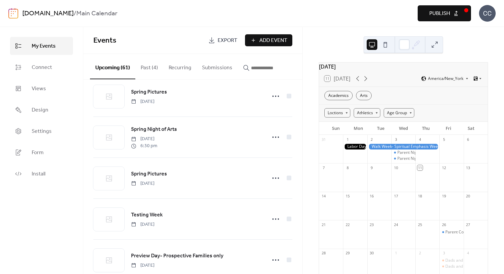
scroll to position [1998, 0]
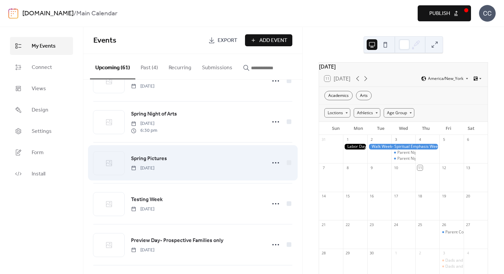
click at [158, 161] on span "Spring Pictures" at bounding box center [149, 159] width 36 height 8
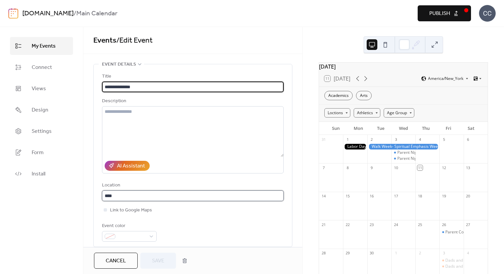
click at [140, 197] on input "****" at bounding box center [193, 196] width 182 height 11
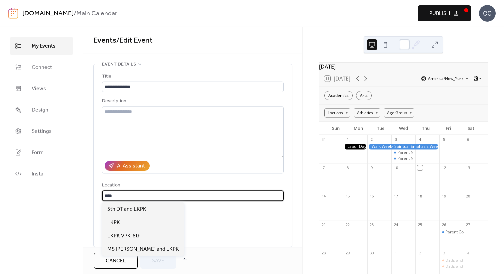
click at [141, 197] on input "****" at bounding box center [193, 196] width 182 height 11
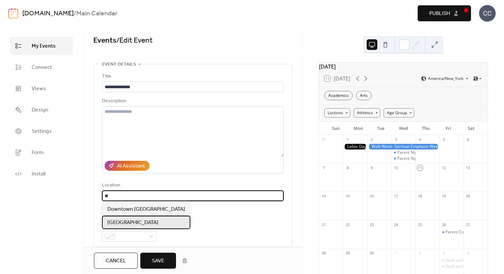
click at [128, 225] on span "[GEOGRAPHIC_DATA]" at bounding box center [132, 223] width 51 height 8
type input "*********"
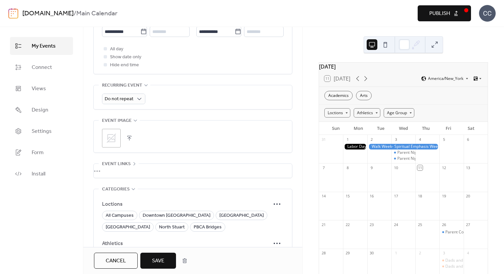
scroll to position [277, 0]
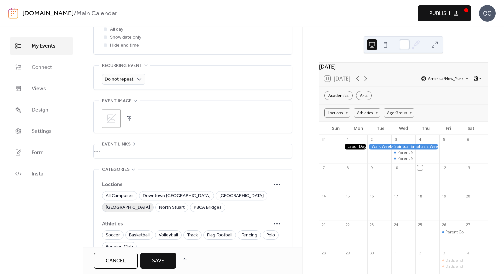
click at [150, 204] on span "[GEOGRAPHIC_DATA]" at bounding box center [128, 208] width 44 height 8
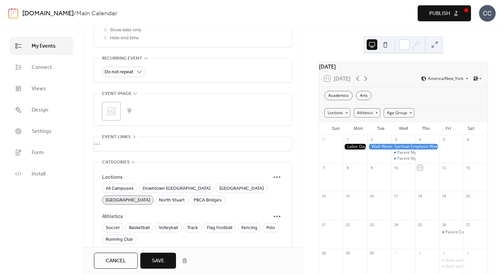
scroll to position [381, 0]
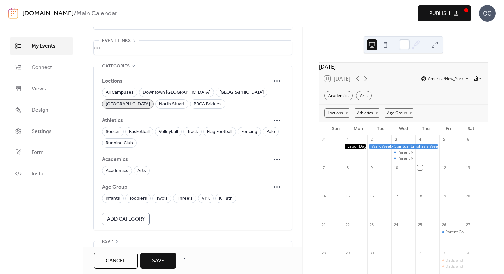
click at [162, 257] on span "Save" at bounding box center [158, 261] width 12 height 8
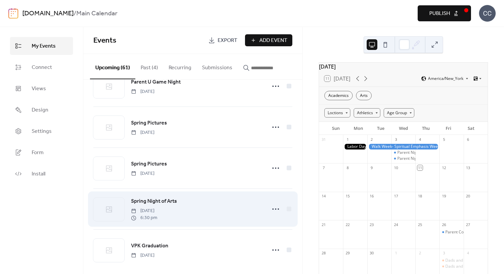
scroll to position [1918, 0]
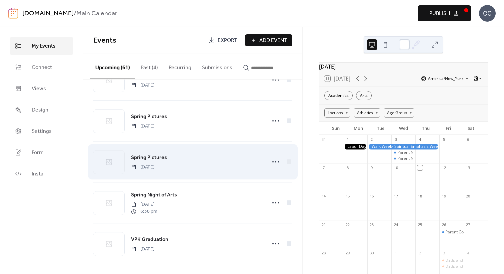
click at [158, 158] on span "Spring Pictures" at bounding box center [149, 158] width 36 height 8
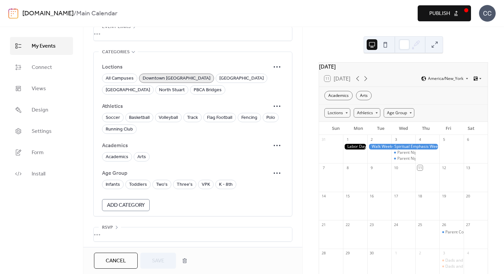
scroll to position [397, 0]
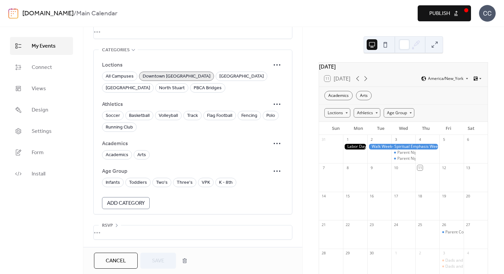
click at [122, 260] on span "Cancel" at bounding box center [116, 261] width 20 height 8
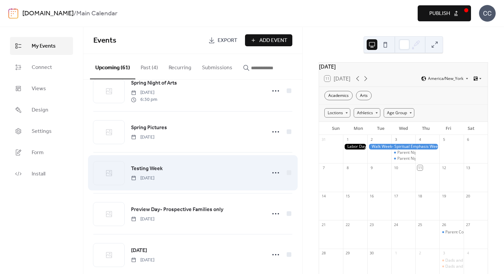
scroll to position [1973, 0]
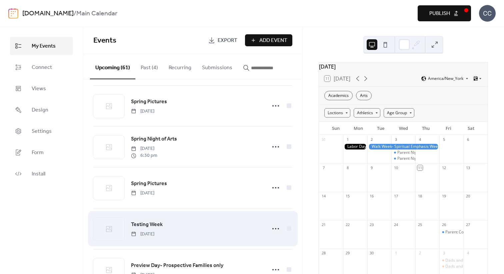
click at [151, 228] on span "Testing Week" at bounding box center [147, 225] width 32 height 8
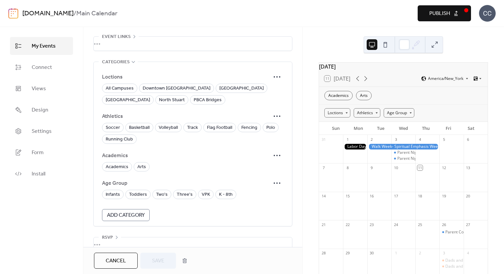
scroll to position [384, 0]
click at [127, 265] on button "Cancel" at bounding box center [116, 261] width 44 height 16
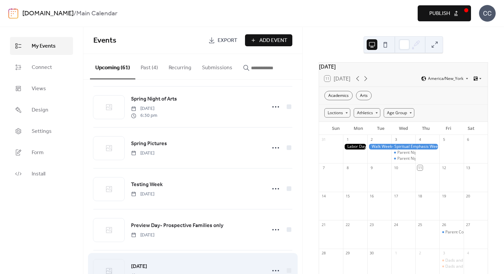
scroll to position [1996, 0]
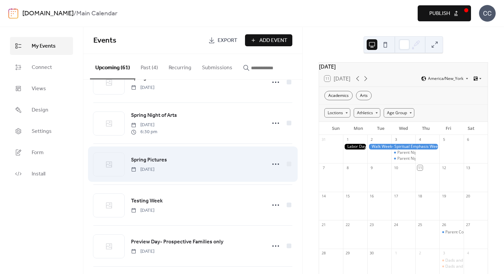
click at [156, 160] on span "Spring Pictures" at bounding box center [149, 160] width 36 height 8
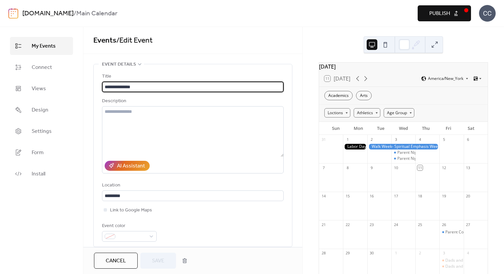
click at [120, 260] on span "Cancel" at bounding box center [116, 261] width 20 height 8
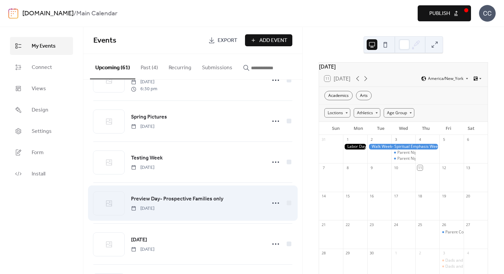
scroll to position [2053, 0]
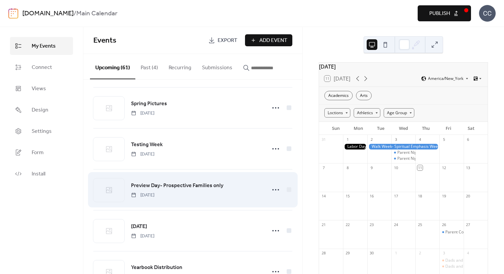
click at [156, 186] on span "Preview Day- Prospective Families only" at bounding box center [177, 186] width 92 height 8
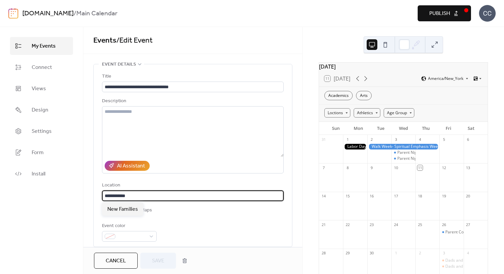
click at [130, 196] on input "**********" at bounding box center [193, 196] width 182 height 11
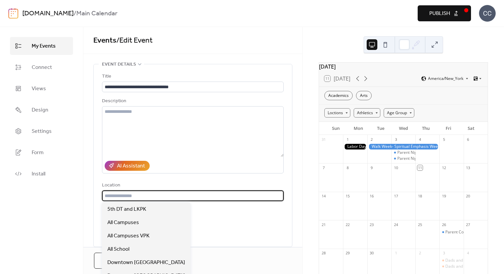
click at [210, 228] on div "Event color" at bounding box center [193, 232] width 182 height 20
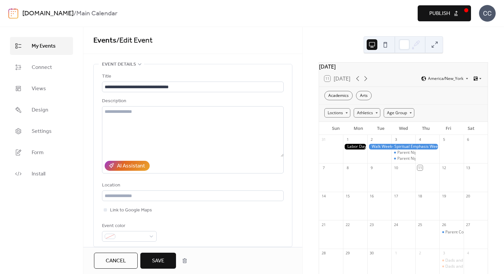
click at [161, 262] on span "Save" at bounding box center [158, 261] width 12 height 8
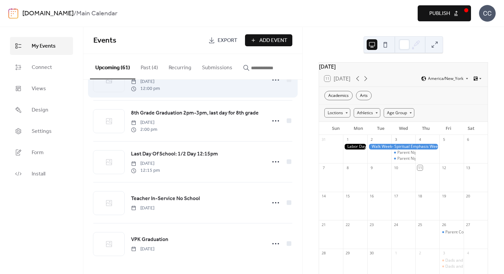
scroll to position [2092, 0]
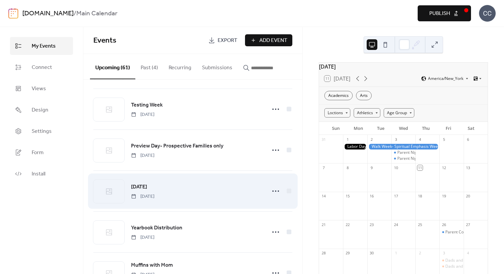
click at [147, 188] on span "[DATE]" at bounding box center [139, 187] width 16 height 8
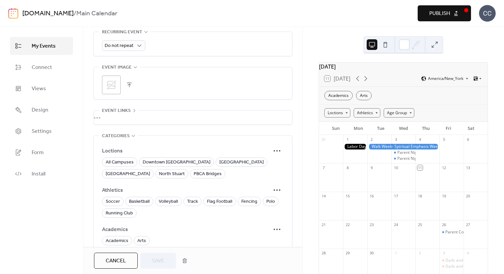
scroll to position [323, 0]
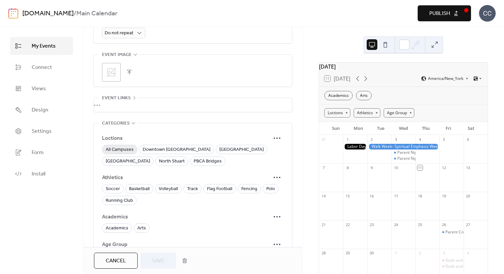
click at [115, 152] on span "All Campuses" at bounding box center [120, 150] width 28 height 8
click at [156, 255] on button "Save" at bounding box center [158, 261] width 36 height 16
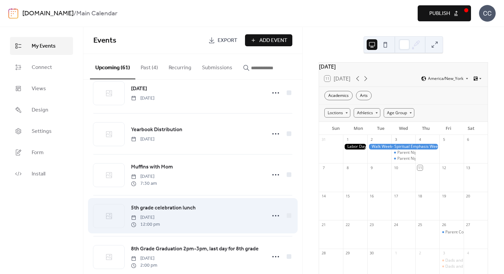
scroll to position [2157, 0]
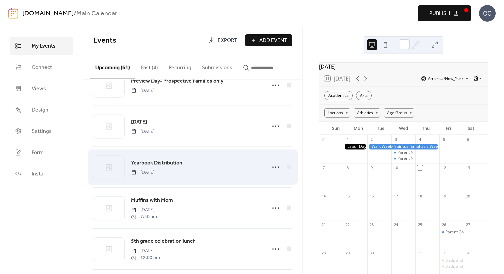
click at [150, 165] on span "Yearbook Distribution" at bounding box center [156, 163] width 51 height 8
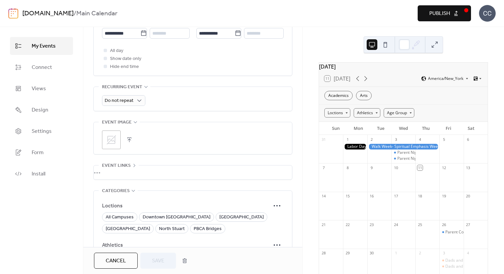
scroll to position [290, 0]
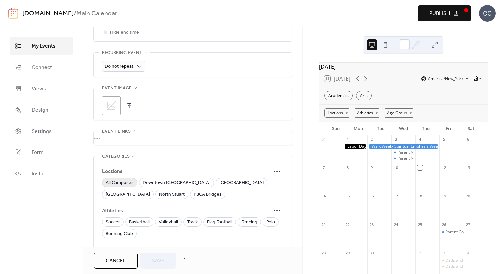
click at [126, 182] on span "All Campuses" at bounding box center [120, 183] width 28 height 8
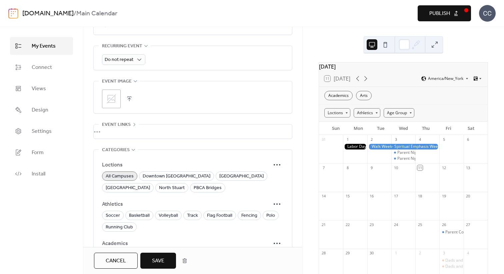
scroll to position [337, 0]
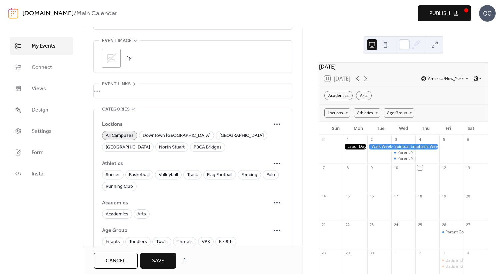
click at [158, 260] on span "Save" at bounding box center [158, 261] width 12 height 8
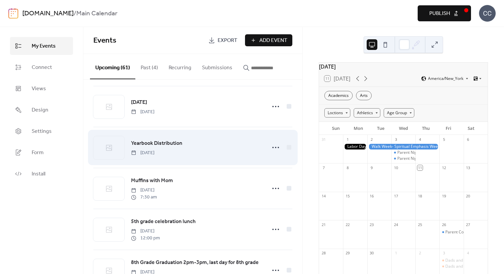
scroll to position [2184, 0]
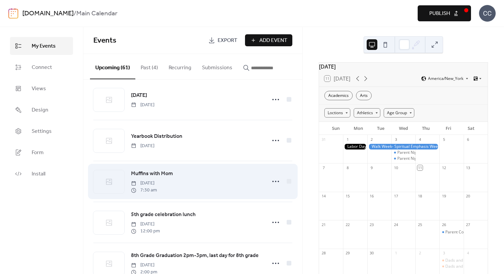
click at [151, 176] on span "Muffins with Mom" at bounding box center [152, 174] width 42 height 8
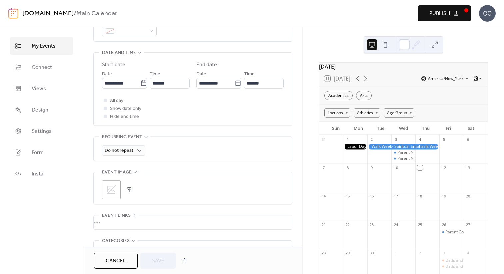
scroll to position [276, 0]
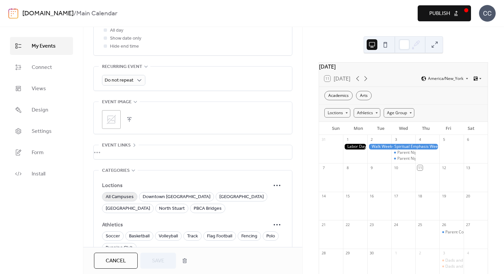
click at [122, 198] on span "All Campuses" at bounding box center [120, 197] width 28 height 8
click at [156, 263] on span "Save" at bounding box center [158, 261] width 12 height 8
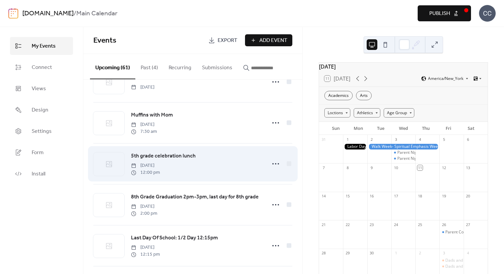
scroll to position [2246, 0]
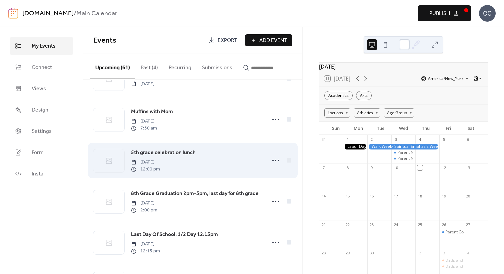
click at [153, 155] on span "5th grade celebration lunch" at bounding box center [163, 153] width 65 height 8
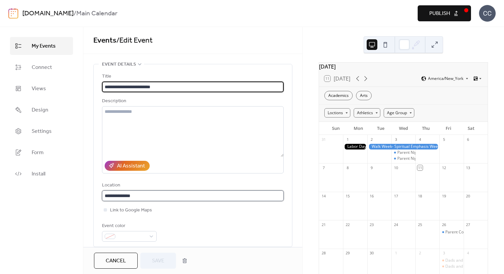
click at [109, 195] on input "**********" at bounding box center [193, 196] width 182 height 11
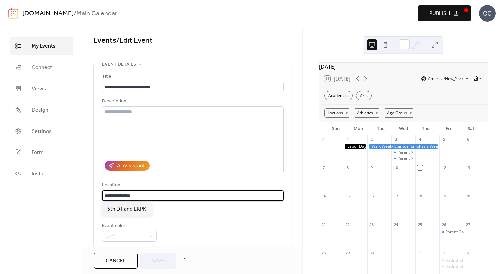
click at [109, 195] on input "**********" at bounding box center [193, 196] width 182 height 11
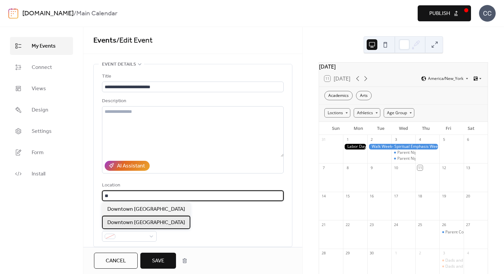
click at [133, 221] on span "Downtown [GEOGRAPHIC_DATA]" at bounding box center [146, 223] width 78 height 8
type input "**********"
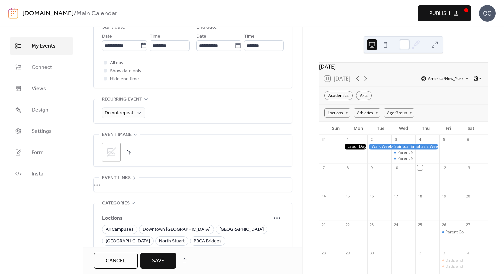
scroll to position [304, 0]
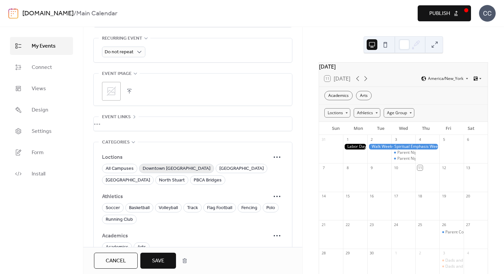
click at [167, 170] on span "Downtown [GEOGRAPHIC_DATA]" at bounding box center [177, 169] width 68 height 8
click at [150, 177] on span "[GEOGRAPHIC_DATA]" at bounding box center [128, 181] width 44 height 8
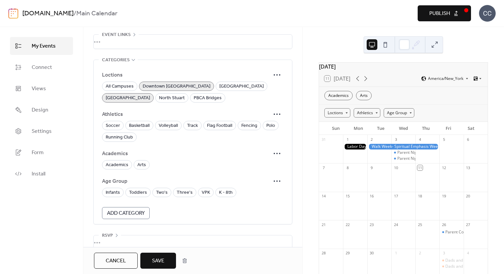
scroll to position [397, 0]
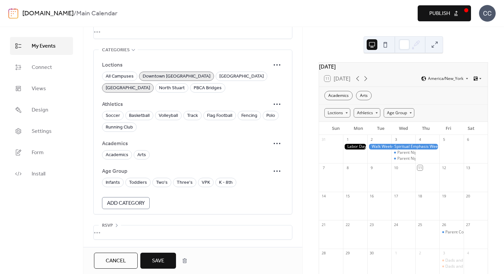
click at [161, 261] on span "Save" at bounding box center [158, 261] width 12 height 8
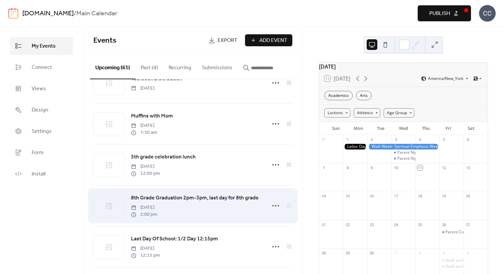
scroll to position [2243, 0]
click at [155, 196] on span "8th Grade Graduation 2pm-3pm, last day for 8th grade" at bounding box center [195, 197] width 128 height 8
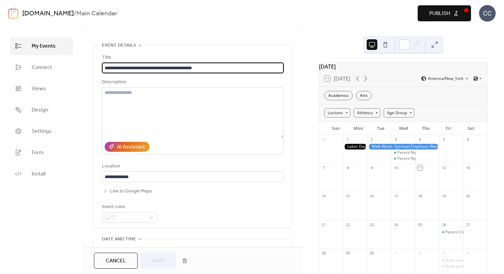
scroll to position [19, 0]
drag, startPoint x: 171, startPoint y: 68, endPoint x: 149, endPoint y: 67, distance: 22.0
click at [149, 67] on input "**********" at bounding box center [193, 68] width 182 height 11
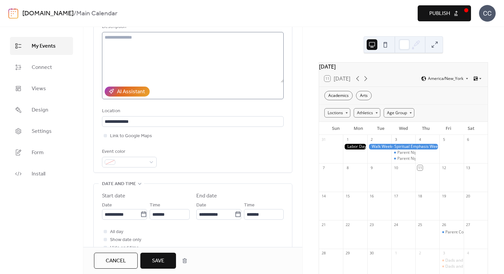
scroll to position [79, 0]
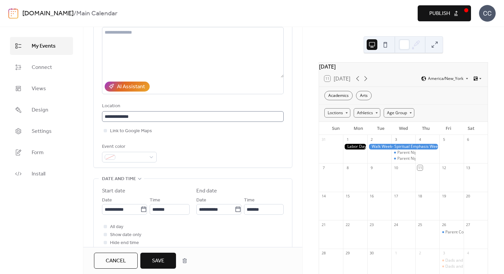
type input "**********"
click at [120, 115] on input "**********" at bounding box center [193, 116] width 182 height 11
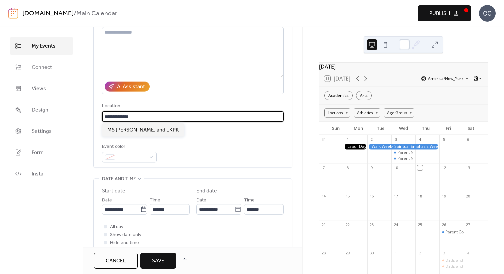
click at [120, 115] on input "**********" at bounding box center [193, 116] width 182 height 11
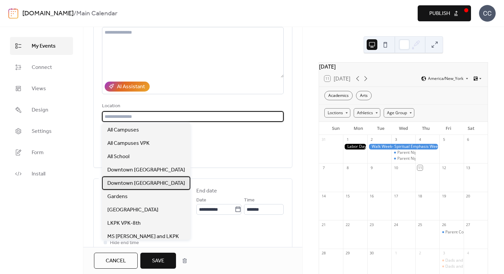
click at [164, 181] on span "Downtown [GEOGRAPHIC_DATA]" at bounding box center [146, 184] width 78 height 8
type input "**********"
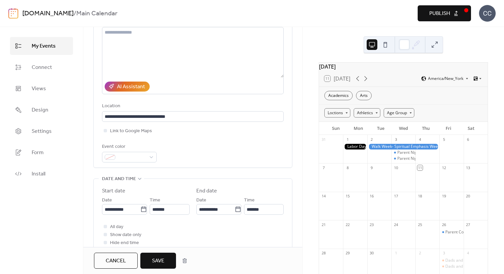
click at [221, 141] on div "**********" at bounding box center [193, 77] width 182 height 169
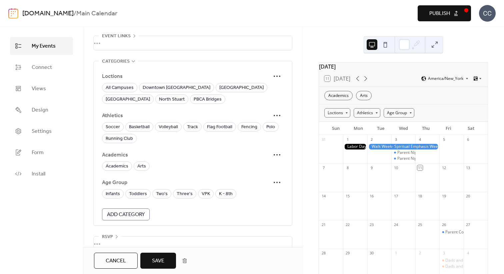
scroll to position [397, 0]
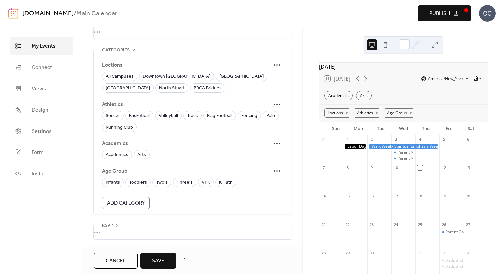
click at [161, 264] on span "Save" at bounding box center [158, 261] width 12 height 8
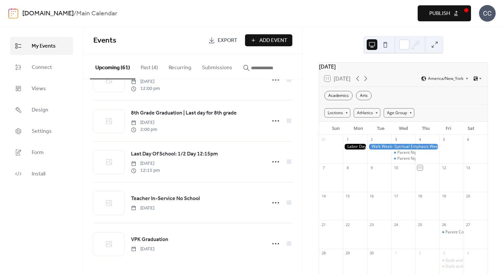
scroll to position [2329, 0]
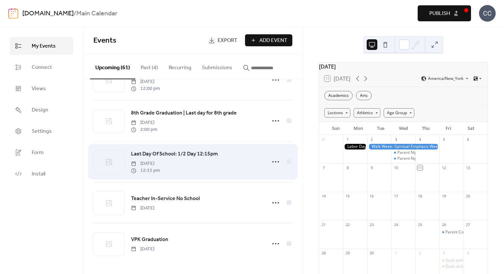
click at [155, 155] on span "Last Day Of School: 1/2 Day 12:15pm" at bounding box center [174, 154] width 87 height 8
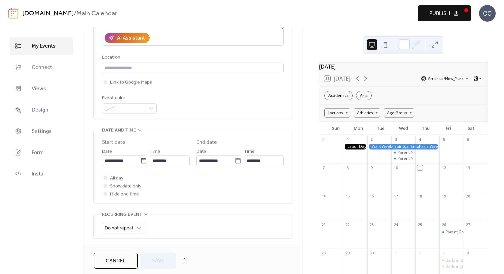
scroll to position [139, 0]
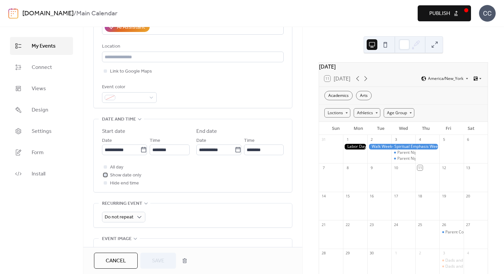
click at [106, 175] on div at bounding box center [105, 174] width 3 height 3
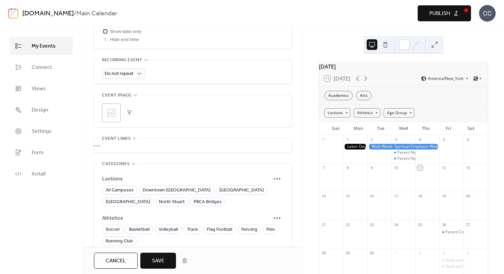
scroll to position [330, 0]
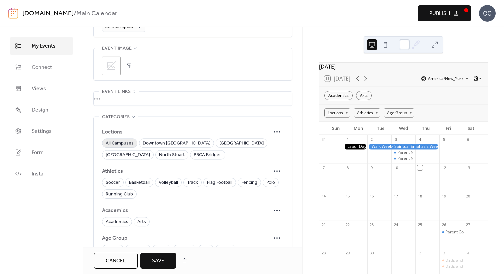
click at [123, 145] on span "All Campuses" at bounding box center [120, 144] width 28 height 8
click at [164, 260] on span "Save" at bounding box center [158, 261] width 12 height 8
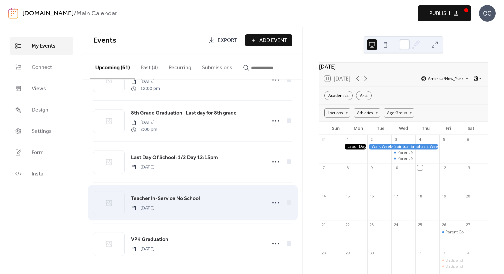
scroll to position [2328, 0]
click at [159, 200] on span "Teacher In-Service No School" at bounding box center [165, 199] width 69 height 8
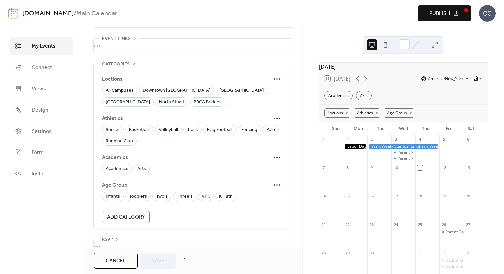
scroll to position [397, 0]
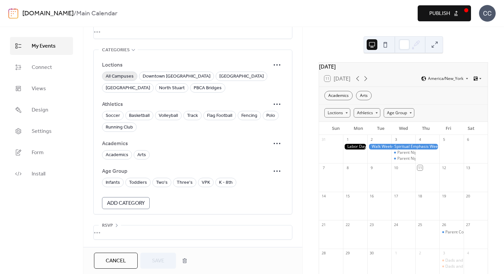
click at [113, 73] on span "All Campuses" at bounding box center [120, 77] width 28 height 8
click at [169, 264] on button "Save" at bounding box center [158, 261] width 36 height 16
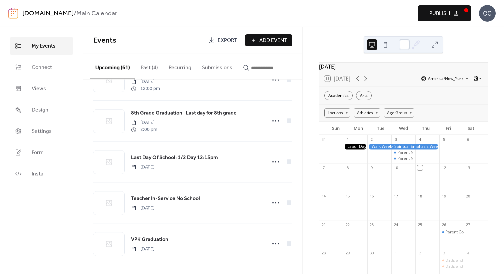
scroll to position [2328, 0]
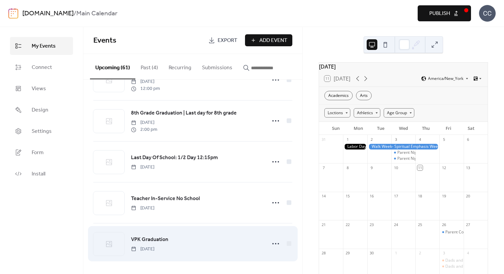
click at [162, 237] on span "VPK Graduation" at bounding box center [149, 240] width 37 height 8
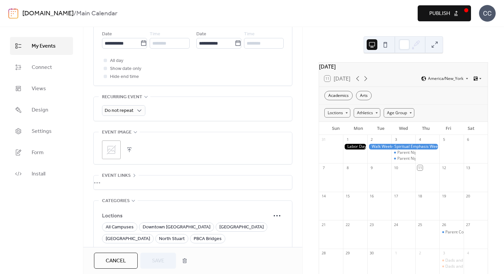
scroll to position [372, 0]
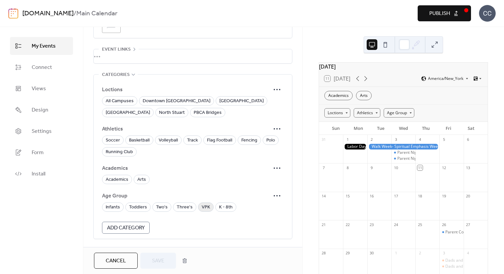
click at [202, 206] on span "VPK" at bounding box center [206, 208] width 8 height 8
click at [115, 99] on span "All Campuses" at bounding box center [120, 101] width 28 height 8
click at [156, 259] on span "Save" at bounding box center [158, 261] width 12 height 8
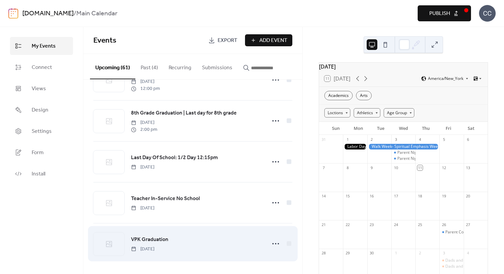
scroll to position [2328, 0]
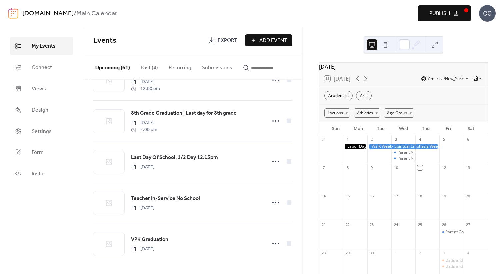
click at [438, 17] on span "Publish" at bounding box center [439, 14] width 21 height 8
click at [490, 10] on div "CC" at bounding box center [487, 13] width 17 height 17
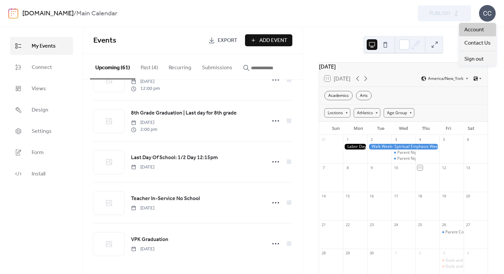
click at [481, 27] on span "Account" at bounding box center [474, 30] width 20 height 8
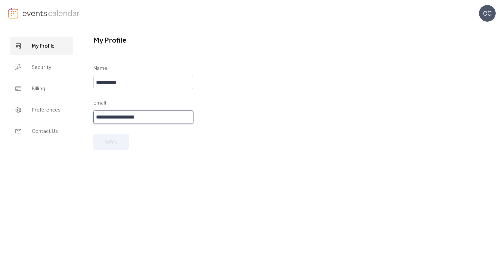
click at [130, 120] on input "**********" at bounding box center [143, 117] width 100 height 13
click at [131, 120] on input "**********" at bounding box center [143, 117] width 100 height 13
click at [148, 118] on input "**********" at bounding box center [143, 117] width 100 height 13
paste input "**********"
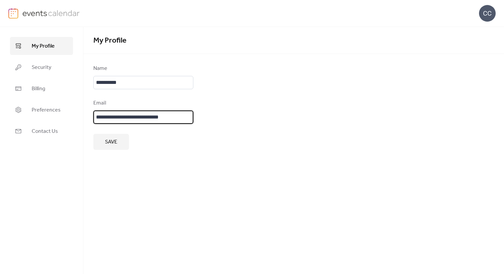
type input "**********"
click at [158, 133] on div "**********" at bounding box center [143, 107] width 100 height 85
click at [117, 143] on span "Save" at bounding box center [111, 142] width 12 height 8
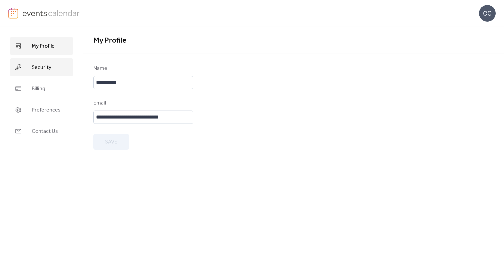
click at [48, 72] on span "Security" at bounding box center [42, 68] width 20 height 8
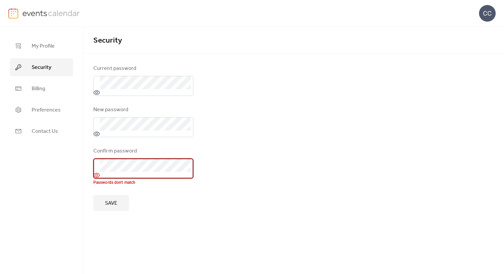
click at [95, 174] on icon at bounding box center [96, 175] width 7 height 7
click at [237, 173] on form "Current password New password Confirm password Passwords don't match Save" at bounding box center [293, 138] width 401 height 147
click at [117, 203] on span "Save" at bounding box center [111, 204] width 12 height 8
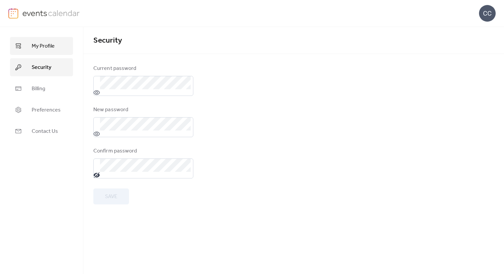
click at [40, 48] on span "My Profile" at bounding box center [43, 46] width 23 height 8
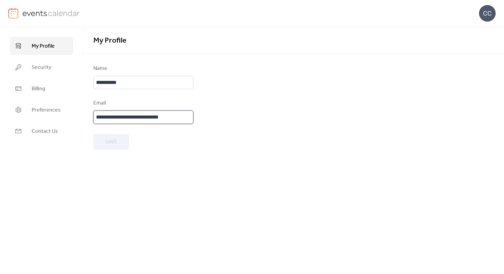
click at [125, 118] on input "**********" at bounding box center [143, 117] width 100 height 13
click at [41, 48] on span "My Profile" at bounding box center [43, 46] width 23 height 8
click at [42, 47] on span "My Profile" at bounding box center [43, 46] width 23 height 8
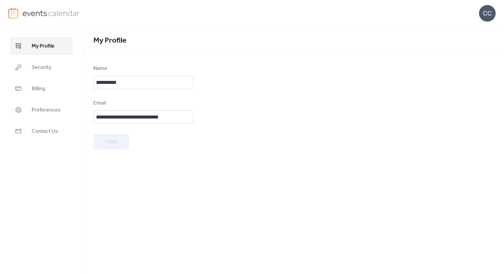
click at [16, 13] on img at bounding box center [13, 13] width 10 height 11
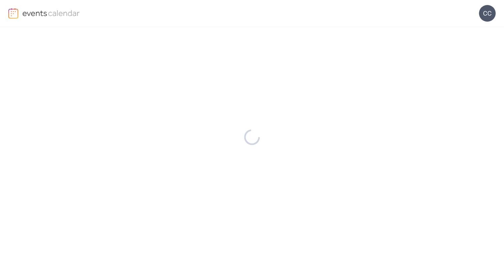
click at [27, 11] on img at bounding box center [51, 13] width 58 height 10
click at [56, 18] on img at bounding box center [51, 13] width 58 height 10
click at [57, 17] on img at bounding box center [51, 13] width 58 height 10
click at [55, 16] on img at bounding box center [51, 13] width 58 height 10
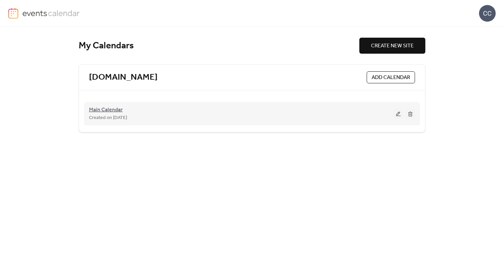
click at [114, 111] on span "Main Calendar" at bounding box center [106, 110] width 34 height 8
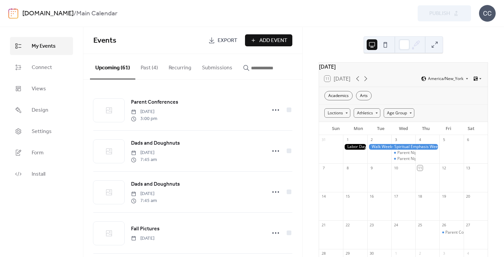
click at [260, 43] on span "Add Event" at bounding box center [273, 41] width 28 height 8
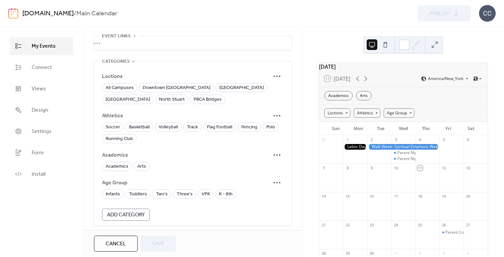
scroll to position [388, 0]
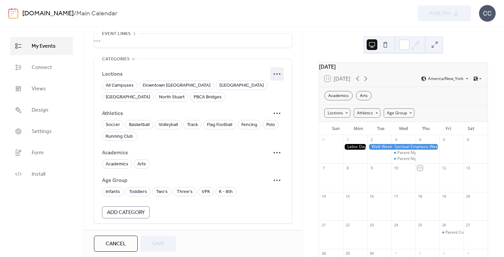
click at [279, 71] on icon at bounding box center [277, 74] width 11 height 11
click at [270, 85] on span "Edit" at bounding box center [267, 88] width 8 height 8
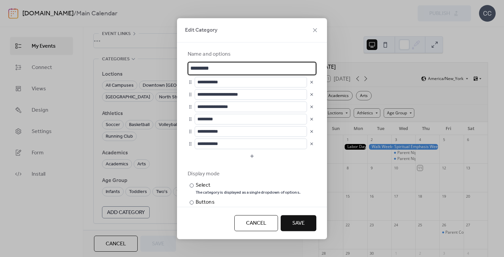
type input "*********"
click at [257, 54] on div "Name and options" at bounding box center [251, 54] width 127 height 8
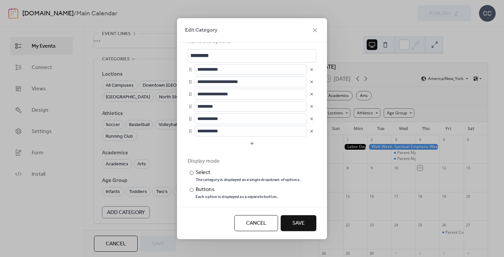
scroll to position [11, 0]
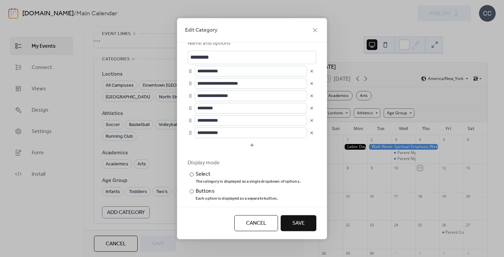
click at [302, 223] on span "Save" at bounding box center [298, 223] width 12 height 8
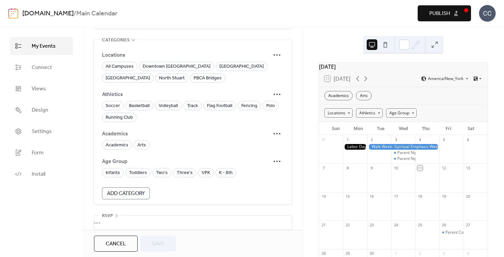
scroll to position [415, 0]
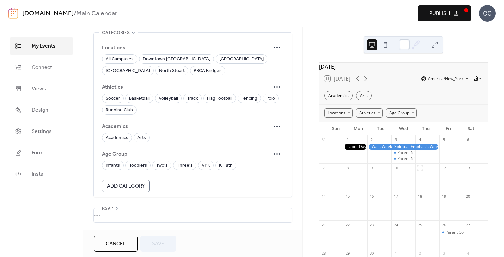
click at [117, 183] on span "Add Category" at bounding box center [126, 186] width 38 height 8
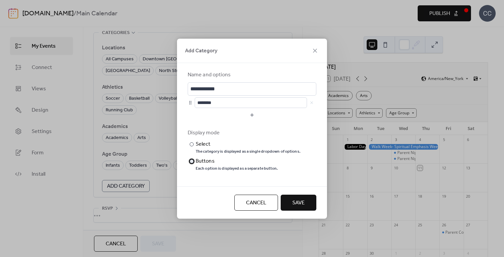
click at [192, 163] on div "​" at bounding box center [191, 161] width 7 height 8
click at [261, 199] on span "Cancel" at bounding box center [256, 203] width 20 height 8
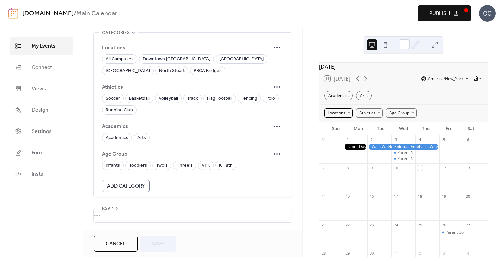
click at [344, 118] on div "Locations" at bounding box center [338, 112] width 28 height 9
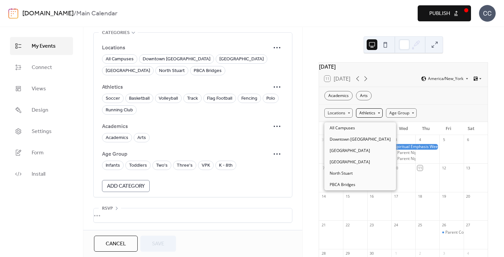
click at [372, 114] on div "Athletics" at bounding box center [369, 112] width 27 height 9
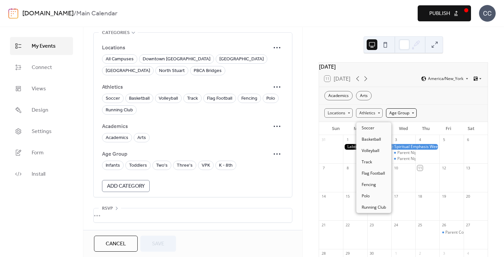
click at [403, 118] on div "Age Group" at bounding box center [401, 112] width 31 height 9
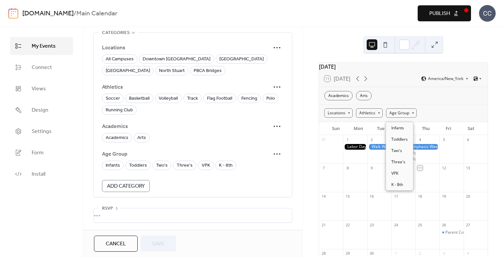
click at [431, 116] on div "Locations Athletics Age Group" at bounding box center [403, 112] width 169 height 17
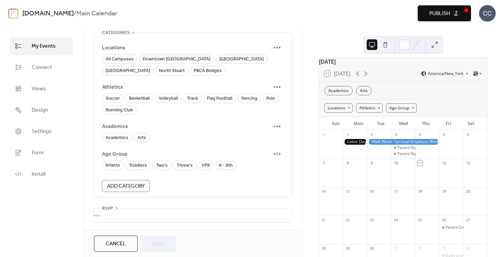
scroll to position [7, 0]
click at [341, 94] on div "Academics" at bounding box center [338, 88] width 28 height 9
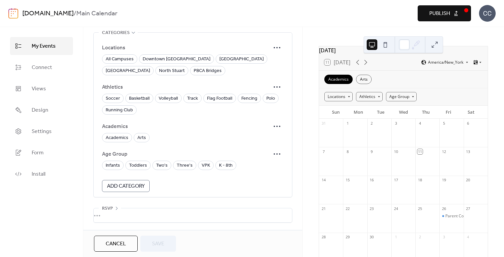
scroll to position [20, 0]
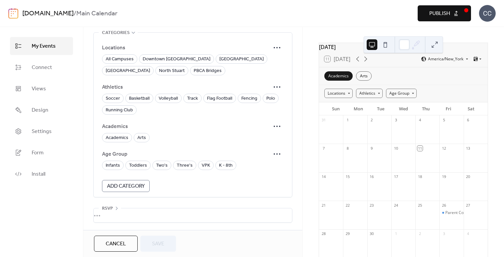
click at [341, 81] on div "Academics" at bounding box center [338, 75] width 28 height 9
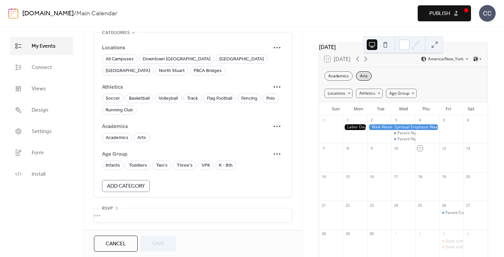
click at [364, 81] on div "Arts" at bounding box center [364, 75] width 16 height 9
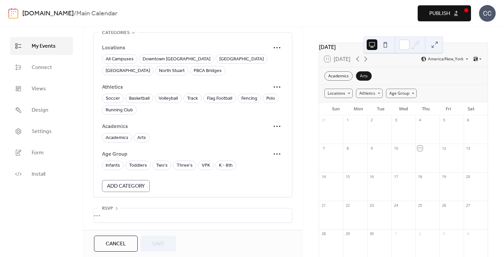
click at [363, 80] on div "Arts" at bounding box center [364, 75] width 16 height 9
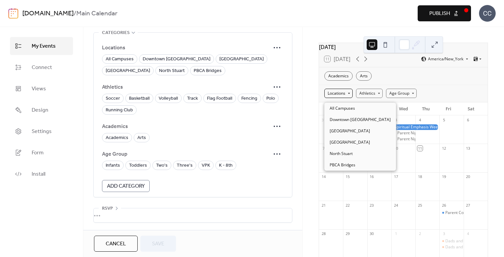
click at [345, 98] on div "Locations" at bounding box center [338, 93] width 28 height 9
click at [349, 124] on div "Downtown [GEOGRAPHIC_DATA]" at bounding box center [360, 119] width 72 height 11
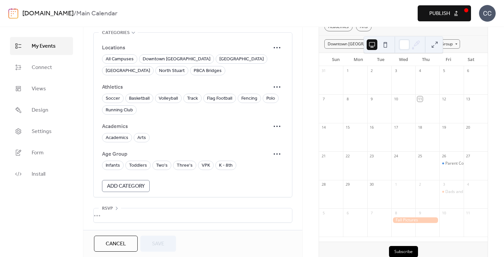
scroll to position [30, 0]
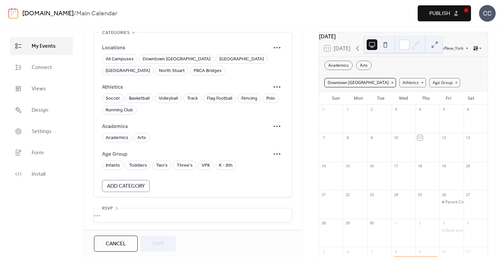
click at [378, 87] on div "Downtown [GEOGRAPHIC_DATA]" at bounding box center [360, 82] width 72 height 9
click at [408, 74] on div "Academics Arts" at bounding box center [403, 65] width 169 height 17
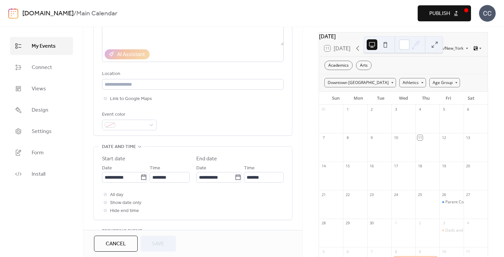
scroll to position [110, 0]
click at [439, 16] on span "Publish" at bounding box center [439, 14] width 21 height 8
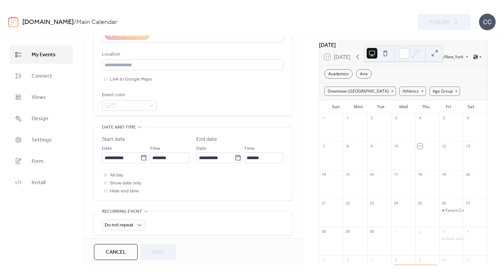
scroll to position [140, 0]
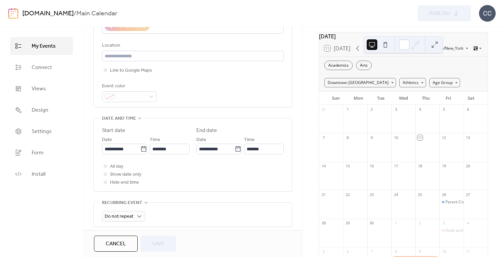
click at [109, 246] on span "Cancel" at bounding box center [116, 244] width 20 height 8
